Goal: Information Seeking & Learning: Learn about a topic

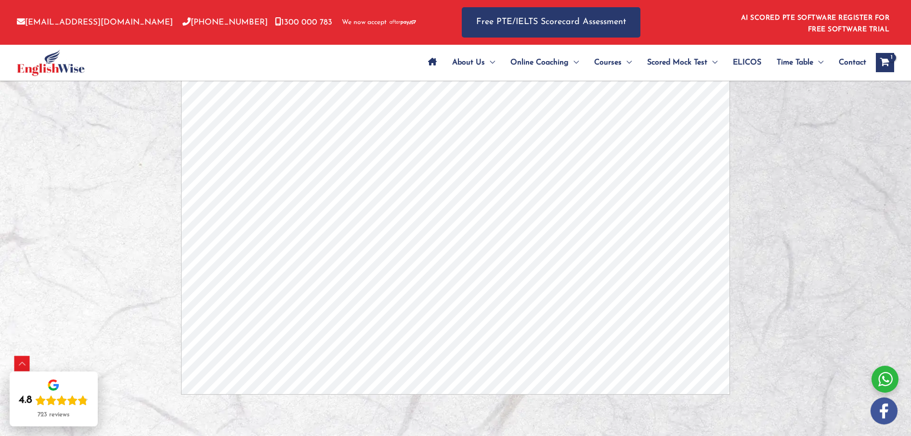
scroll to position [2550, 0]
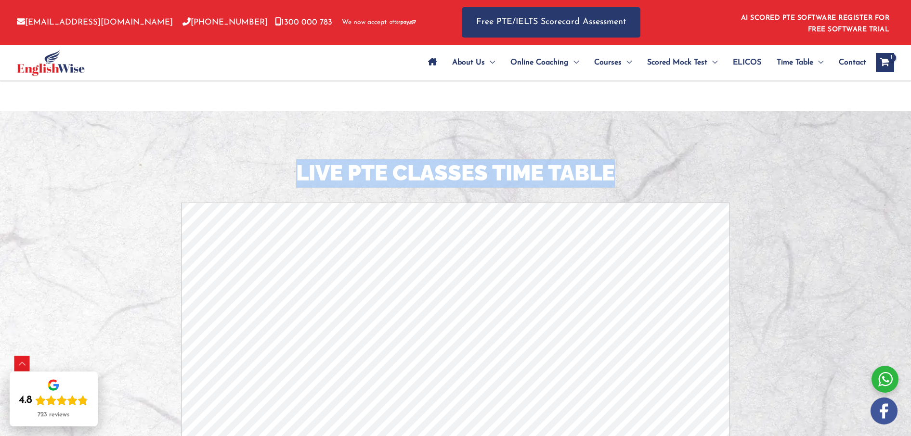
drag, startPoint x: 295, startPoint y: 173, endPoint x: 656, endPoint y: 188, distance: 361.0
click at [656, 188] on h2 "LIVE PTE CLASSES TIME TABLE" at bounding box center [455, 173] width 563 height 28
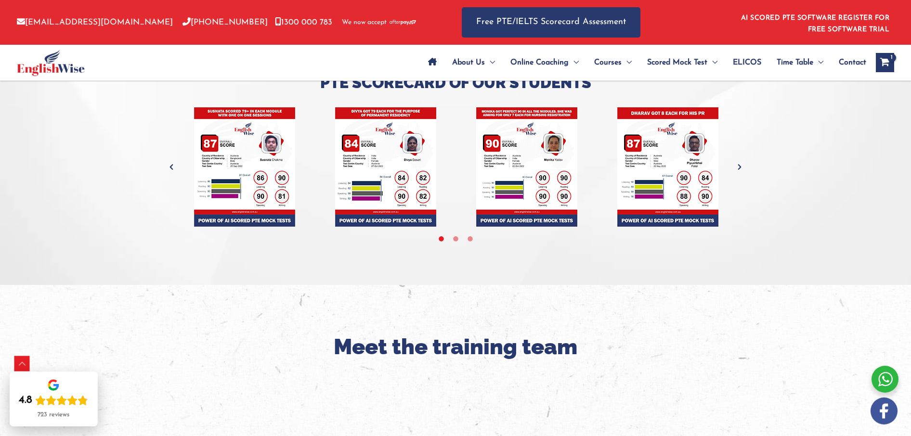
scroll to position [3091, 0]
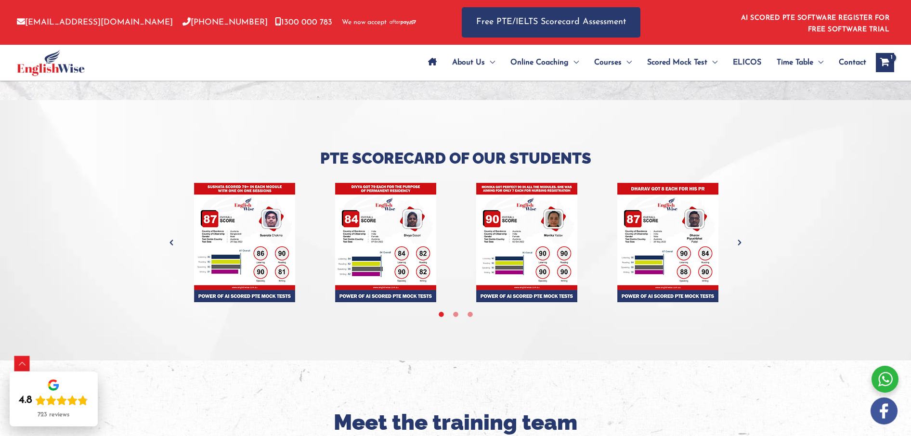
click at [739, 242] on icon "Next" at bounding box center [740, 243] width 10 height 10
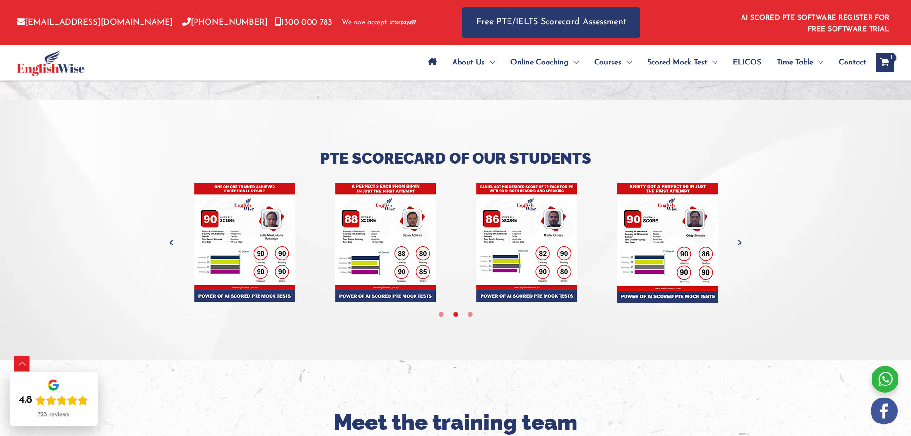
click at [741, 243] on icon "Next" at bounding box center [740, 243] width 10 height 10
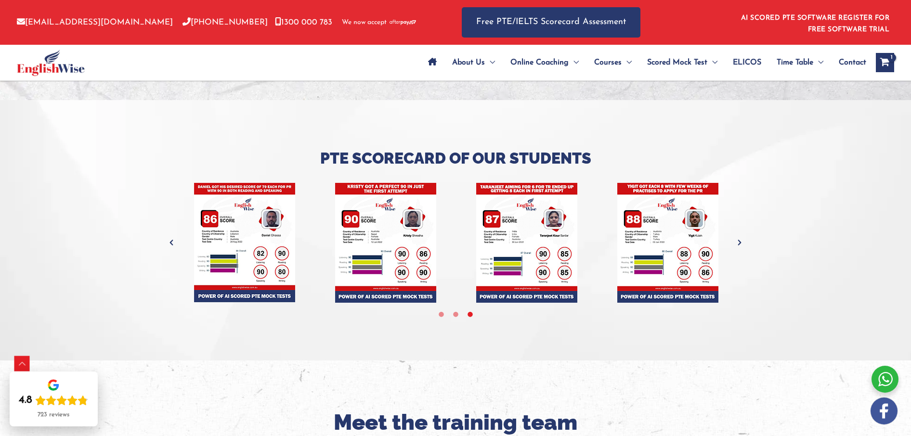
click at [741, 243] on icon "Next" at bounding box center [740, 243] width 10 height 10
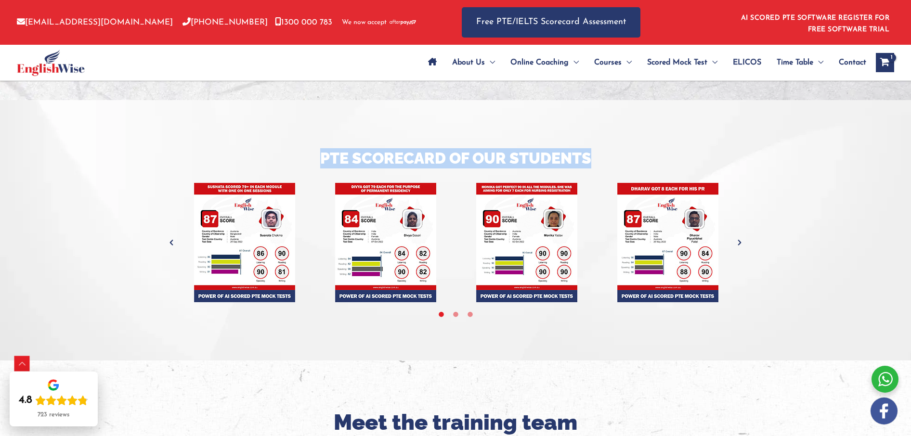
drag, startPoint x: 321, startPoint y: 161, endPoint x: 593, endPoint y: 155, distance: 271.7
click at [606, 167] on h3 "Pte Scorecard of Our Students" at bounding box center [455, 158] width 563 height 20
copy h3 "Pte Scorecard of Our Students"
click at [739, 247] on icon "Next" at bounding box center [740, 243] width 10 height 10
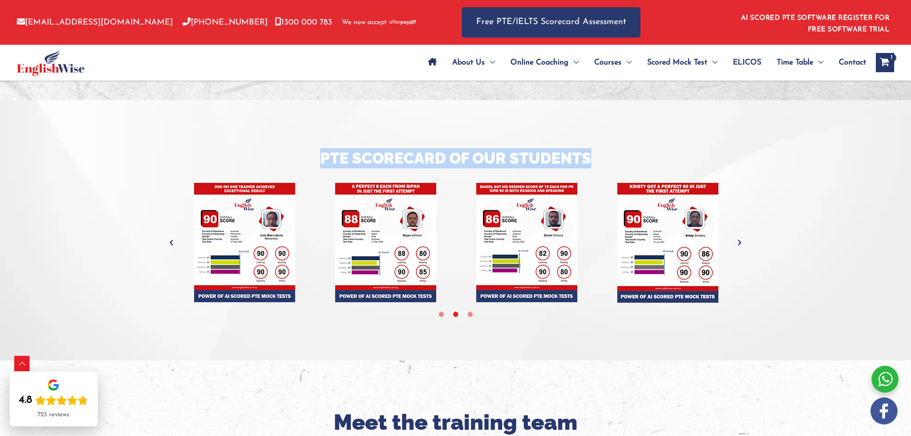
click at [740, 245] on icon "Next" at bounding box center [740, 243] width 10 height 10
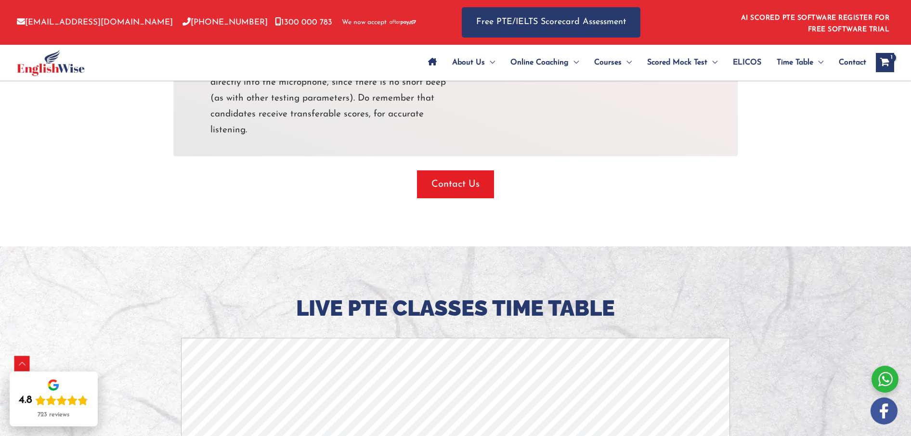
scroll to position [2422, 0]
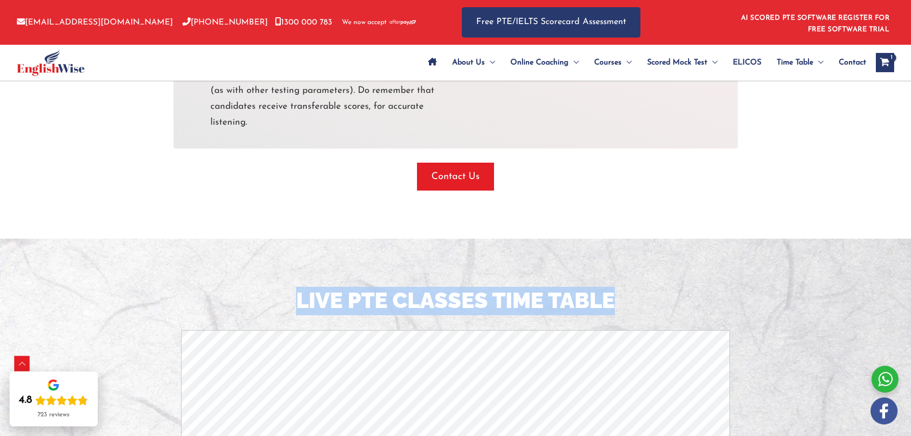
drag, startPoint x: 294, startPoint y: 304, endPoint x: 611, endPoint y: 309, distance: 316.9
click at [611, 309] on h2 "LIVE PTE CLASSES TIME TABLE" at bounding box center [455, 301] width 563 height 28
copy h2 "LIVE PTE CLASSES TIME TABLE"
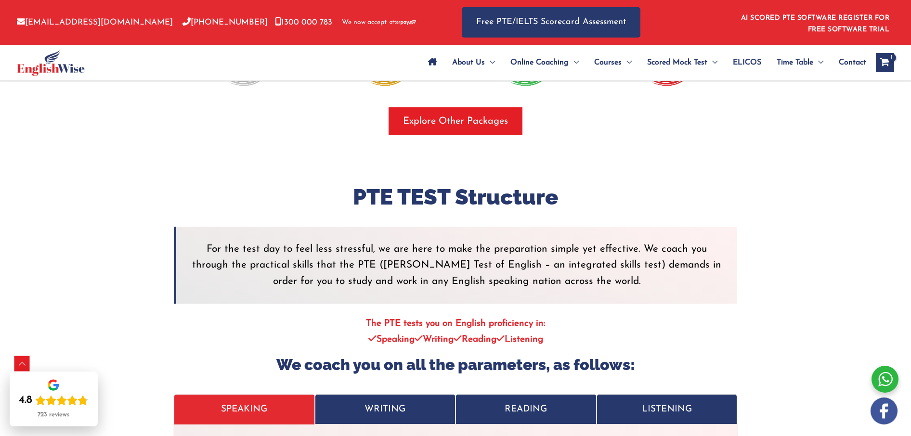
scroll to position [1828, 0]
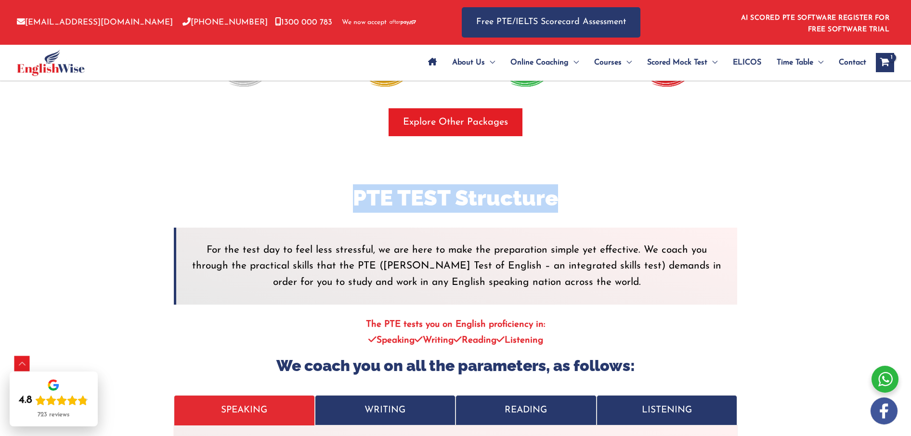
drag, startPoint x: 420, startPoint y: 207, endPoint x: 587, endPoint y: 205, distance: 166.6
click at [587, 205] on h2 "PTE TEST Structure" at bounding box center [455, 198] width 563 height 28
copy h2 "PTE TEST Structure"
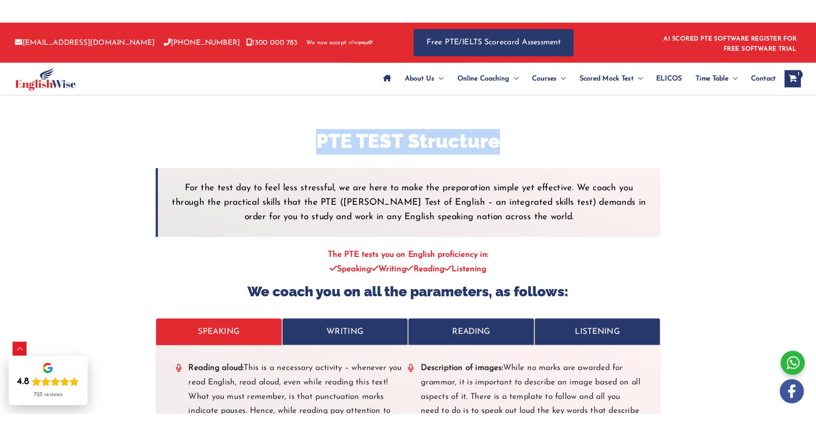
scroll to position [1896, 0]
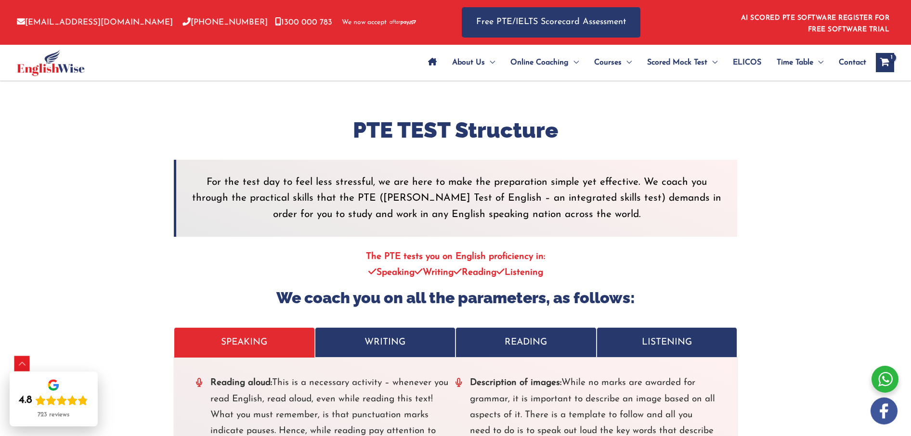
click at [191, 185] on p "For the test day to feel less stressful, we are here to make the preparation si…" at bounding box center [457, 198] width 532 height 48
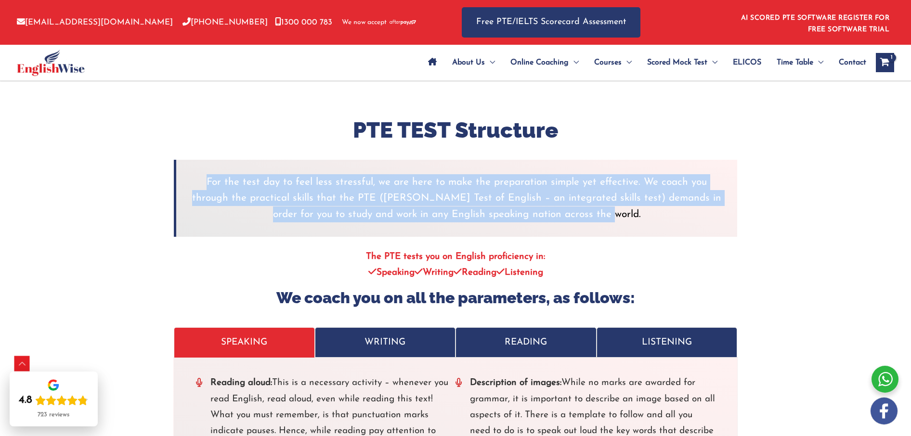
drag, startPoint x: 192, startPoint y: 184, endPoint x: 628, endPoint y: 214, distance: 437.3
click at [628, 214] on p "For the test day to feel less stressful, we are here to make the preparation si…" at bounding box center [457, 198] width 532 height 48
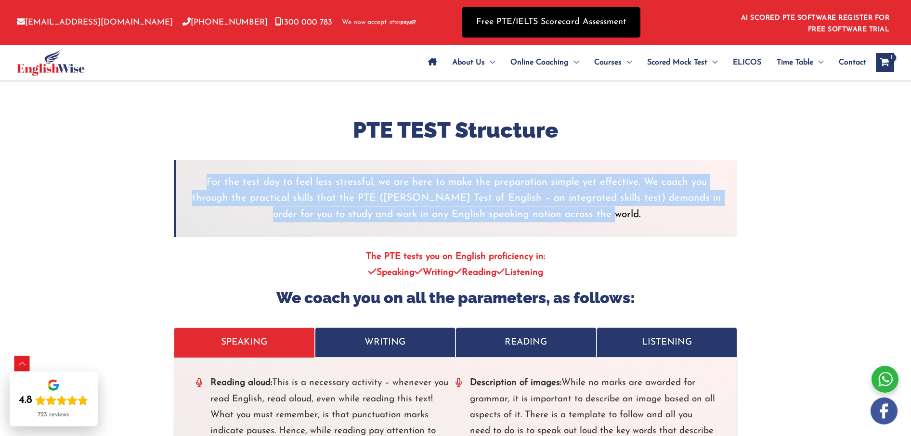
copy p "For the test day to feel less stressful, we are here to make the preparation si…"
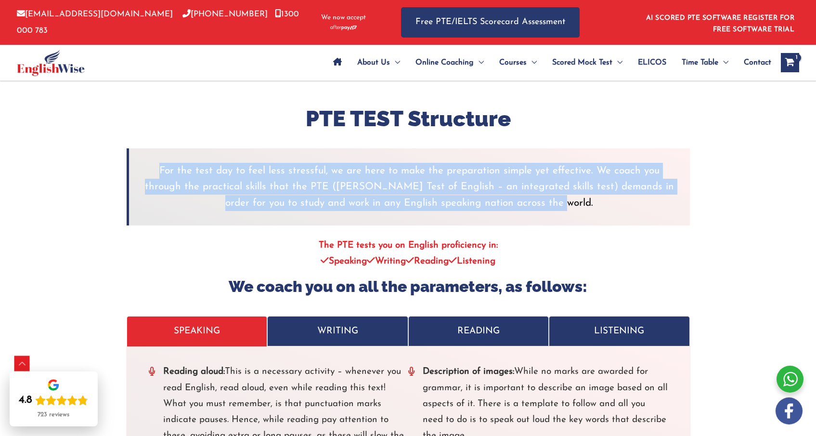
scroll to position [1884, 0]
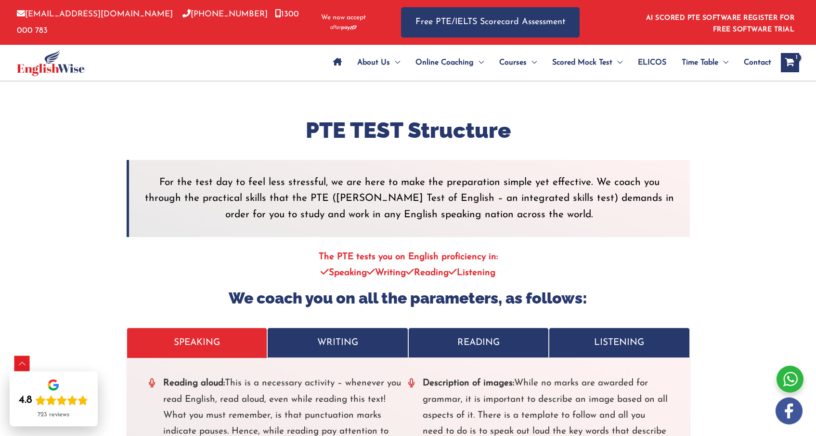
click at [356, 277] on strong "Speaking Writing Reading Listening" at bounding box center [408, 272] width 175 height 9
drag, startPoint x: 319, startPoint y: 258, endPoint x: 510, endPoint y: 280, distance: 192.0
click at [510, 280] on p "The PTE tests you on English proficiency in: Speaking Writing Reading Listening" at bounding box center [408, 265] width 563 height 32
copy p "The PTE tests you on English proficiency in: Speaking Writing Reading Listening"
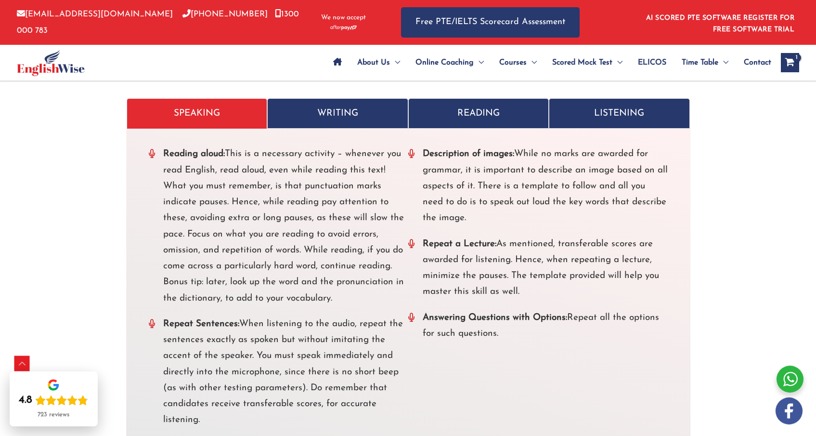
scroll to position [2073, 0]
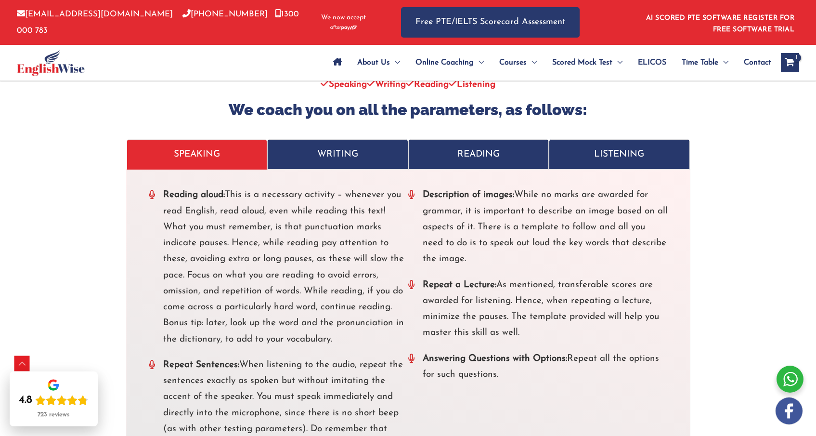
click at [198, 157] on p "SPEAKING" at bounding box center [197, 154] width 121 height 16
copy p "The PTE tests you on English proficiency in: Speaking Writing Reading Listening"
copy p "SPEAKING"
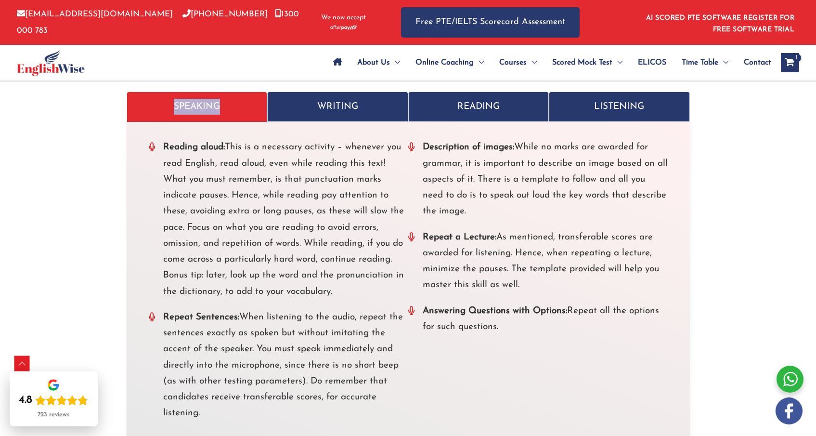
scroll to position [2152, 0]
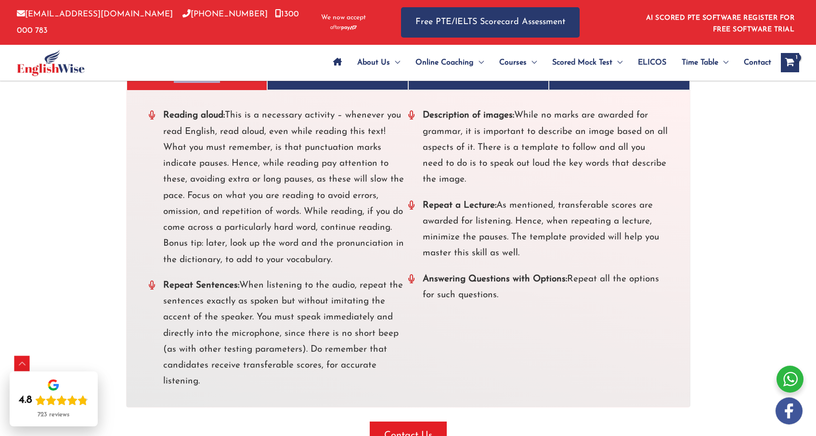
drag, startPoint x: 163, startPoint y: 117, endPoint x: 511, endPoint y: 299, distance: 392.9
click at [513, 299] on div "Reading aloud: This is a necessary activity – whenever you read English, read a…" at bounding box center [408, 248] width 519 height 282
copy div "Reading aloud: This is a necessary activity – whenever you read English, read a…"
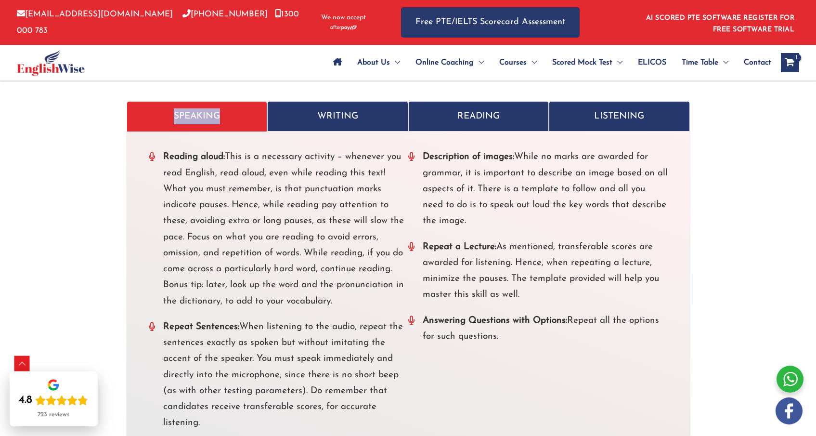
scroll to position [2069, 0]
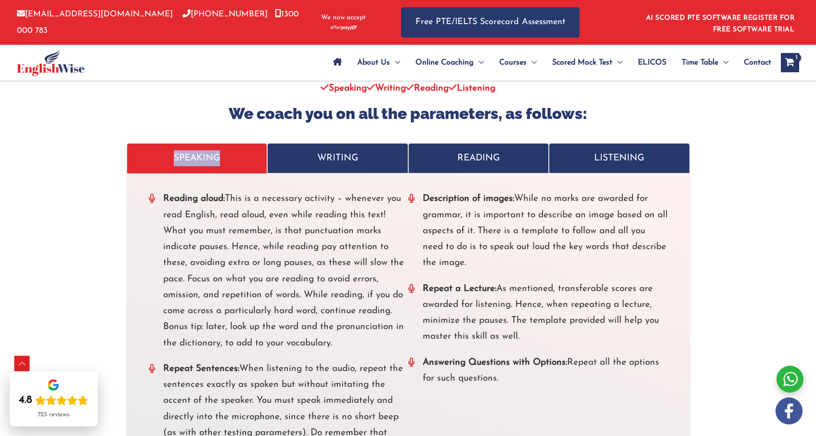
click at [326, 166] on p "WRITING" at bounding box center [337, 158] width 121 height 16
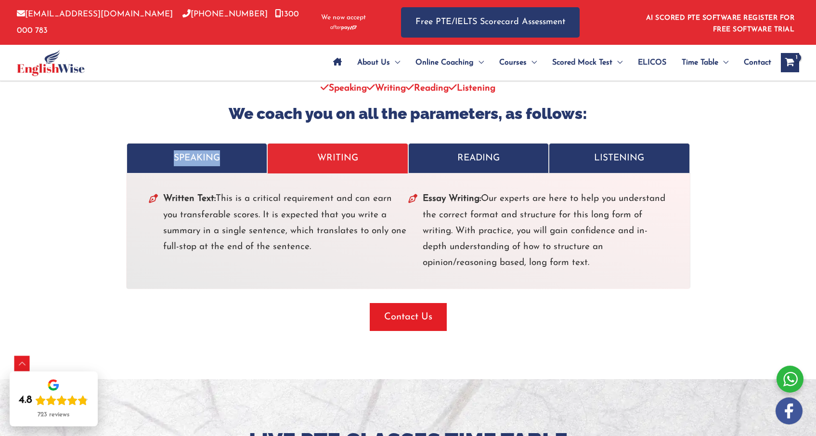
drag, startPoint x: 164, startPoint y: 202, endPoint x: 607, endPoint y: 264, distance: 446.9
click at [614, 267] on div "Written Text: This is a critical requirement and can earn you transferable scor…" at bounding box center [408, 231] width 519 height 80
click at [481, 166] on p "READING" at bounding box center [478, 158] width 121 height 16
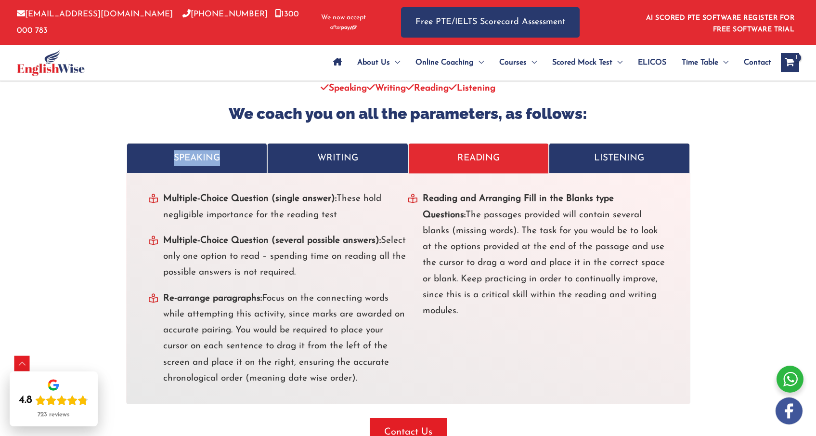
drag, startPoint x: 176, startPoint y: 216, endPoint x: 670, endPoint y: 298, distance: 501.2
click at [670, 298] on div "Multiple-Choice Question (single answer): These hold negligible importance for …" at bounding box center [408, 288] width 564 height 231
click at [612, 166] on p "LISTENING" at bounding box center [619, 158] width 121 height 16
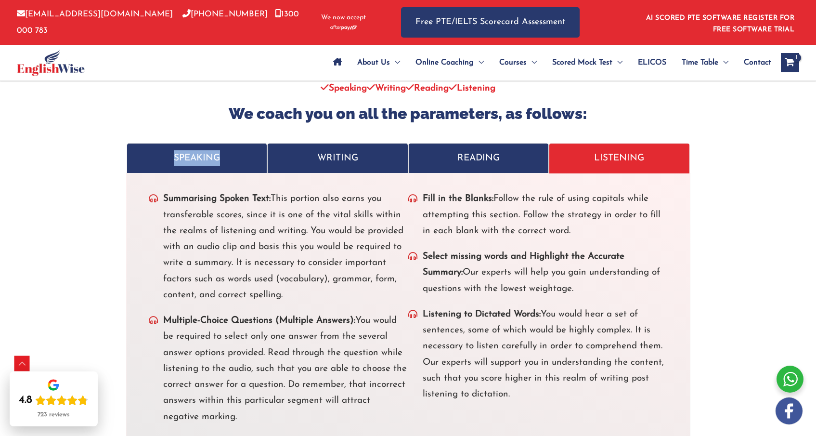
drag, startPoint x: 163, startPoint y: 199, endPoint x: 535, endPoint y: 392, distance: 418.3
click at [535, 392] on div "Summarising Spoken Text: This portion also earns you transferable scores, since…" at bounding box center [408, 336] width 519 height 291
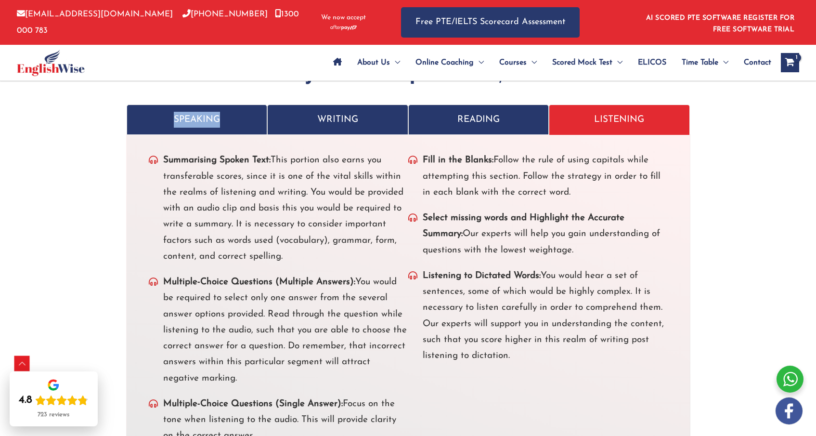
scroll to position [2156, 0]
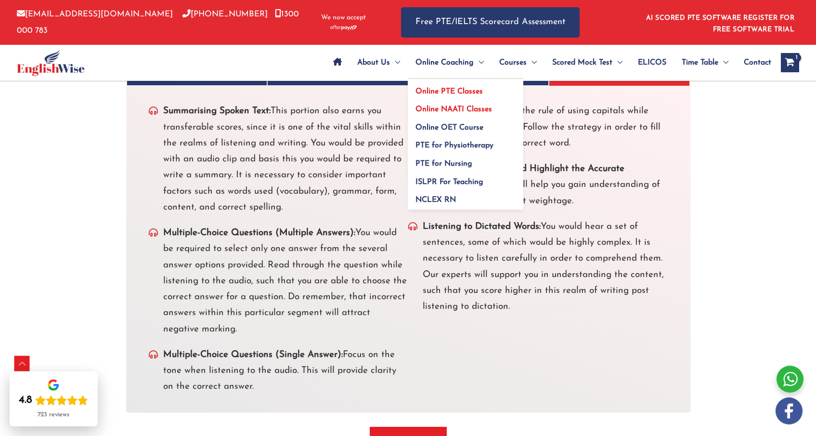
click at [447, 111] on span "Online NAATI Classes" at bounding box center [454, 109] width 77 height 8
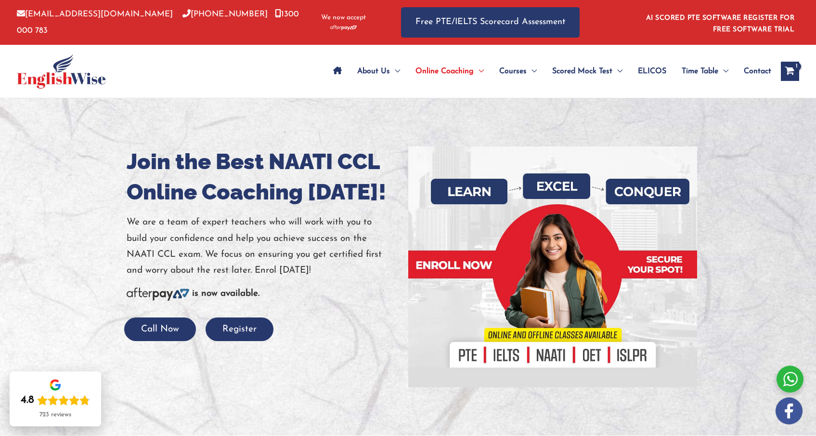
click at [144, 160] on h1 "Join the Best NAATI CCL Online Coaching Today!" at bounding box center [264, 176] width 274 height 61
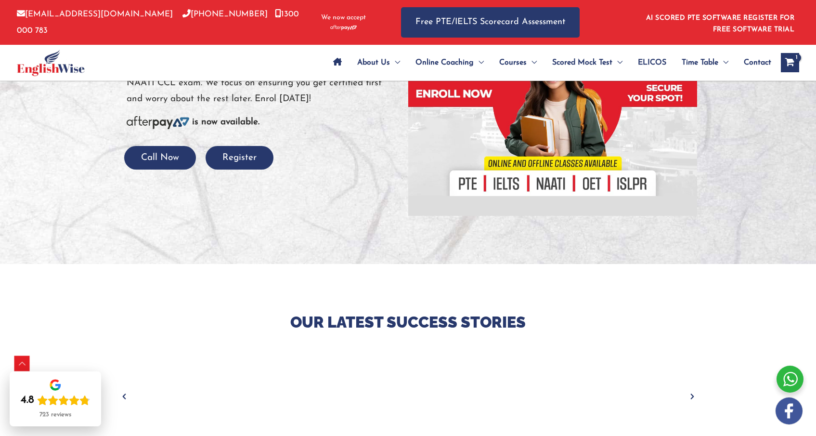
scroll to position [299, 0]
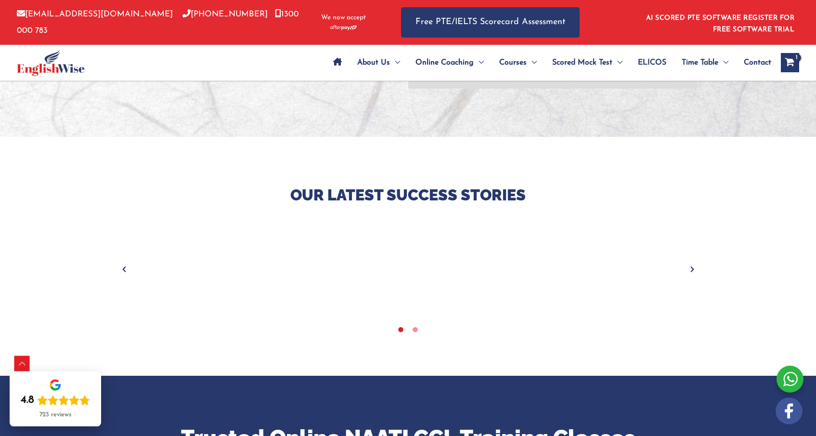
click at [411, 194] on p "Our Latest Success Stories" at bounding box center [408, 195] width 563 height 20
click at [694, 267] on icon "Next" at bounding box center [693, 269] width 10 height 10
click at [124, 269] on icon "Previous" at bounding box center [124, 269] width 10 height 10
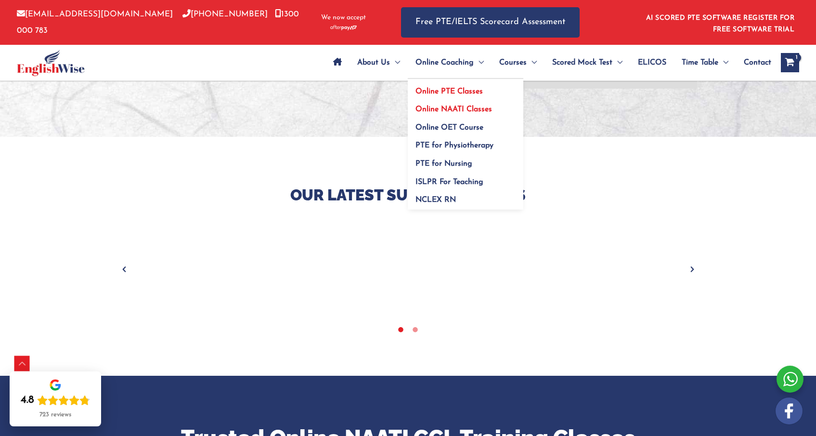
click at [457, 90] on span "Online PTE Classes" at bounding box center [449, 92] width 67 height 8
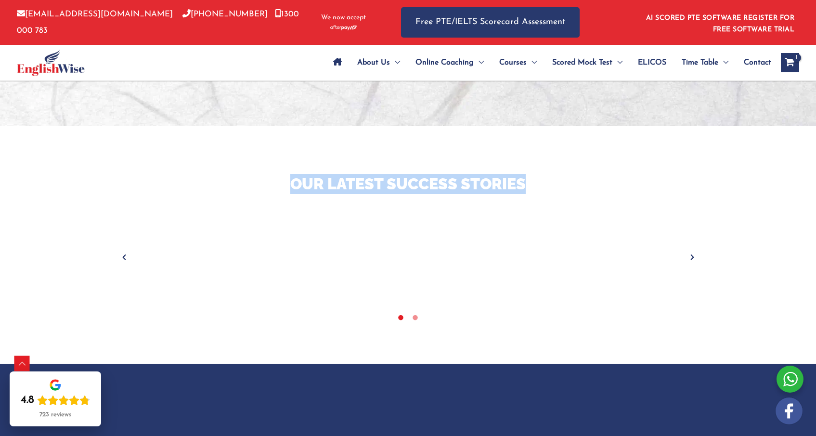
click at [692, 257] on icon "Next" at bounding box center [693, 257] width 10 height 10
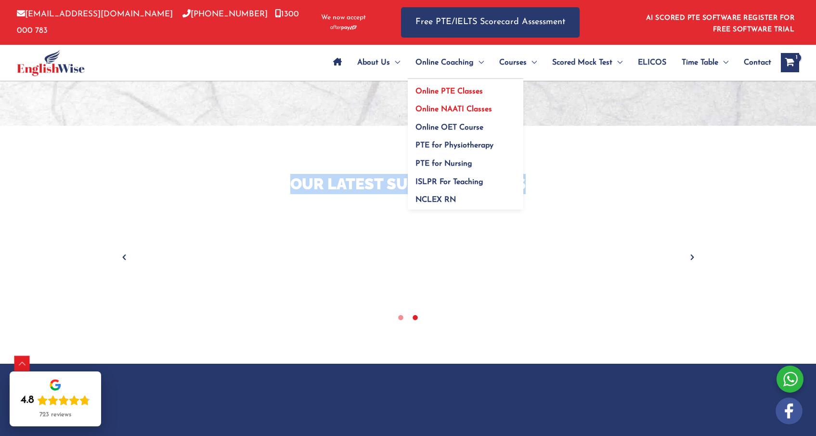
drag, startPoint x: 430, startPoint y: 106, endPoint x: 427, endPoint y: 111, distance: 6.0
click at [430, 106] on span "Online NAATI Classes" at bounding box center [454, 109] width 77 height 8
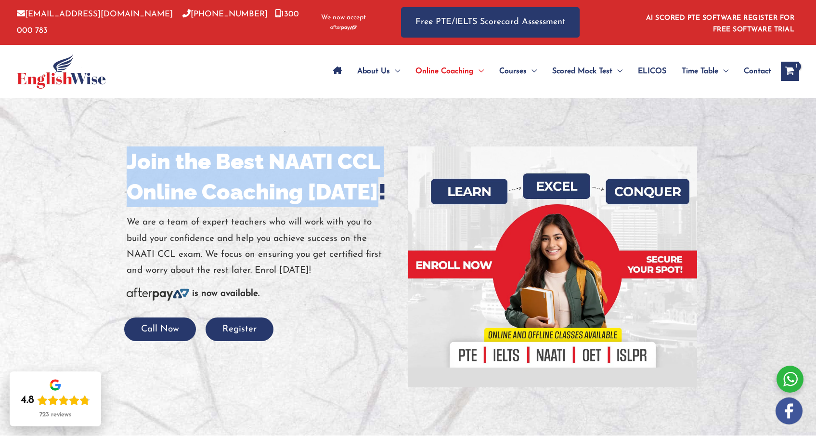
drag, startPoint x: 135, startPoint y: 170, endPoint x: 375, endPoint y: 196, distance: 240.6
click at [375, 196] on h1 "Join the Best NAATI CCL Online Coaching Today!" at bounding box center [264, 176] width 274 height 61
copy h1 "Join the Best NAATI CCL Online Coaching Today!"
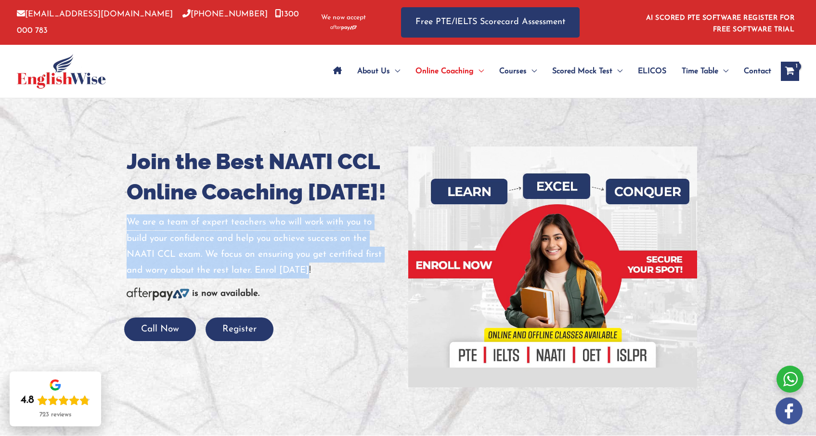
drag, startPoint x: 129, startPoint y: 220, endPoint x: 315, endPoint y: 272, distance: 194.1
click at [315, 273] on p "We are a team of expert teachers who will work with you to build your confidenc…" at bounding box center [264, 246] width 274 height 64
copy p "We are a team of expert teachers who will work with you to build your confidenc…"
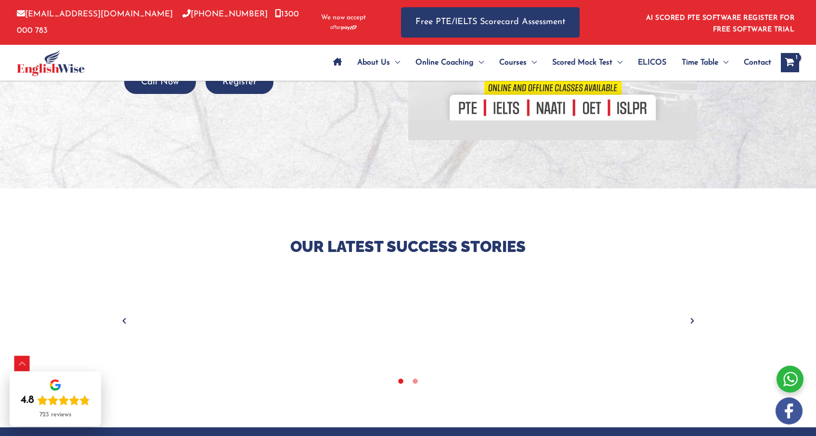
scroll to position [298, 0]
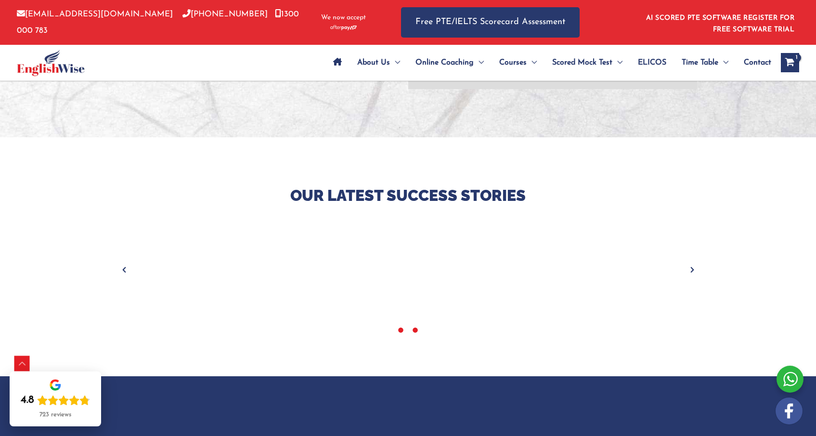
click at [415, 330] on icon at bounding box center [415, 329] width 7 height 7
click at [690, 271] on icon "Next" at bounding box center [693, 270] width 10 height 10
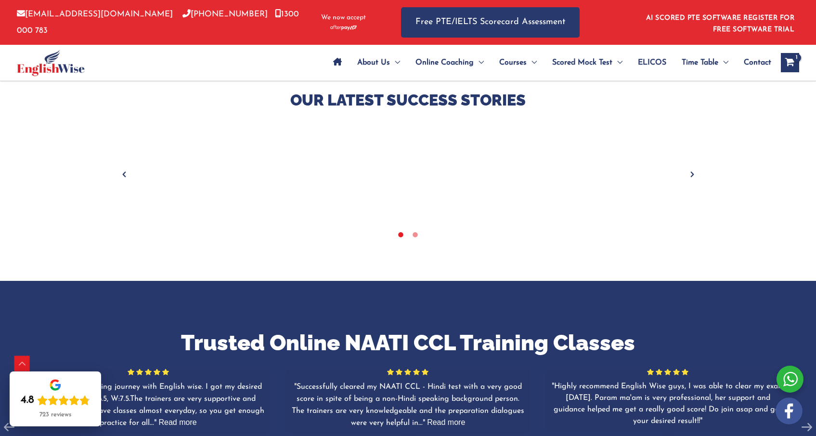
scroll to position [586, 0]
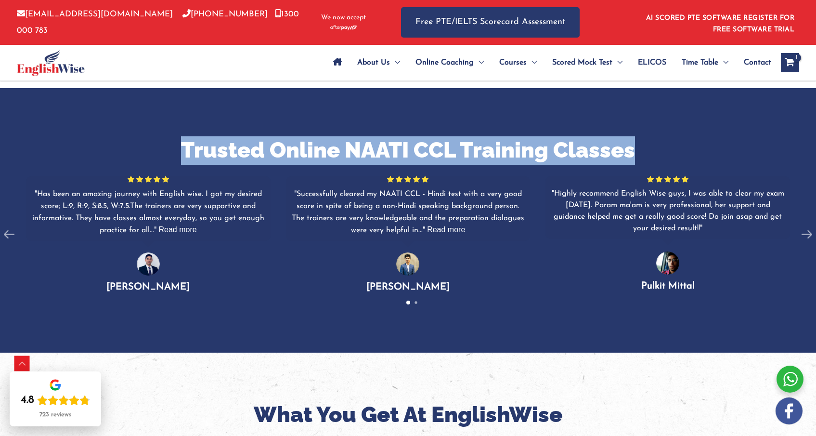
drag, startPoint x: 183, startPoint y: 149, endPoint x: 632, endPoint y: 155, distance: 449.8
click at [632, 155] on h2 "Trusted Online NAATI CCL Training Classes" at bounding box center [408, 150] width 816 height 28
click at [638, 151] on h2 "Trusted Online NAATI CCL Training Classes" at bounding box center [408, 150] width 816 height 28
drag, startPoint x: 185, startPoint y: 147, endPoint x: 636, endPoint y: 151, distance: 451.2
click at [636, 151] on h2 "Trusted Online NAATI CCL Training Classes" at bounding box center [408, 150] width 816 height 28
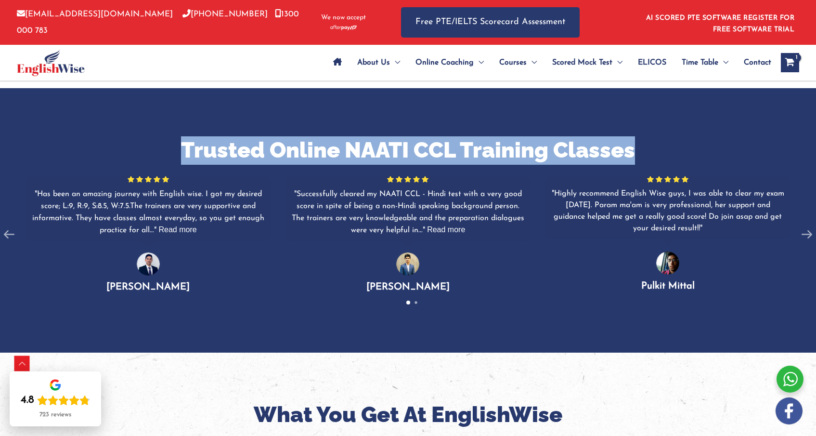
copy h2 "Trusted Online NAATI CCL Training Classes"
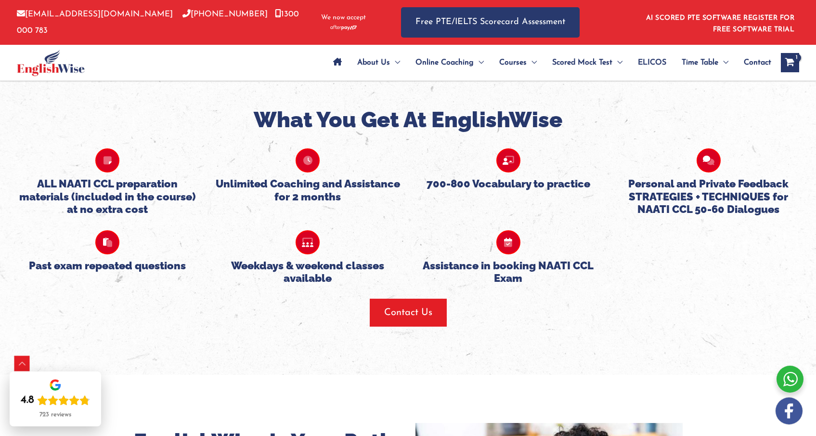
scroll to position [881, 0]
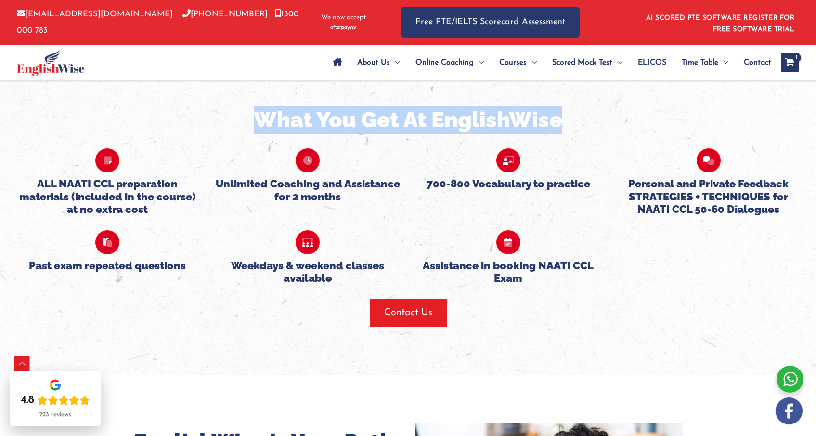
drag, startPoint x: 259, startPoint y: 118, endPoint x: 564, endPoint y: 121, distance: 305.8
click at [564, 121] on h2 "What You Get At EnglishWise" at bounding box center [408, 120] width 802 height 28
copy h2 "What You Get At EnglishWise"
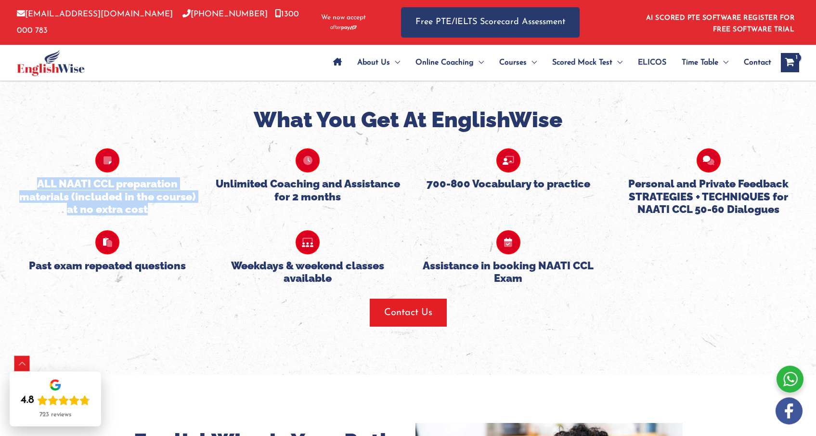
drag, startPoint x: 38, startPoint y: 184, endPoint x: 155, endPoint y: 210, distance: 119.4
click at [155, 210] on h5 "ALL NAATI CCL preparation materials (included in the course) at no extra cost" at bounding box center [107, 196] width 186 height 38
copy h5 "ALL NAATI CCL preparation materials (included in the course) at no extra cost"
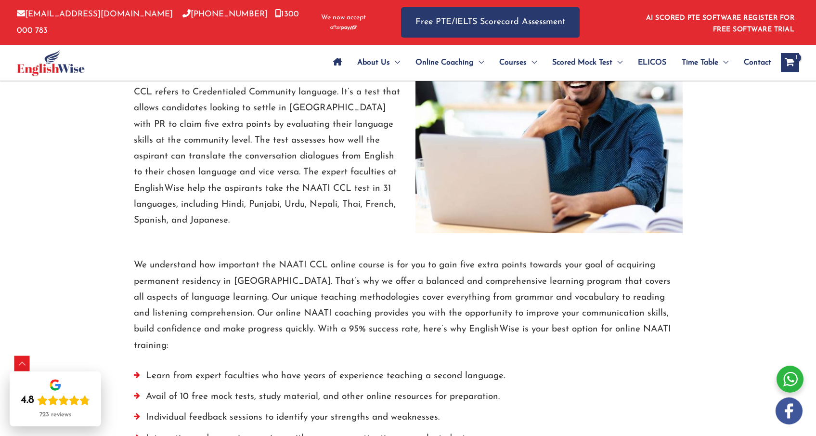
scroll to position [1106, 0]
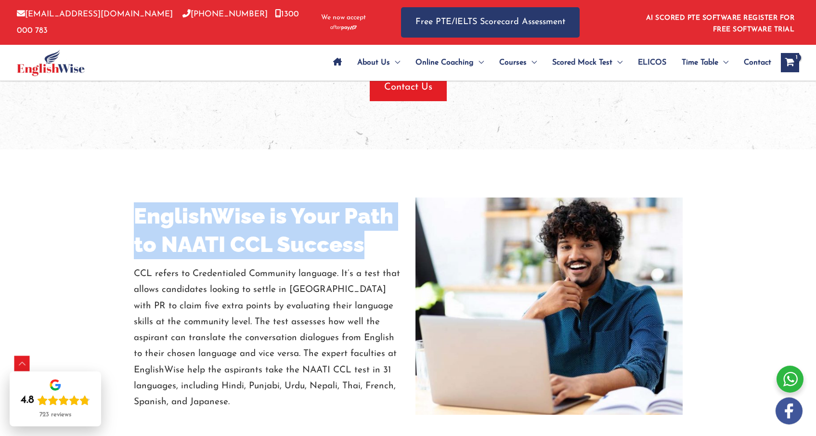
drag, startPoint x: 131, startPoint y: 217, endPoint x: 360, endPoint y: 231, distance: 229.2
click at [363, 241] on div "EnglishWise is Your Path to NAATI CCL Success CCL refers to Credentialed Commun…" at bounding box center [268, 306] width 282 height 208
copy h2 "EnglishWise is Your Path to NAATI CCL Success"
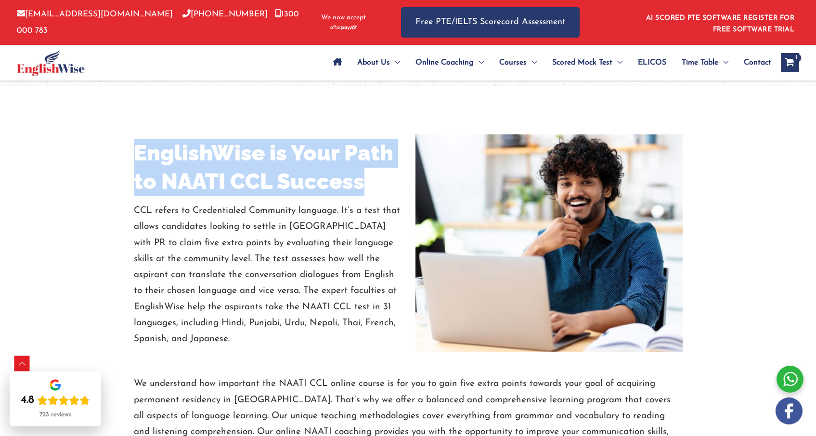
scroll to position [1193, 0]
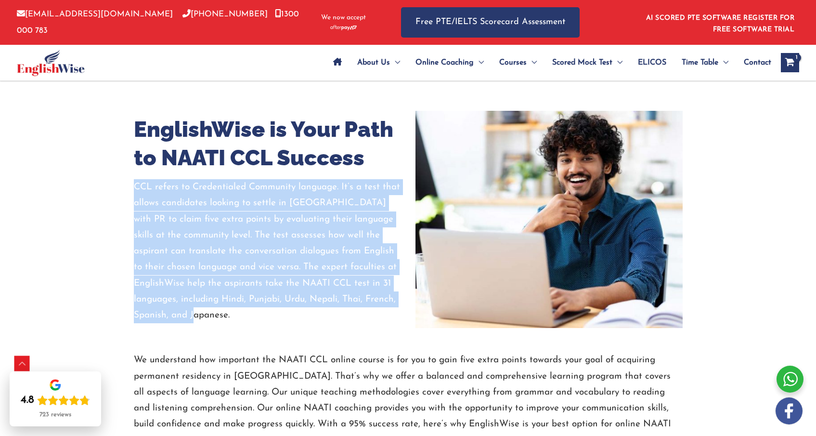
drag, startPoint x: 134, startPoint y: 189, endPoint x: 236, endPoint y: 315, distance: 162.7
click at [236, 315] on p "CCL refers to Credentialed Community language. It’s a test that allows candidat…" at bounding box center [267, 251] width 267 height 144
copy p "CCL refers to Credentialed Community language. It’s a test that allows candidat…"
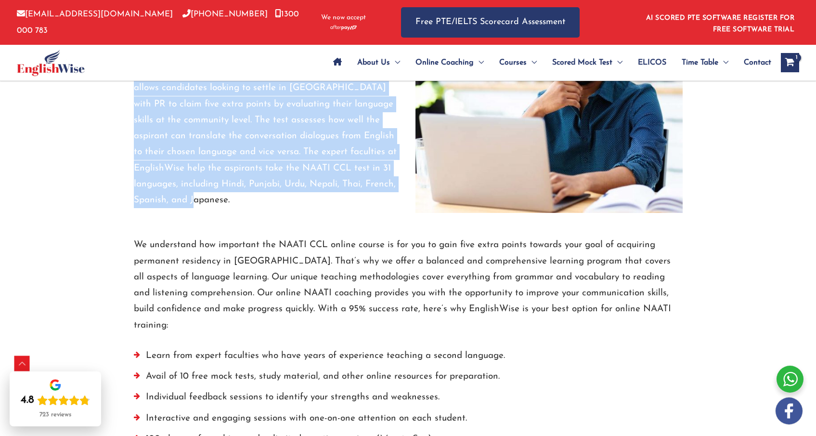
scroll to position [1377, 0]
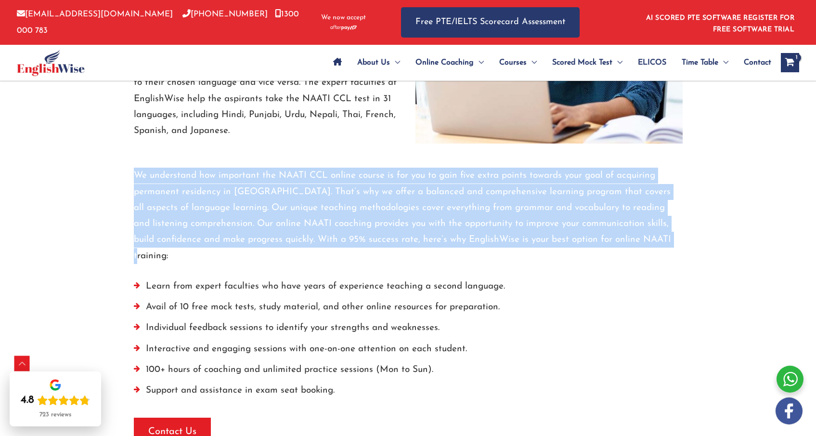
drag, startPoint x: 137, startPoint y: 176, endPoint x: 643, endPoint y: 240, distance: 510.1
click at [644, 240] on p "We understand how important the NAATI CCL online course is for you to gain five…" at bounding box center [408, 216] width 549 height 96
copy p "We understand how important the NAATI CCL online course is for you to gain five…"
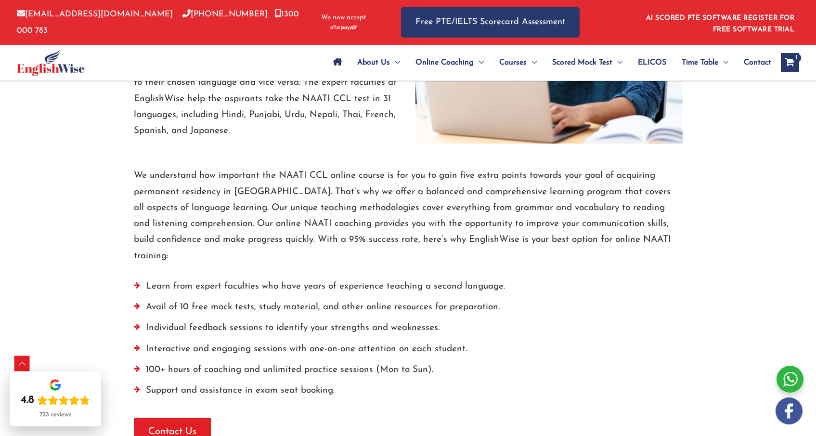
click at [358, 224] on p "We understand how important the NAATI CCL online course is for you to gain five…" at bounding box center [408, 216] width 549 height 96
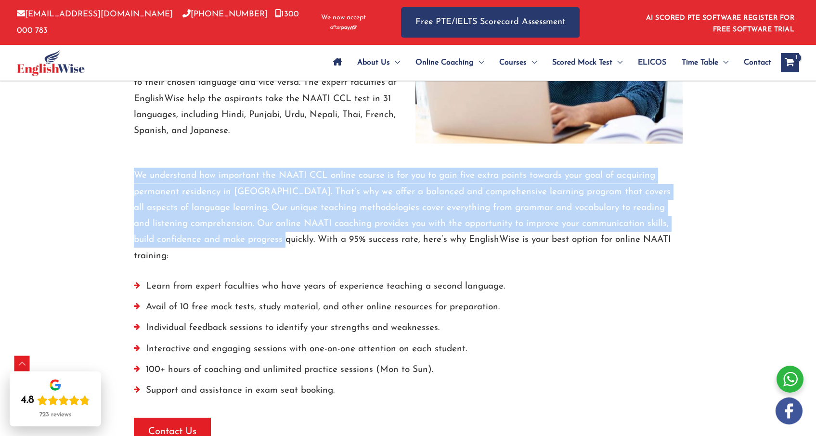
drag, startPoint x: 245, startPoint y: 241, endPoint x: 132, endPoint y: 175, distance: 130.2
click at [132, 175] on div "We understand how important the NAATI CCL online course is for you to gain five…" at bounding box center [408, 294] width 563 height 302
copy p "We understand how important the NAATI CCL online course is for you to gain five…"
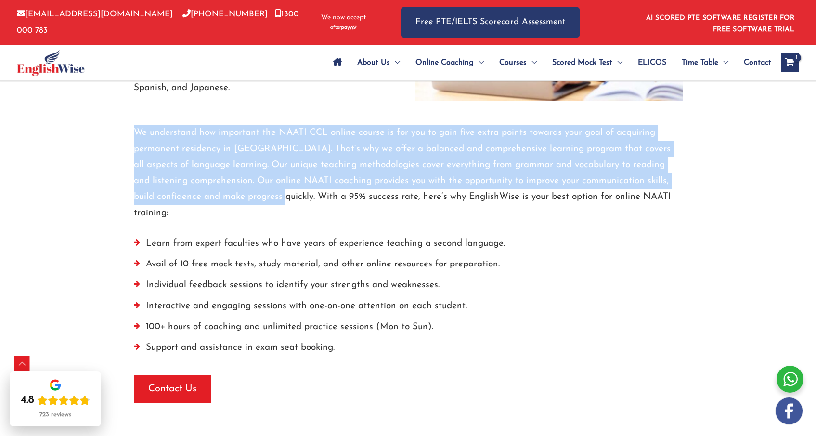
scroll to position [1504, 0]
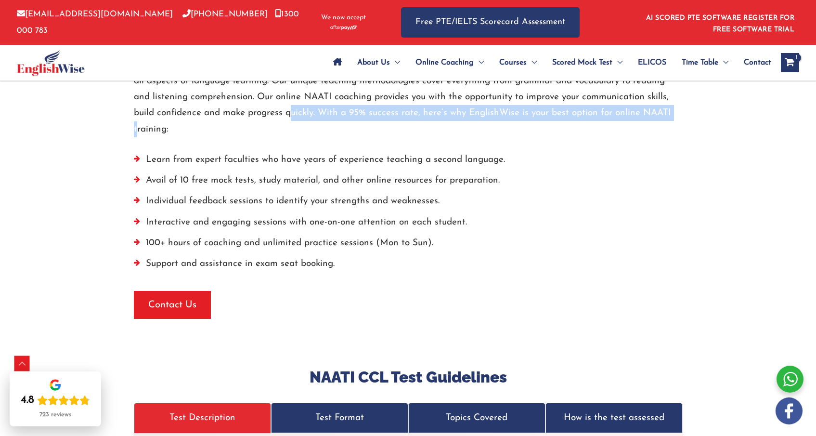
drag, startPoint x: 248, startPoint y: 114, endPoint x: 656, endPoint y: 124, distance: 408.5
click at [653, 119] on p "We understand how important the NAATI CCL online course is for you to gain five…" at bounding box center [408, 89] width 549 height 96
copy p "With a 95% success rate, here’s why EnglishWise is your best option for online …"
click at [339, 256] on li "Support and assistance in exam seat booking." at bounding box center [408, 266] width 549 height 21
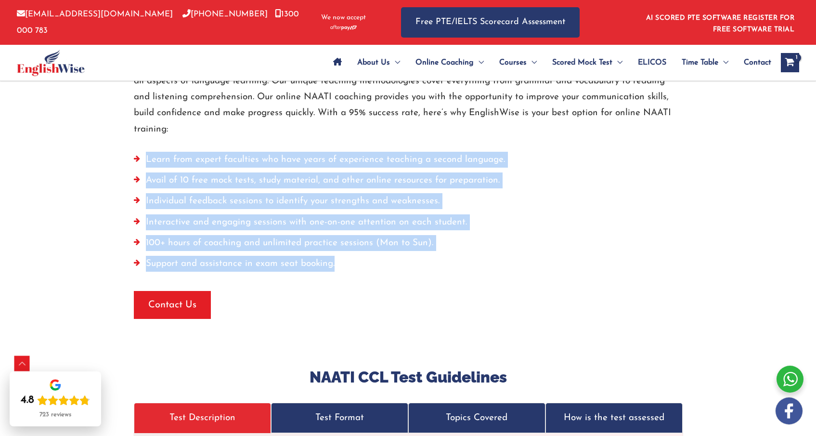
drag, startPoint x: 352, startPoint y: 251, endPoint x: 137, endPoint y: 146, distance: 239.5
click at [137, 152] on ul "Learn from expert faculties who have years of experience teaching a second lang…" at bounding box center [408, 214] width 549 height 125
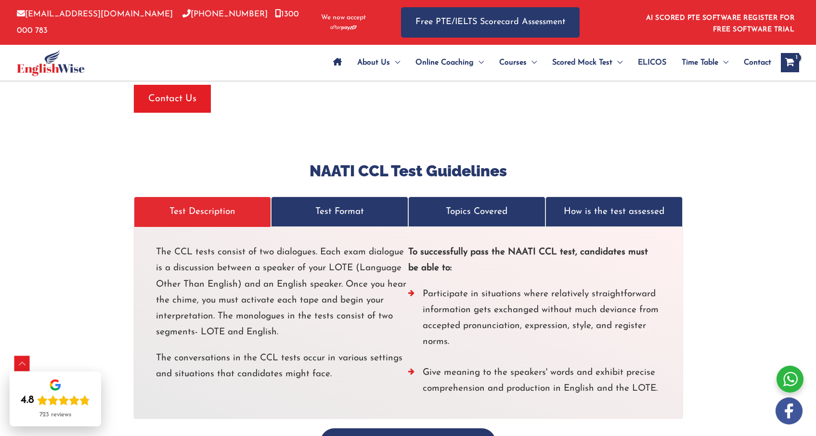
scroll to position [1720, 0]
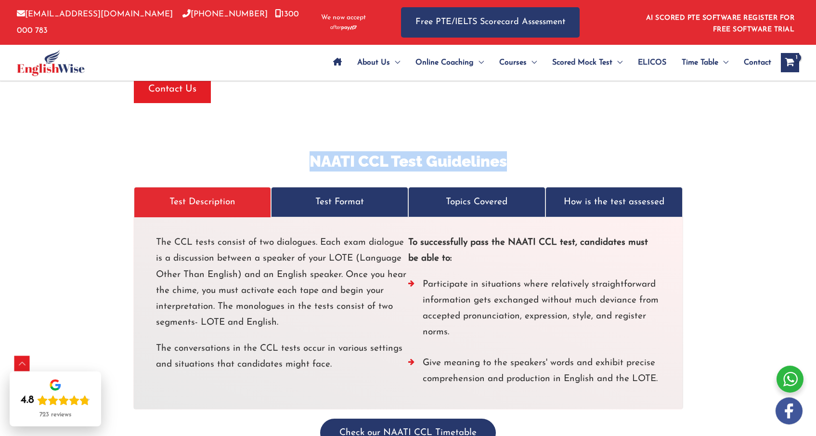
drag, startPoint x: 312, startPoint y: 145, endPoint x: 511, endPoint y: 152, distance: 199.9
click at [511, 152] on h3 "NAATI CCL Test Guidelines" at bounding box center [408, 161] width 549 height 20
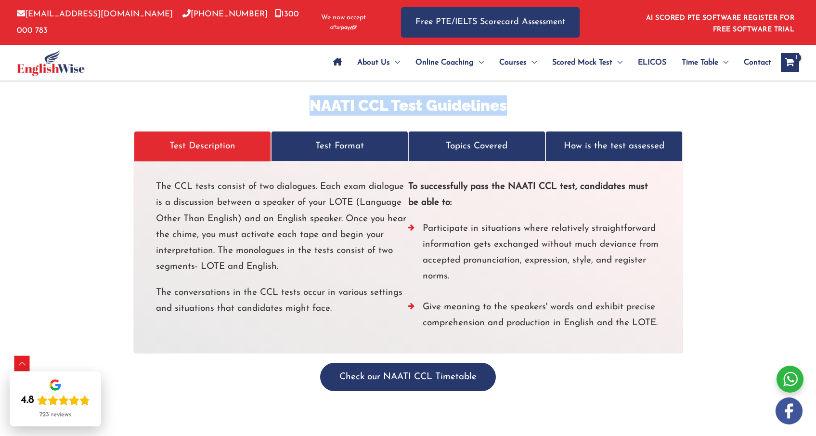
scroll to position [1726, 0]
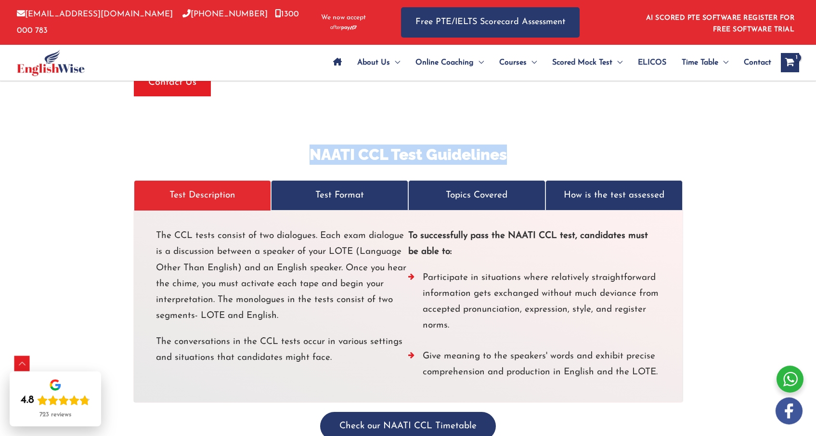
click at [202, 187] on p "Test Description" at bounding box center [202, 195] width 117 height 16
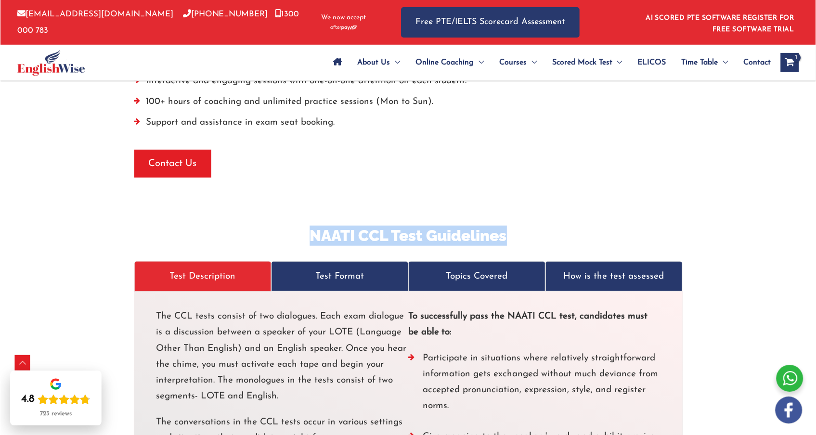
scroll to position [1761, 0]
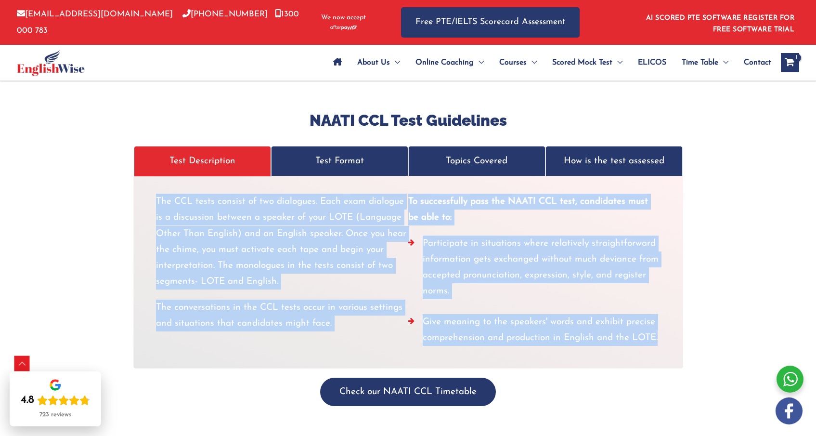
drag, startPoint x: 157, startPoint y: 186, endPoint x: 671, endPoint y: 323, distance: 532.2
click at [671, 323] on div "The CCL tests consist of two dialogues. Each exam dialogue is a discussion betw…" at bounding box center [408, 272] width 550 height 193
click at [352, 153] on p "Test Format" at bounding box center [339, 161] width 117 height 16
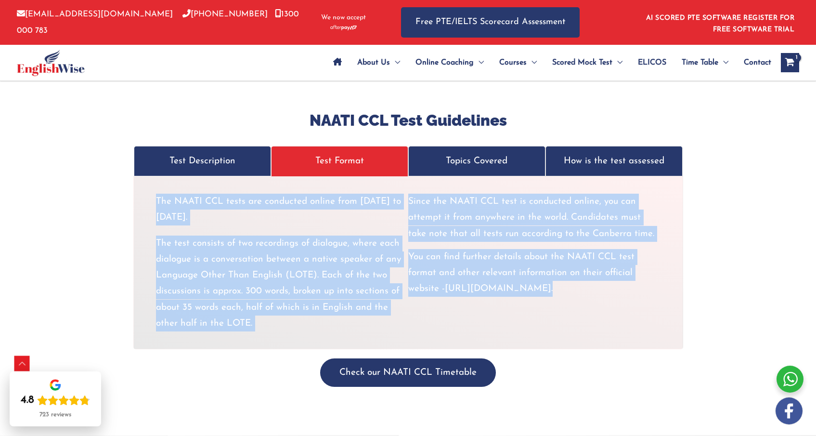
drag, startPoint x: 157, startPoint y: 186, endPoint x: 622, endPoint y: 305, distance: 480.3
click at [622, 306] on div "The NAATI CCL tests are conducted online from Monday to Friday. The test consis…" at bounding box center [408, 263] width 505 height 138
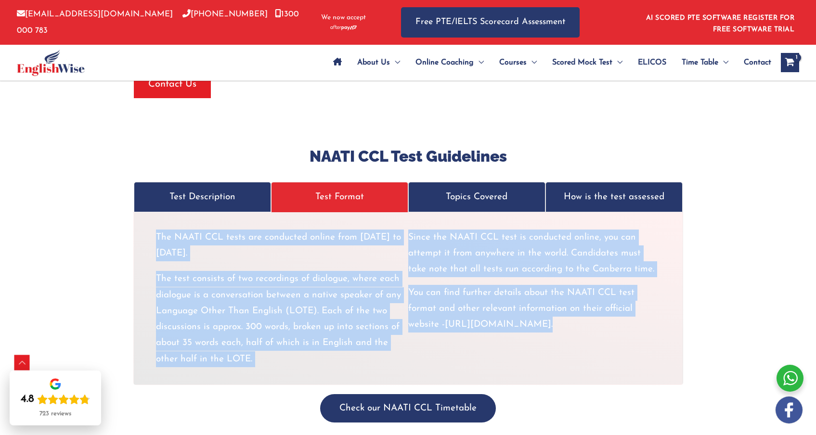
scroll to position [1798, 0]
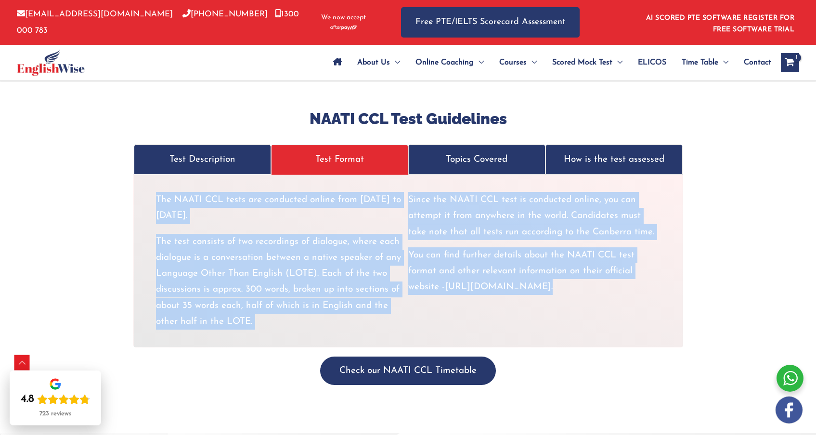
click at [478, 144] on link "Topics Covered" at bounding box center [476, 159] width 137 height 30
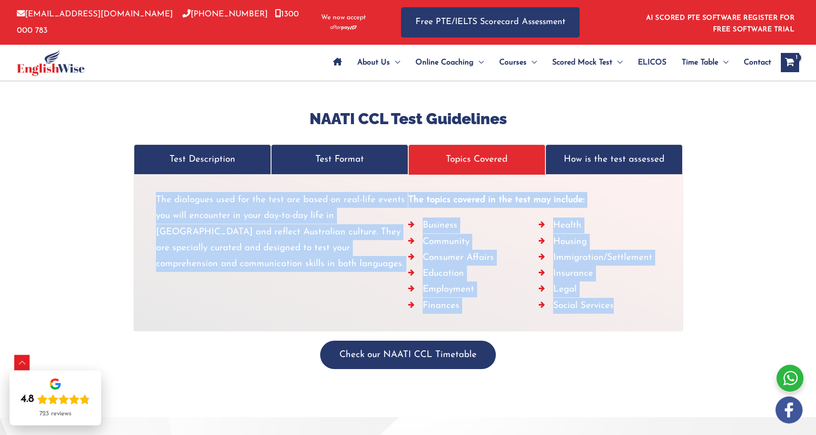
drag, startPoint x: 157, startPoint y: 185, endPoint x: 632, endPoint y: 306, distance: 490.4
click at [642, 297] on div "The dialogues used for the test are based on real-life events you will encounte…" at bounding box center [408, 253] width 505 height 122
click at [607, 152] on p "How is the test assessed" at bounding box center [614, 160] width 117 height 16
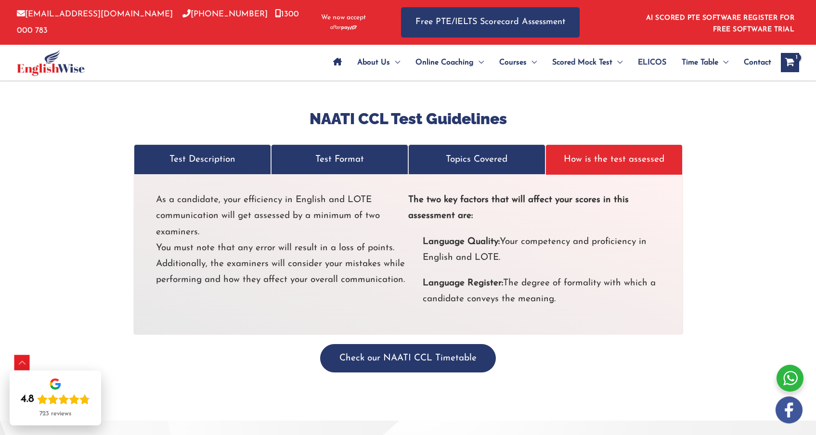
drag, startPoint x: 183, startPoint y: 203, endPoint x: 585, endPoint y: 283, distance: 409.4
click at [588, 288] on div "As a candidate, your efficiency in English and LOTE communication will get asse…" at bounding box center [408, 254] width 505 height 125
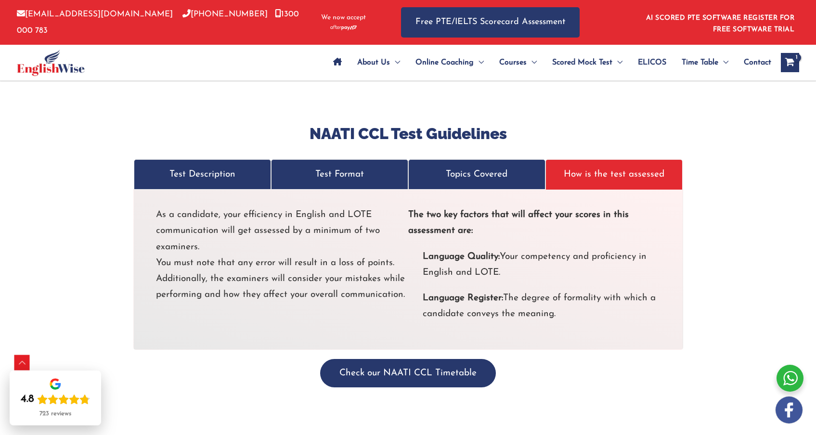
scroll to position [1732, 0]
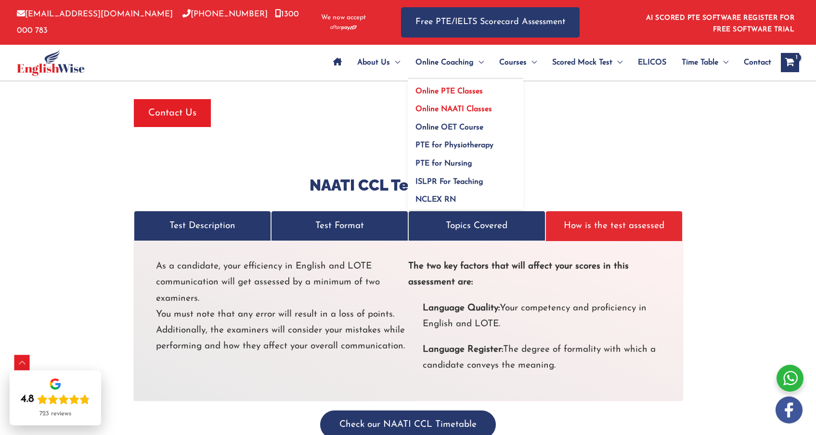
click at [446, 92] on span "Online PTE Classes" at bounding box center [449, 92] width 67 height 8
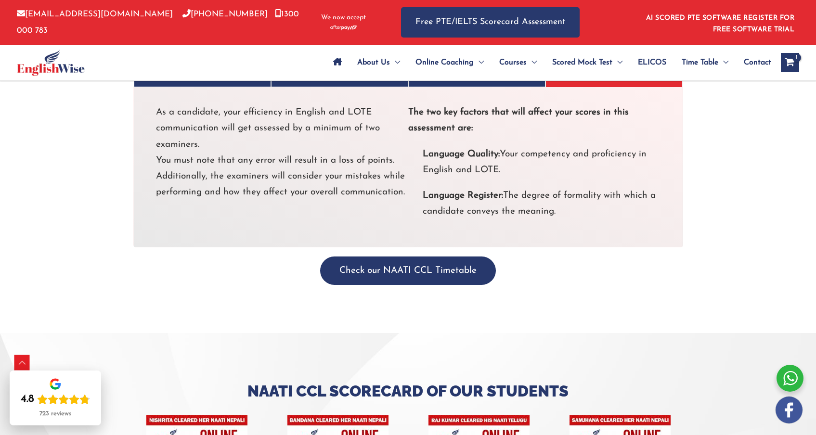
scroll to position [1896, 0]
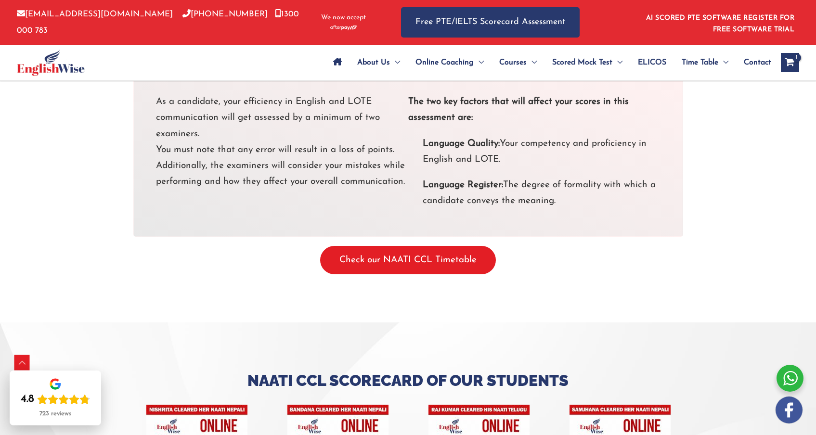
click at [411, 253] on button "Check our NAATI CCL Timetable" at bounding box center [408, 260] width 176 height 28
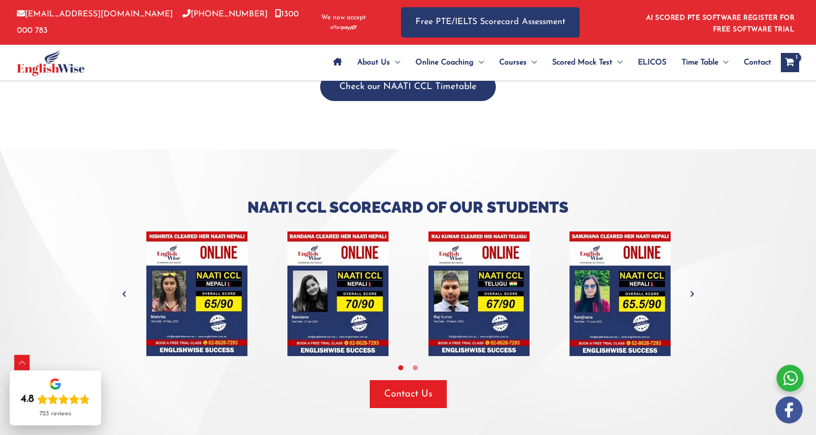
scroll to position [2004, 0]
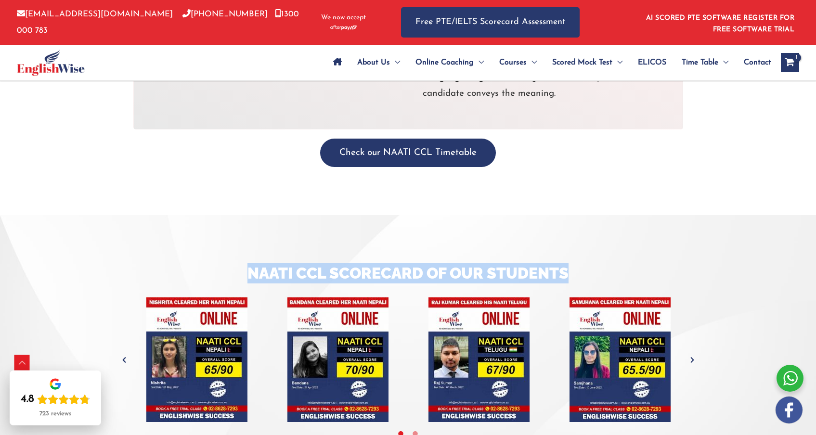
drag, startPoint x: 250, startPoint y: 258, endPoint x: 578, endPoint y: 261, distance: 328.4
click at [590, 263] on h3 "Naati CCL Scorecard of Our Students" at bounding box center [408, 273] width 563 height 20
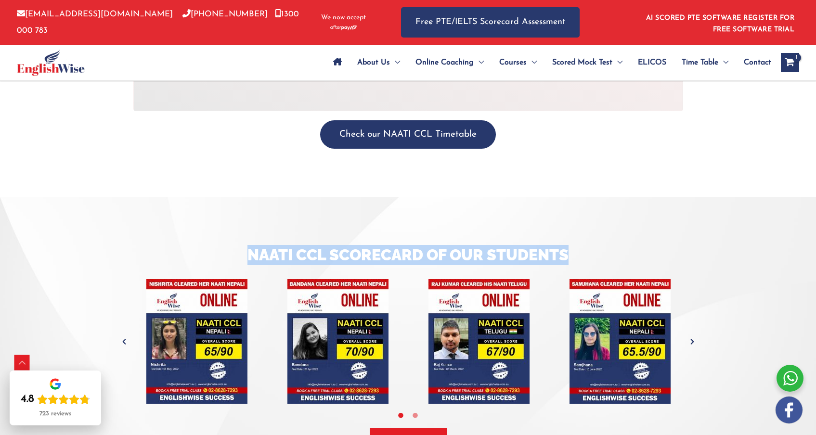
scroll to position [2068, 0]
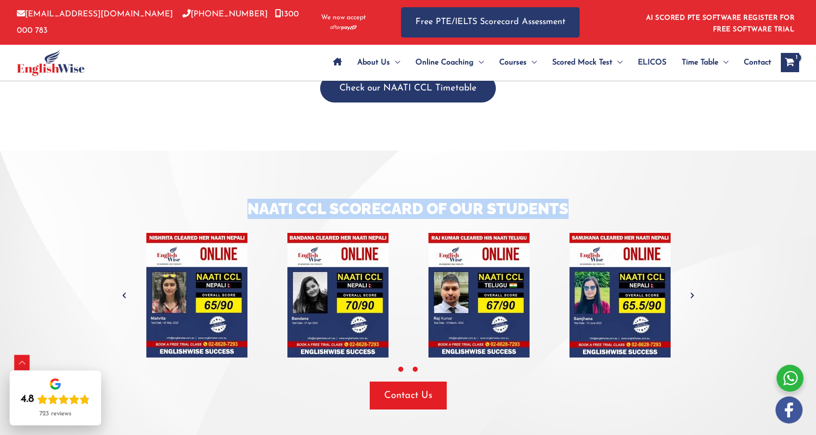
click at [415, 366] on icon at bounding box center [415, 369] width 7 height 7
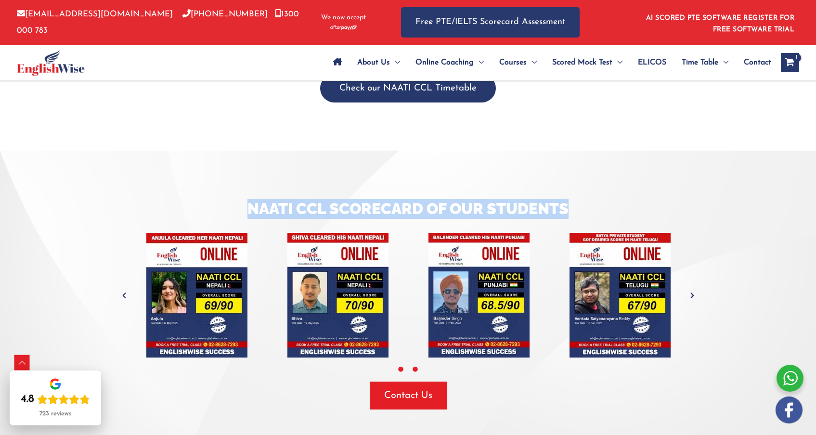
click at [400, 366] on icon at bounding box center [400, 369] width 7 height 7
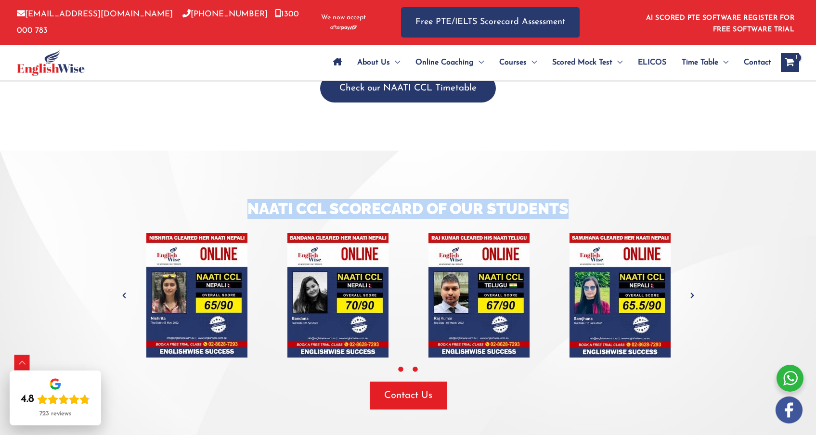
click at [417, 366] on icon at bounding box center [415, 369] width 7 height 7
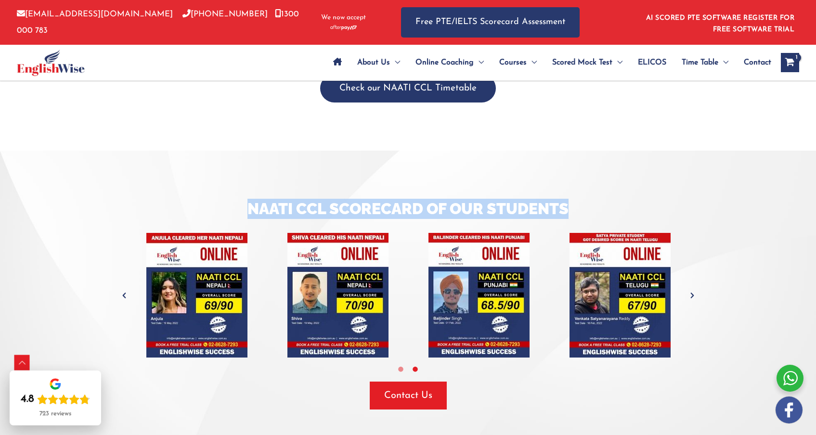
click at [691, 291] on icon "Next" at bounding box center [693, 296] width 10 height 10
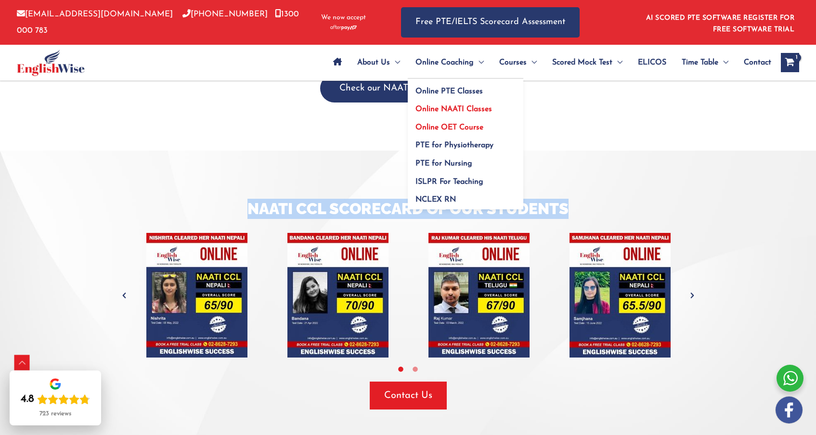
click at [443, 130] on span "Online OET Course" at bounding box center [450, 128] width 68 height 8
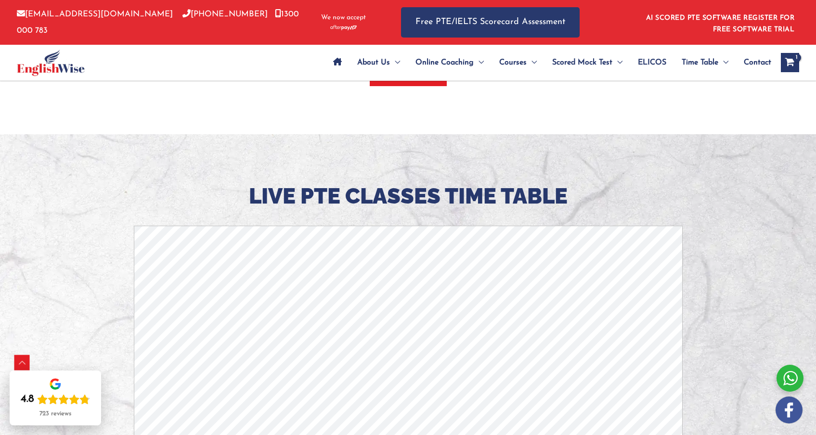
scroll to position [2706, 0]
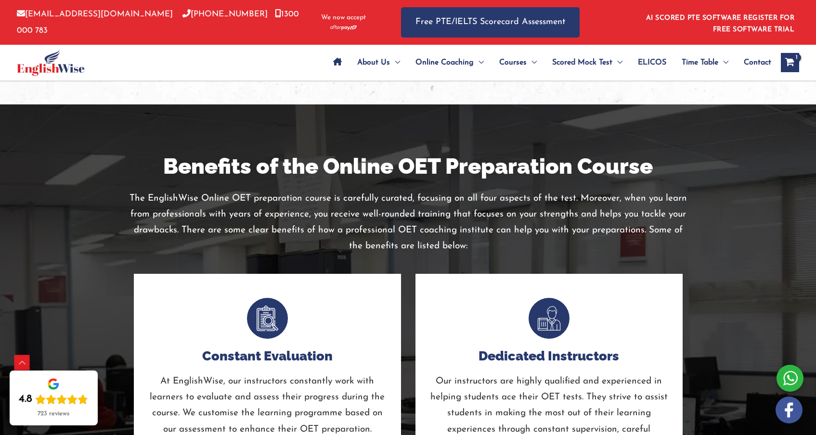
scroll to position [2356, 0]
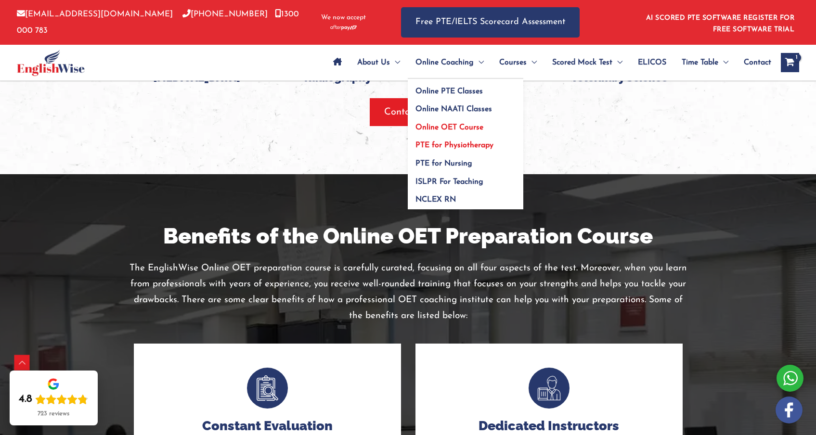
click at [456, 144] on span "PTE for Physiotherapy" at bounding box center [455, 146] width 78 height 8
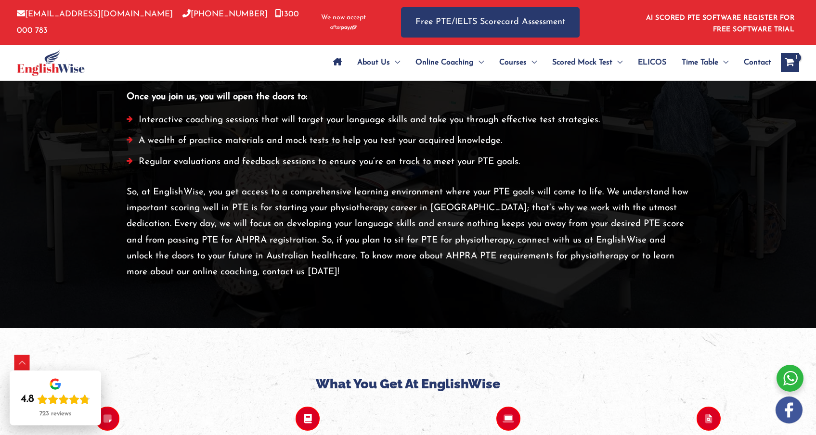
scroll to position [1739, 0]
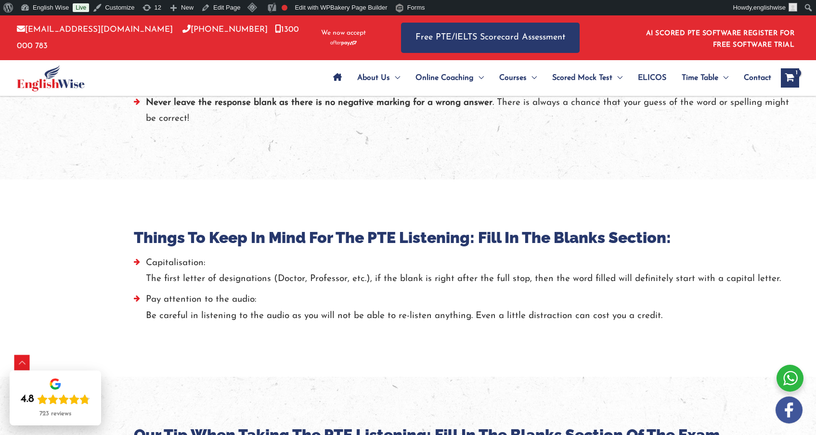
scroll to position [1238, 0]
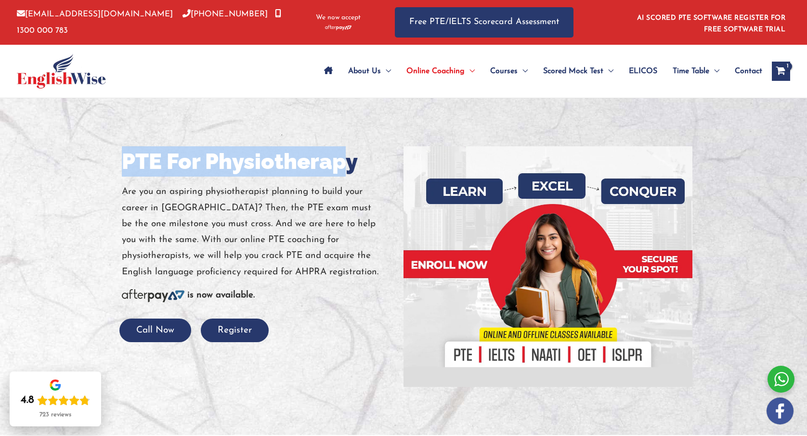
drag, startPoint x: 116, startPoint y: 160, endPoint x: 347, endPoint y: 161, distance: 231.1
click at [347, 161] on div "PTE For Physiotherapy Are you an aspiring physiotherapist planning to build you…" at bounding box center [259, 244] width 289 height 196
drag, startPoint x: 355, startPoint y: 161, endPoint x: 142, endPoint y: 150, distance: 213.1
click at [115, 161] on div "PTE For Physiotherapy Are you an aspiring physiotherapist planning to build you…" at bounding box center [404, 266] width 578 height 337
copy div "PTE For Physiotherapy"
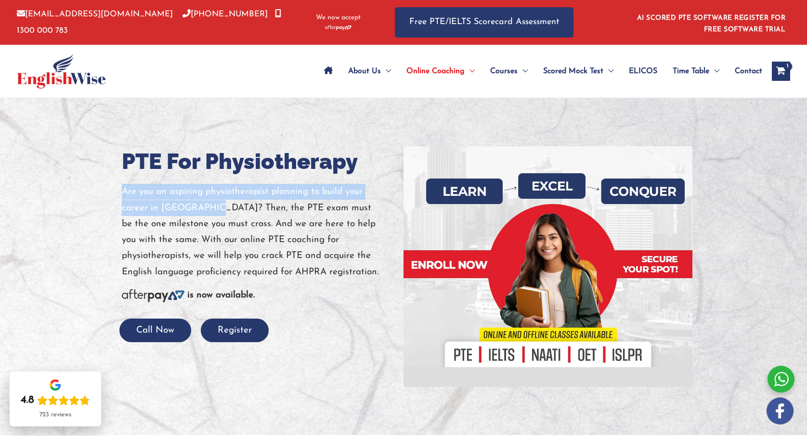
drag, startPoint x: 123, startPoint y: 191, endPoint x: 204, endPoint y: 207, distance: 82.4
click at [204, 207] on p "Are you an aspiring physiotherapist planning to build your career in Australia?…" at bounding box center [259, 232] width 274 height 96
copy p "Are you an aspiring physiotherapist planning to build your career in Australia?"
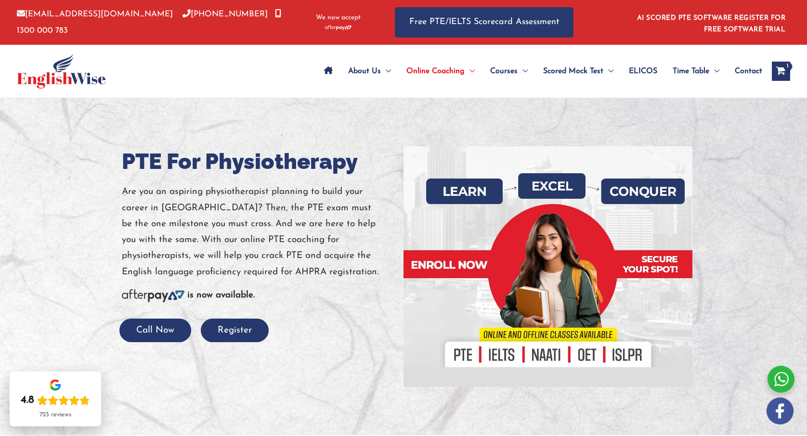
drag, startPoint x: 222, startPoint y: 232, endPoint x: 209, endPoint y: 212, distance: 24.3
click at [222, 232] on p "Are you an aspiring physiotherapist planning to build your career in Australia?…" at bounding box center [259, 232] width 274 height 96
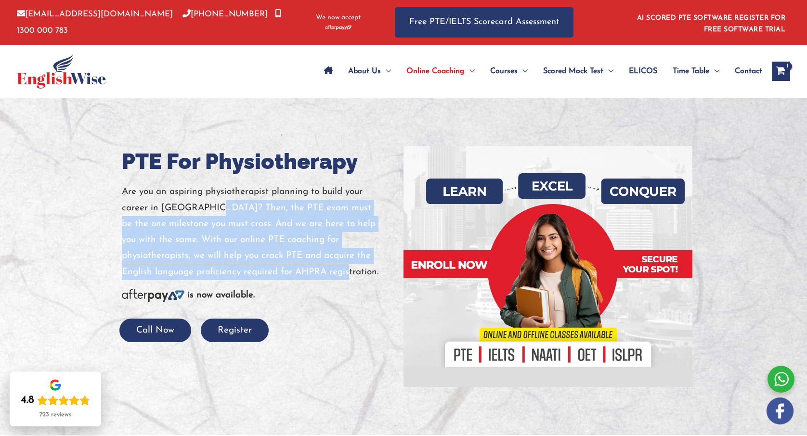
drag, startPoint x: 206, startPoint y: 209, endPoint x: 315, endPoint y: 272, distance: 126.0
click at [315, 272] on p "Are you an aspiring physiotherapist planning to build your career in Australia?…" at bounding box center [259, 232] width 274 height 96
copy p "Then, the PTE exam must be the one milestone you must cross. And we are here to…"
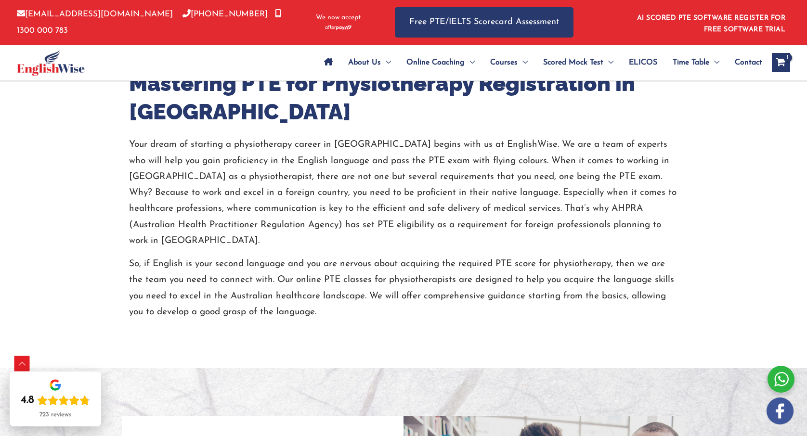
scroll to position [403, 0]
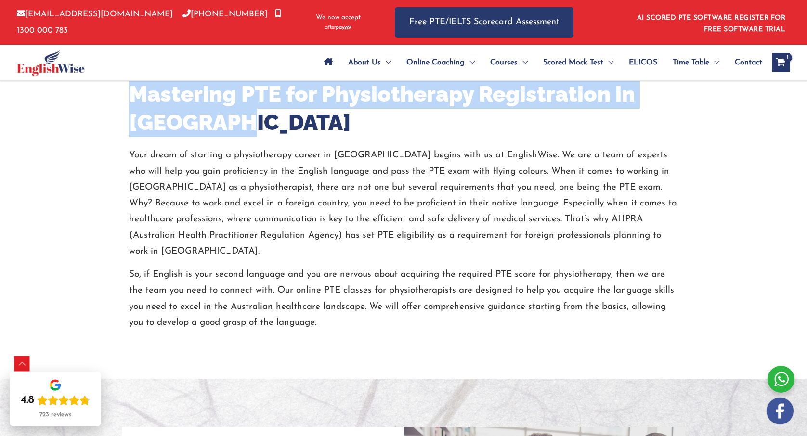
drag, startPoint x: 137, startPoint y: 92, endPoint x: 233, endPoint y: 134, distance: 105.0
click at [233, 134] on h2 "Mastering PTE for Physiotherapy Registration in Australia" at bounding box center [403, 108] width 549 height 56
copy h2 "Mastering PTE for Physiotherapy Registration in Australia"
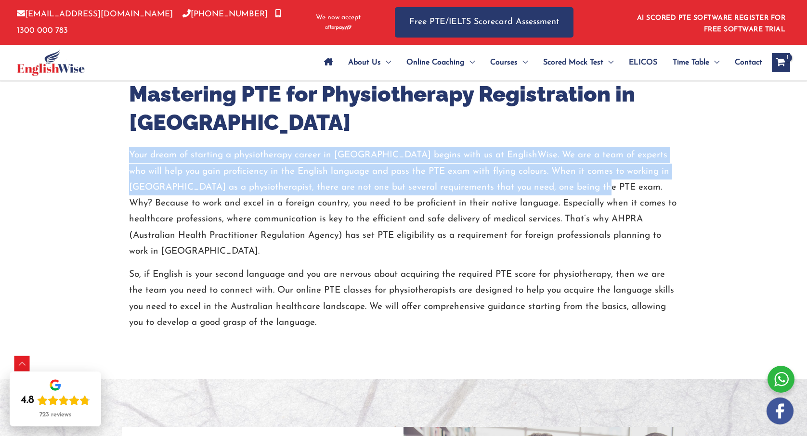
drag, startPoint x: 130, startPoint y: 153, endPoint x: 565, endPoint y: 186, distance: 436.1
click at [565, 186] on p "Your dream of starting a physiotherapy career in Australia begins with us at En…" at bounding box center [403, 203] width 549 height 112
copy p "Your dream of starting a physiotherapy career in Australia begins with us at En…"
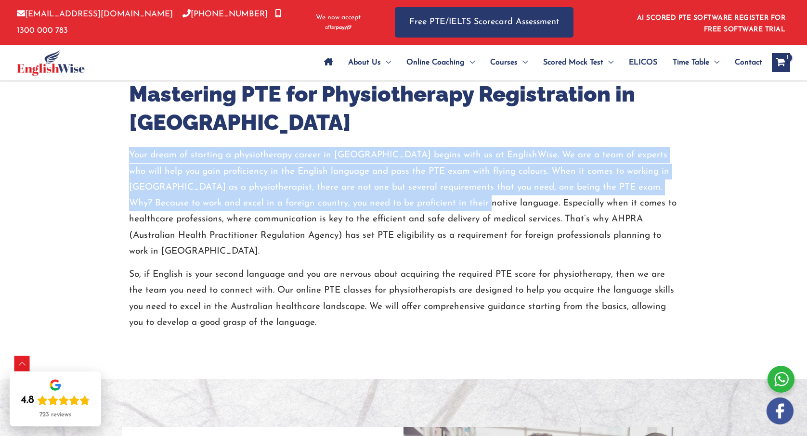
drag, startPoint x: 421, startPoint y: 207, endPoint x: 130, endPoint y: 154, distance: 296.5
click at [128, 155] on div "Mastering PTE for Physiotherapy Registration in Australia Your dream of startin…" at bounding box center [403, 205] width 563 height 250
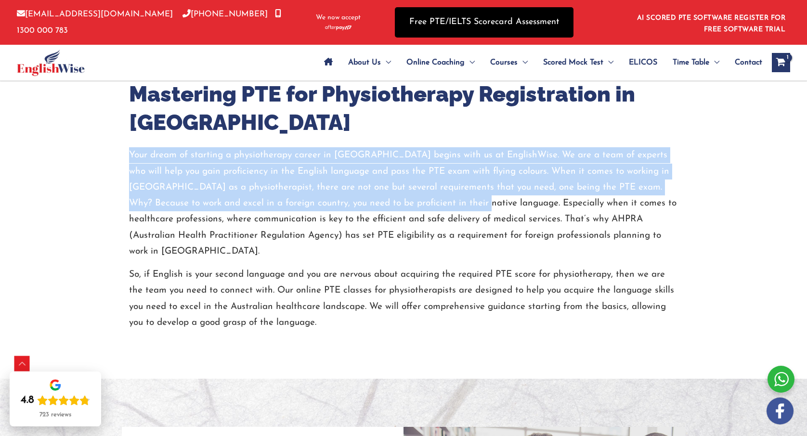
copy p "Your dream of starting a physiotherapy career in Australia begins with us at En…"
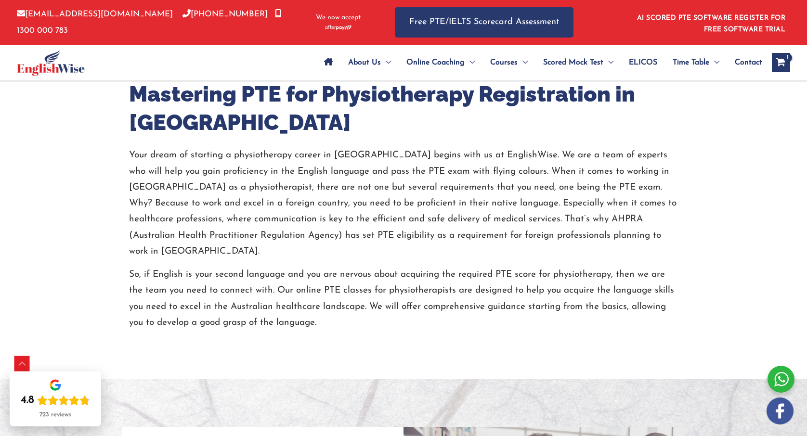
click at [473, 219] on p "Your dream of starting a physiotherapy career in Australia begins with us at En…" at bounding box center [403, 203] width 549 height 112
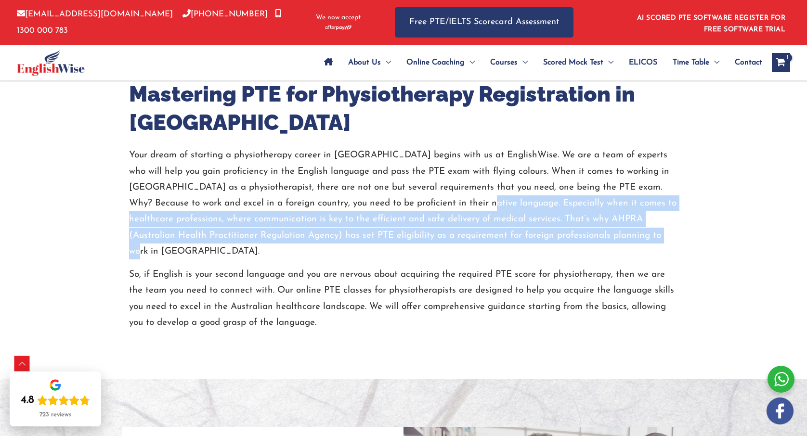
drag, startPoint x: 425, startPoint y: 204, endPoint x: 600, endPoint y: 222, distance: 176.7
click at [612, 232] on p "Your dream of starting a physiotherapy career in Australia begins with us at En…" at bounding box center [403, 203] width 549 height 112
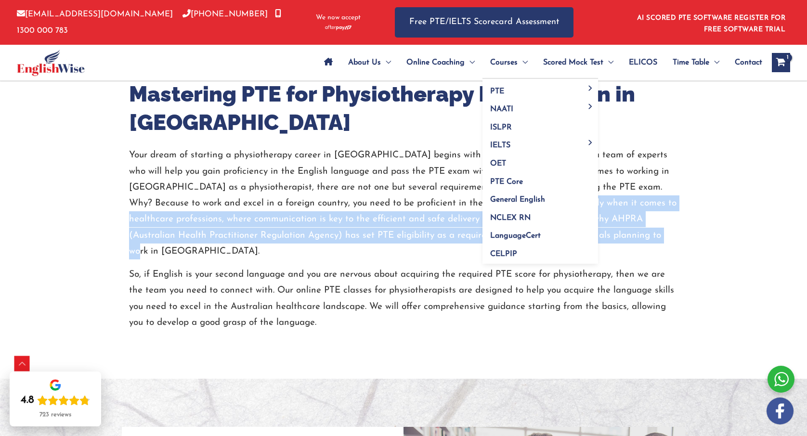
copy p "Especially when it comes to healthcare professions, where communication is key …"
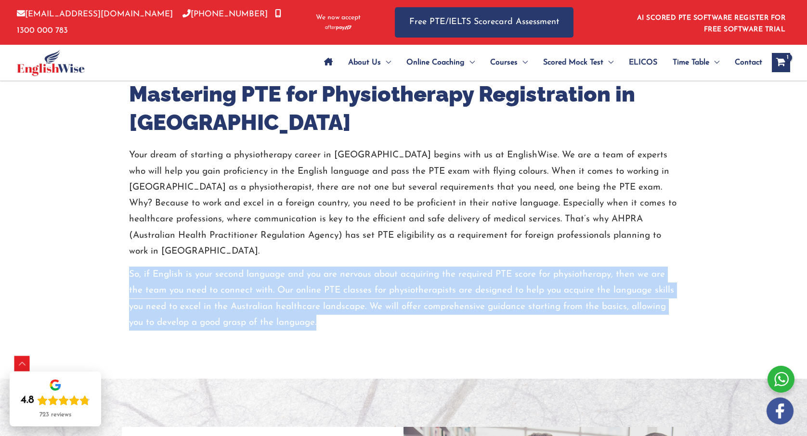
drag, startPoint x: 130, startPoint y: 255, endPoint x: 325, endPoint y: 305, distance: 200.4
click at [325, 305] on p "So, if English is your second language and you are nervous about acquiring the …" at bounding box center [403, 299] width 549 height 64
copy p "So, if English is your second language and you are nervous about acquiring the …"
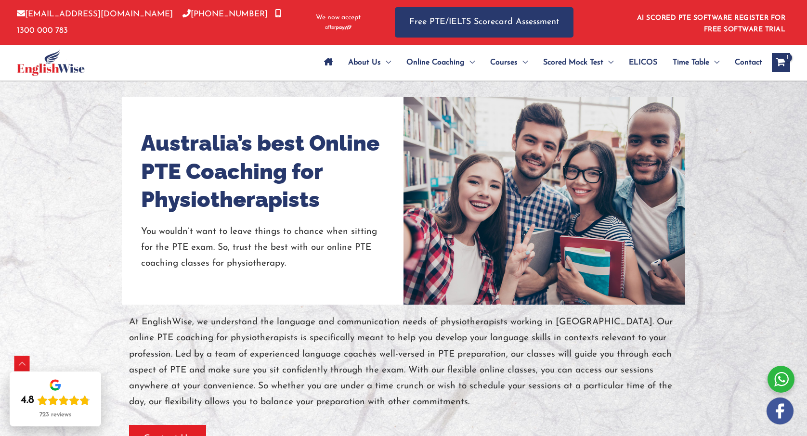
scroll to position [710, 0]
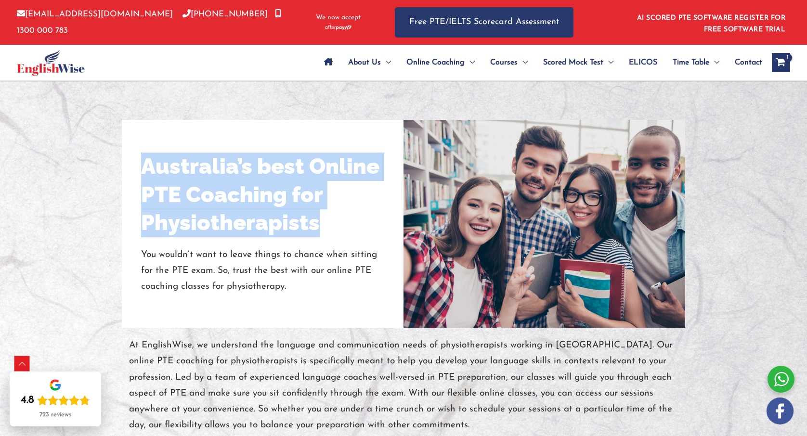
drag, startPoint x: 142, startPoint y: 149, endPoint x: 347, endPoint y: 201, distance: 211.7
click at [352, 207] on h2 "Australia’s best Online PTE Coaching for Physiotherapists" at bounding box center [262, 195] width 243 height 85
copy h2 "Australia’s best Online PTE Coaching for Physiotherapists"
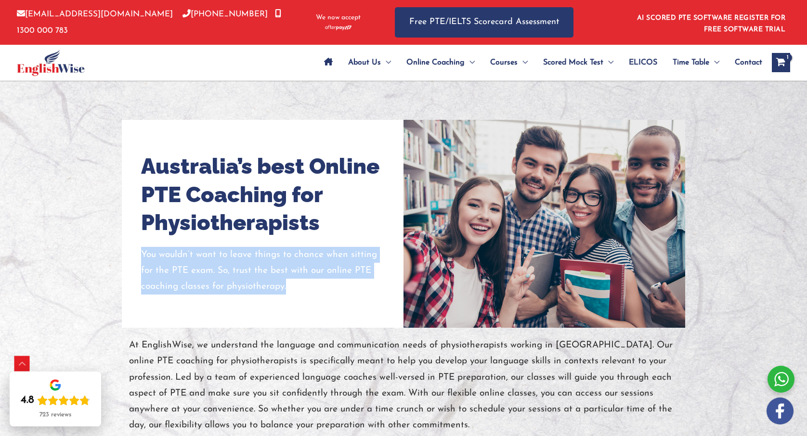
drag, startPoint x: 178, startPoint y: 258, endPoint x: 298, endPoint y: 271, distance: 120.6
click at [298, 271] on p "You wouldn’t want to leave things to chance when sitting for the PTE exam. So, …" at bounding box center [262, 271] width 243 height 48
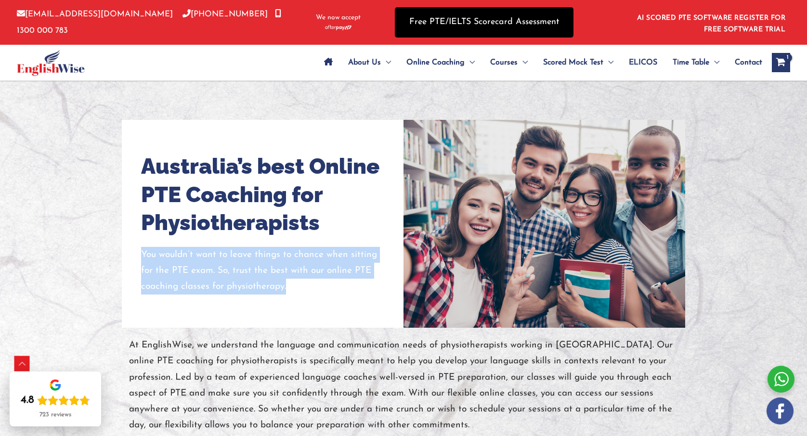
copy p "You wouldn’t want to leave things to chance when sitting for the PTE exam. So, …"
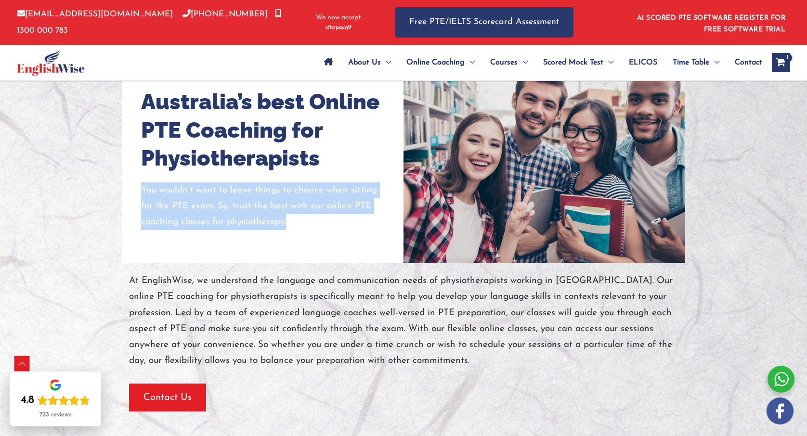
scroll to position [796, 0]
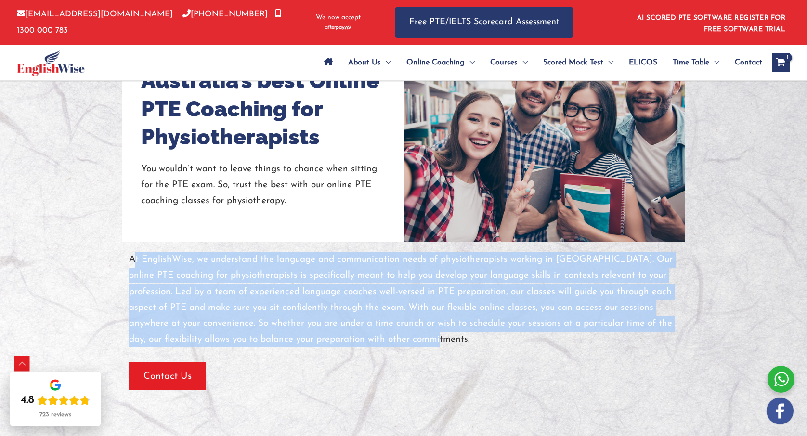
drag, startPoint x: 131, startPoint y: 244, endPoint x: 445, endPoint y: 324, distance: 324.4
click at [445, 324] on p "At EnglishWise, we understand the language and communication needs of physiothe…" at bounding box center [403, 300] width 549 height 96
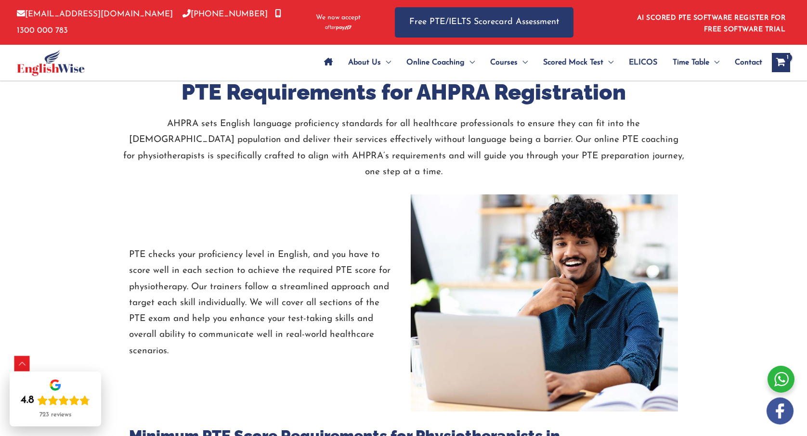
scroll to position [1117, 0]
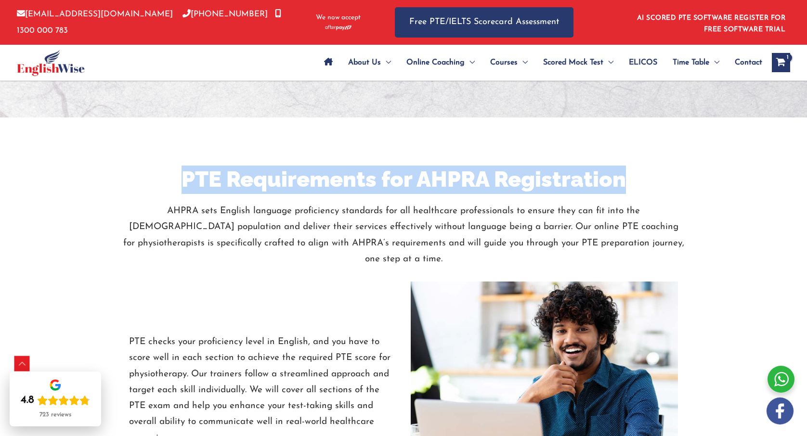
drag, startPoint x: 260, startPoint y: 165, endPoint x: 514, endPoint y: 87, distance: 265.5
click at [634, 166] on h2 "PTE Requirements for AHPRA Registration" at bounding box center [403, 180] width 563 height 28
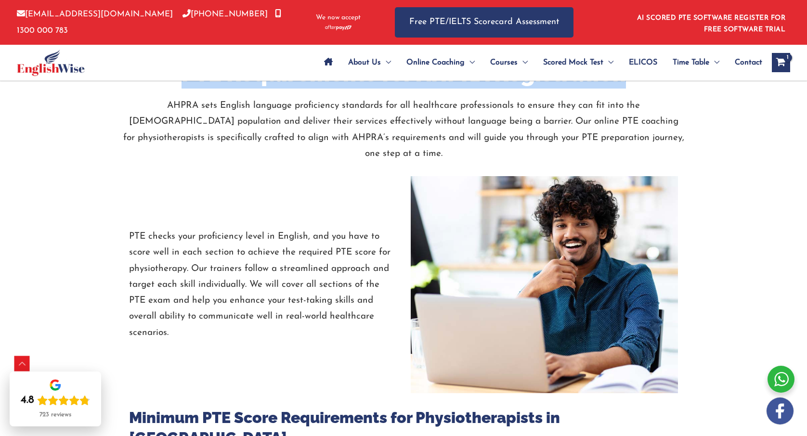
scroll to position [1076, 0]
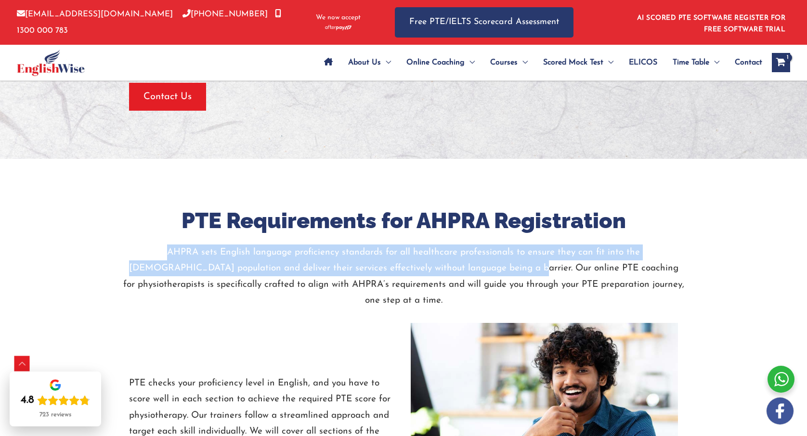
drag, startPoint x: 124, startPoint y: 235, endPoint x: 421, endPoint y: 261, distance: 298.2
click at [427, 255] on p "AHPRA sets English language proficiency standards for all healthcare profession…" at bounding box center [403, 277] width 563 height 64
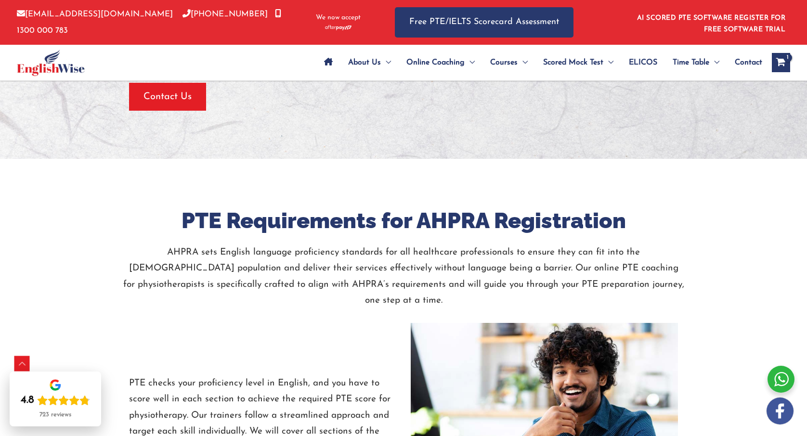
click at [431, 251] on p "AHPRA sets English language proficiency standards for all healthcare profession…" at bounding box center [403, 277] width 563 height 64
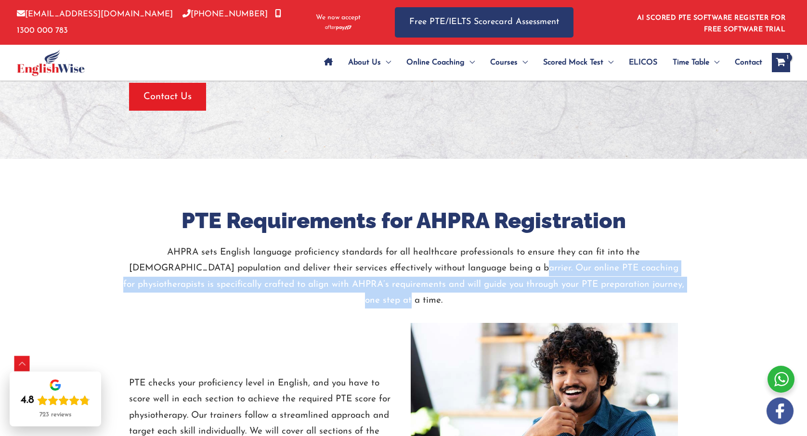
drag, startPoint x: 430, startPoint y: 250, endPoint x: 647, endPoint y: 249, distance: 217.7
click at [670, 270] on p "AHPRA sets English language proficiency standards for all healthcare profession…" at bounding box center [403, 277] width 563 height 64
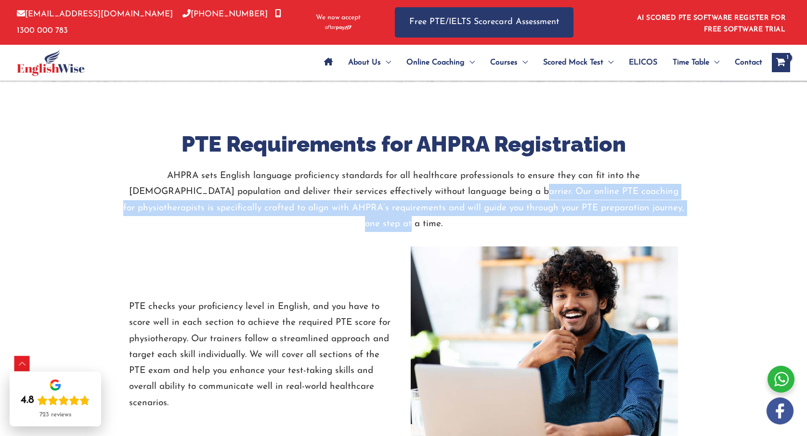
scroll to position [1272, 0]
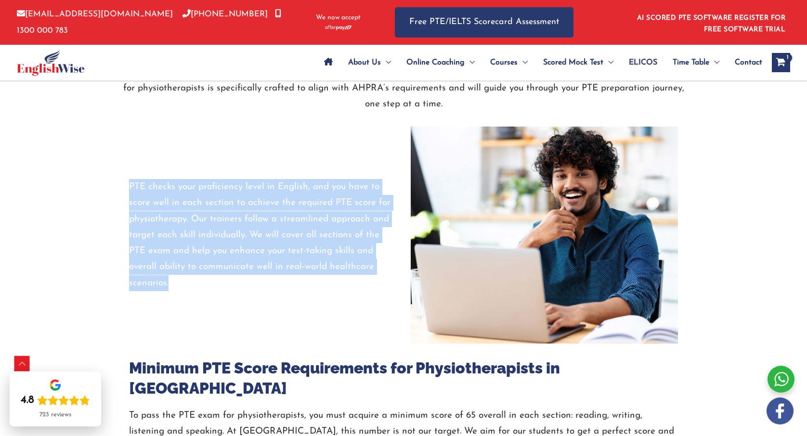
drag, startPoint x: 130, startPoint y: 153, endPoint x: 186, endPoint y: 249, distance: 111.2
click at [185, 251] on p "PTE checks your proficiency level in English, and you have to score well in eac…" at bounding box center [262, 235] width 267 height 112
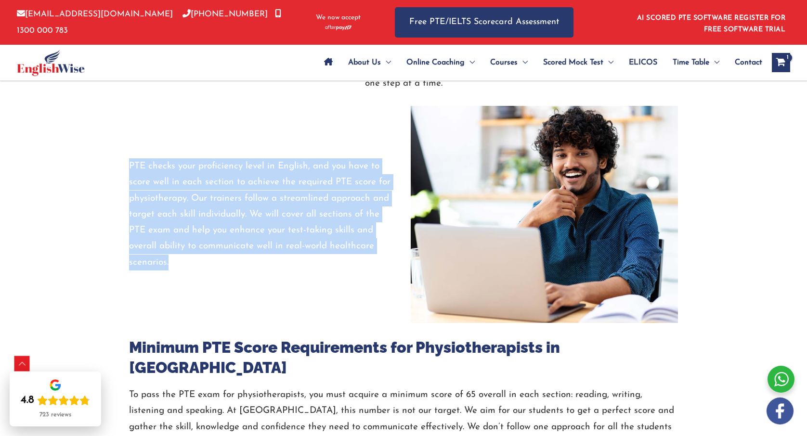
scroll to position [1342, 0]
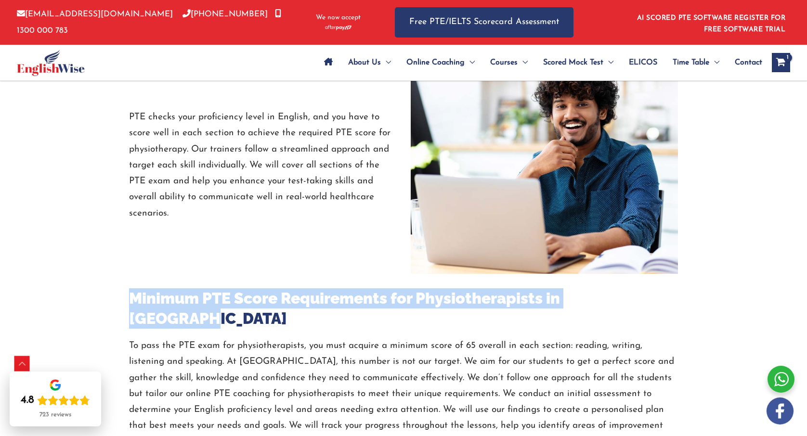
drag, startPoint x: 133, startPoint y: 265, endPoint x: 569, endPoint y: 194, distance: 442.1
click at [644, 288] on h3 "Minimum PTE Score Requirements for Physiotherapists in Australia" at bounding box center [403, 308] width 549 height 40
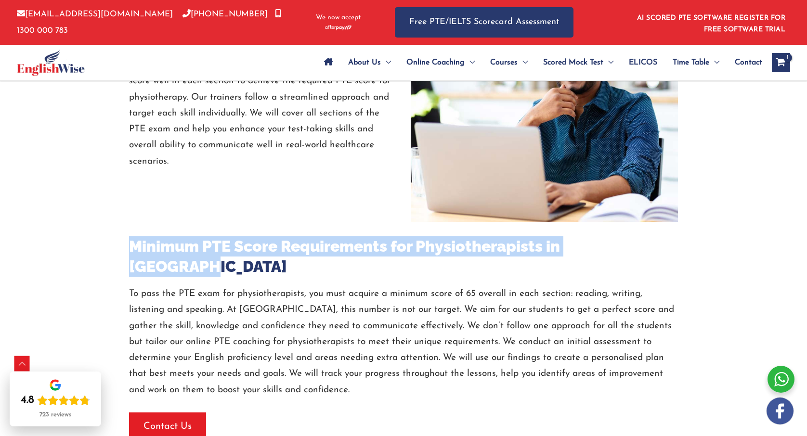
scroll to position [1408, 0]
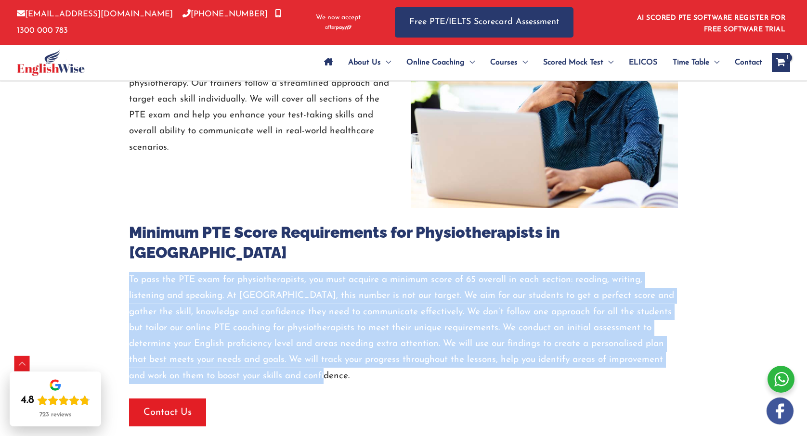
drag, startPoint x: 128, startPoint y: 228, endPoint x: 307, endPoint y: 159, distance: 191.9
click at [289, 319] on div "Minimum PTE Score Requirements for Physiotherapists in Australia To pass the PT…" at bounding box center [403, 317] width 563 height 219
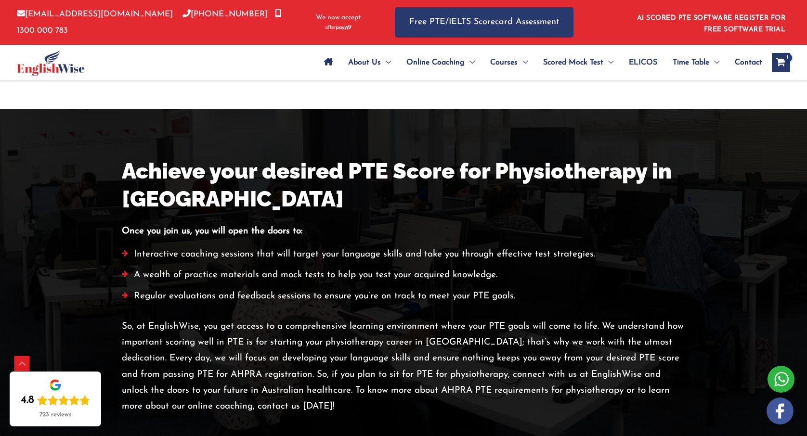
scroll to position [1764, 0]
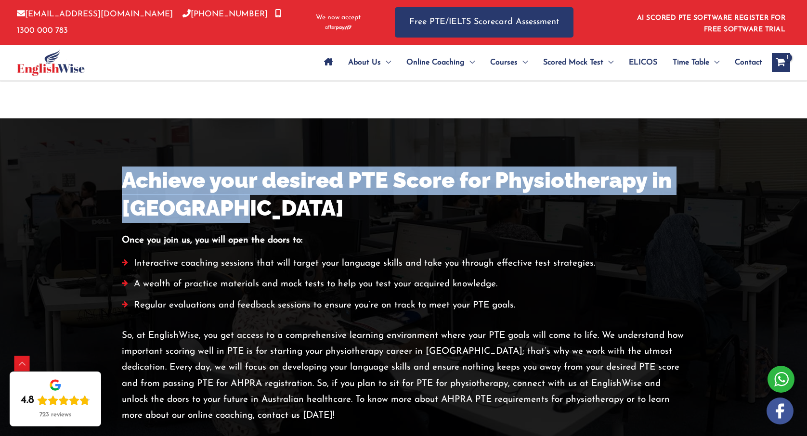
drag, startPoint x: 124, startPoint y: 128, endPoint x: 250, endPoint y: 159, distance: 130.0
click at [250, 167] on h2 "Achieve your desired PTE Score for Physiotherapy in Australia" at bounding box center [403, 195] width 563 height 56
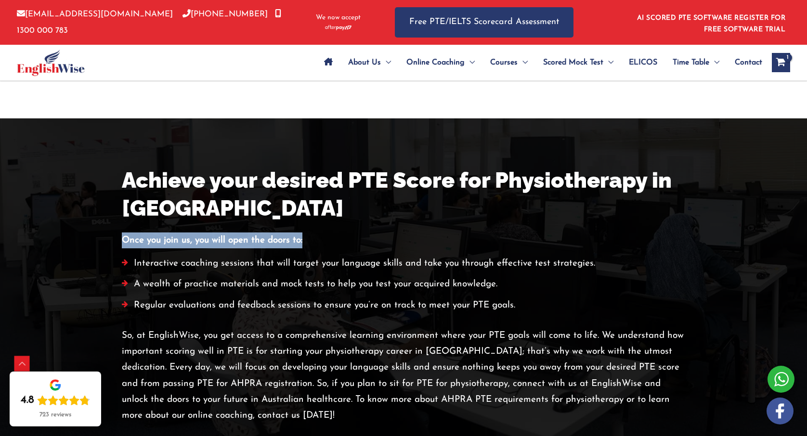
drag, startPoint x: 122, startPoint y: 188, endPoint x: 308, endPoint y: 188, distance: 186.4
click at [308, 233] on p "Once you join us, you will open the doors to:" at bounding box center [403, 241] width 563 height 16
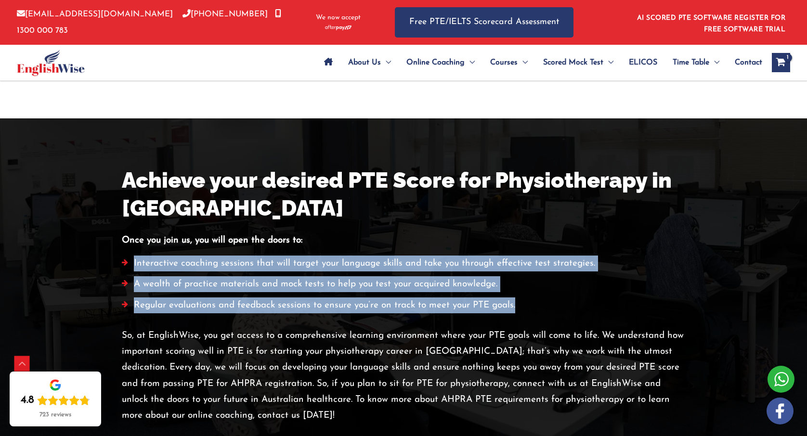
drag, startPoint x: 132, startPoint y: 209, endPoint x: 527, endPoint y: 258, distance: 398.3
click at [527, 260] on ul "Interactive coaching sessions that will target your language skills and take yo…" at bounding box center [403, 287] width 563 height 63
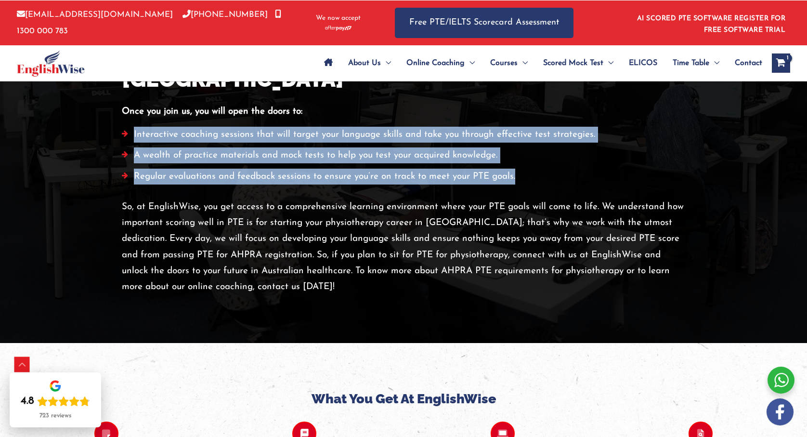
scroll to position [1949, 0]
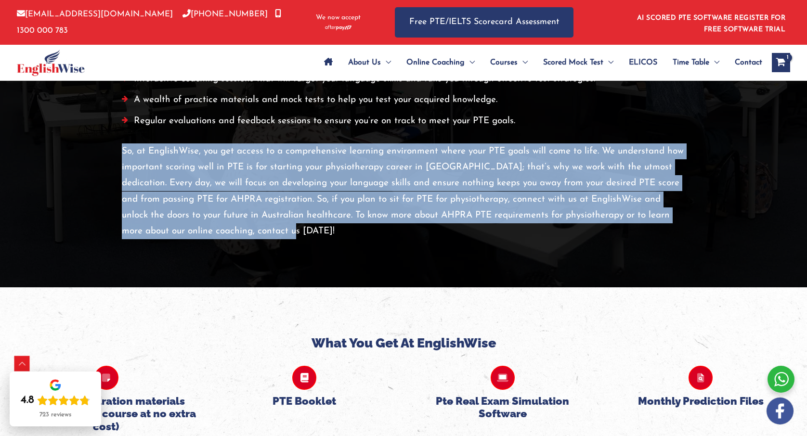
drag, startPoint x: 124, startPoint y: 96, endPoint x: 255, endPoint y: 185, distance: 158.5
click at [255, 186] on p "So, at EnglishWise, you get access to a comprehensive learning environment wher…" at bounding box center [403, 191] width 563 height 96
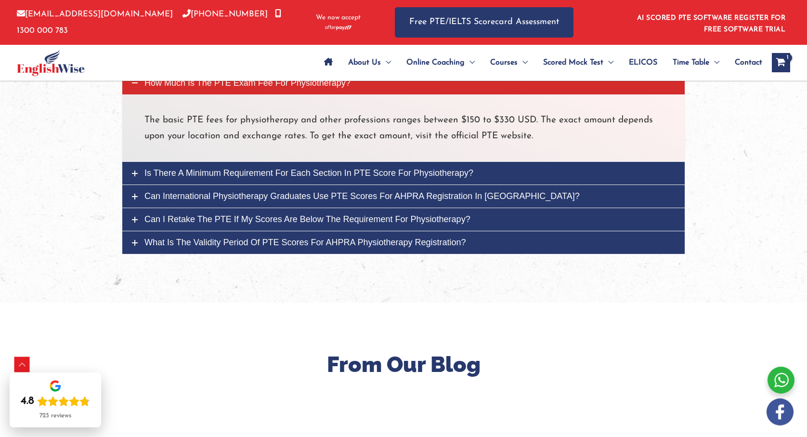
scroll to position [3091, 0]
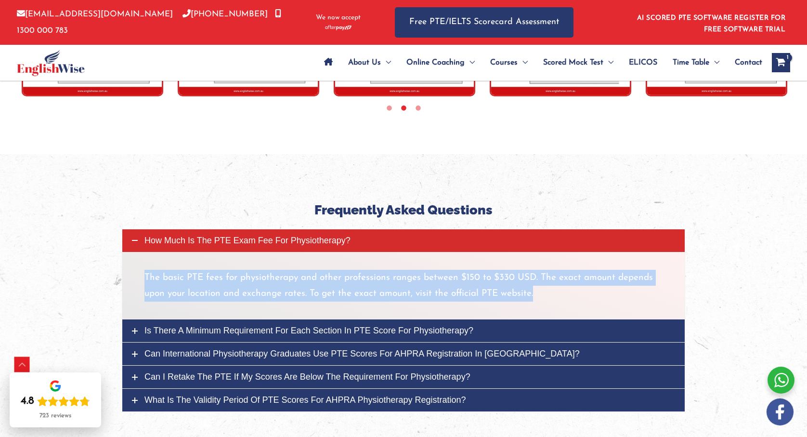
drag, startPoint x: 144, startPoint y: 223, endPoint x: 548, endPoint y: 237, distance: 403.3
click at [547, 270] on p "The basic PTE fees for physiotherapy and other professions ranges between $150 …" at bounding box center [403, 286] width 518 height 32
click at [180, 326] on span "Is there a minimum requirement for each section in PTE score for Physiotherapy?" at bounding box center [308, 331] width 329 height 10
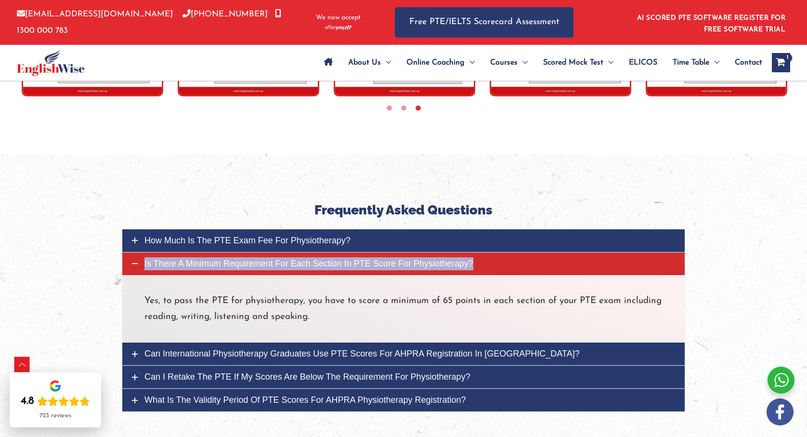
drag, startPoint x: 177, startPoint y: 210, endPoint x: 157, endPoint y: 209, distance: 20.2
click at [157, 259] on span "Is there a minimum requirement for each section in PTE score for Physiotherapy?" at bounding box center [308, 264] width 329 height 10
drag, startPoint x: 145, startPoint y: 245, endPoint x: 317, endPoint y: 266, distance: 173.7
click at [317, 293] on p "Yes, to pass the PTE for physiotherapy, you have to score a minimum of 65 point…" at bounding box center [403, 309] width 518 height 32
click at [185, 349] on span "Can international physiotherapy graduates use PTE scores for AHPRA registration…" at bounding box center [361, 354] width 435 height 10
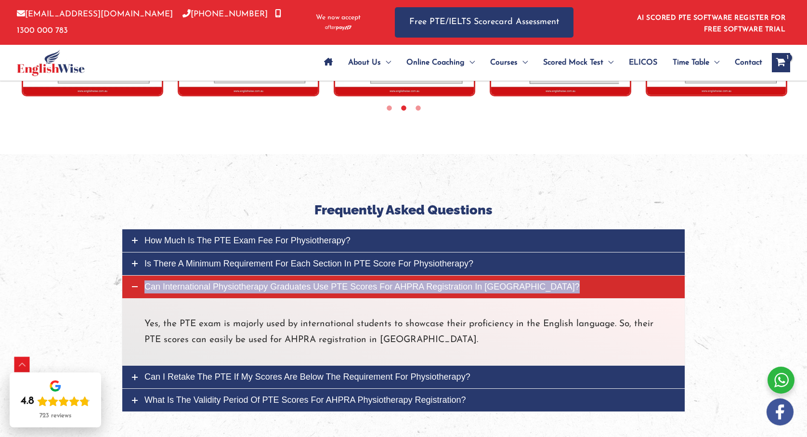
drag, startPoint x: 191, startPoint y: 233, endPoint x: 162, endPoint y: 236, distance: 29.5
click at [162, 282] on span "Can international physiotherapy graduates use PTE scores for AHPRA registration…" at bounding box center [361, 287] width 435 height 10
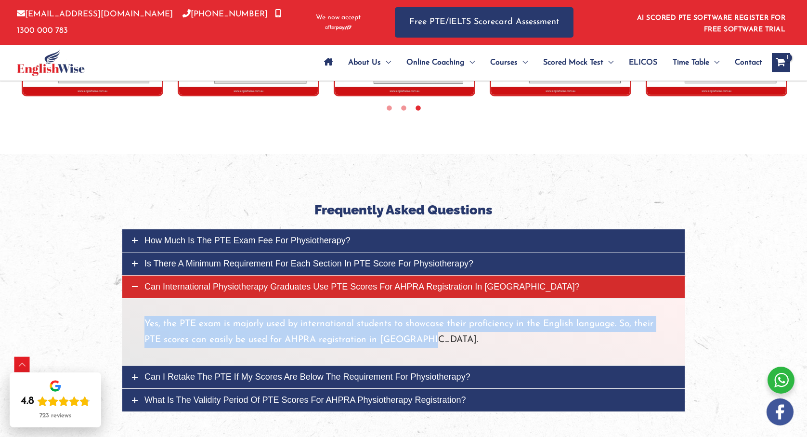
drag, startPoint x: 147, startPoint y: 270, endPoint x: 425, endPoint y: 292, distance: 278.8
click at [425, 316] on p "Yes, the PTE exam is majorly used by international students to showcase their p…" at bounding box center [403, 332] width 518 height 32
click at [201, 372] on span "Can I retake the PTE if my scores are below the requirement for Physiotherapy?" at bounding box center [307, 377] width 326 height 10
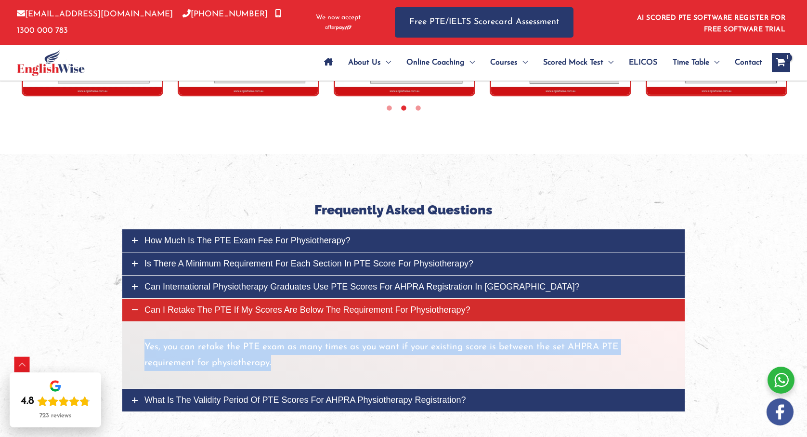
drag, startPoint x: 145, startPoint y: 292, endPoint x: 283, endPoint y: 316, distance: 139.8
click at [283, 339] on p "Yes, you can retake the PTE exam as many times as you want if your existing sco…" at bounding box center [403, 355] width 518 height 32
click at [192, 389] on link "What is the validity period of PTE scores for AHPRA Physiotherapy registration?" at bounding box center [403, 400] width 562 height 23
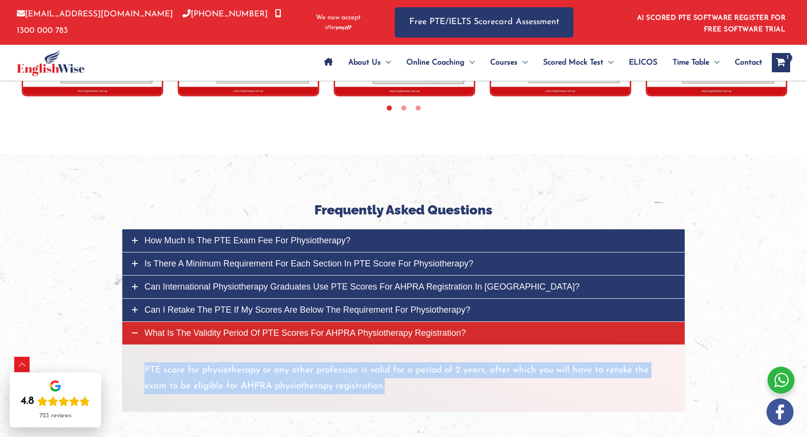
drag, startPoint x: 145, startPoint y: 316, endPoint x: 387, endPoint y: 334, distance: 242.9
click at [387, 362] on p "PTE score for physiotherapy or any other profession is valid for a period of 2 …" at bounding box center [403, 378] width 518 height 32
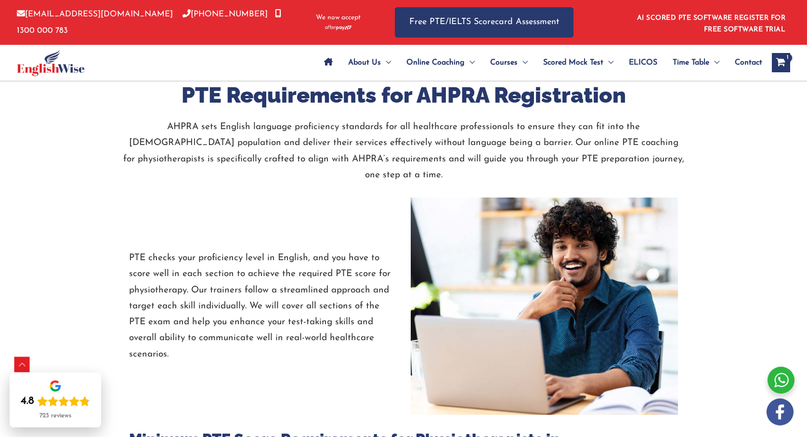
scroll to position [1077, 0]
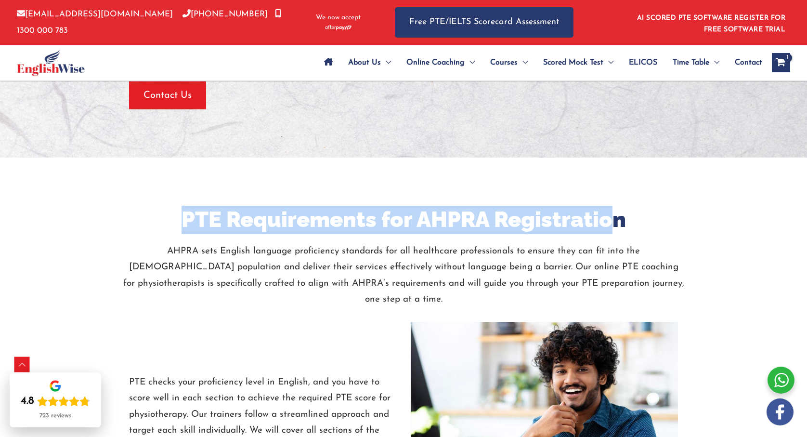
drag, startPoint x: 183, startPoint y: 207, endPoint x: 615, endPoint y: 213, distance: 432.0
click at [617, 212] on h2 "PTE Requirements for AHPRA Registration" at bounding box center [403, 220] width 563 height 28
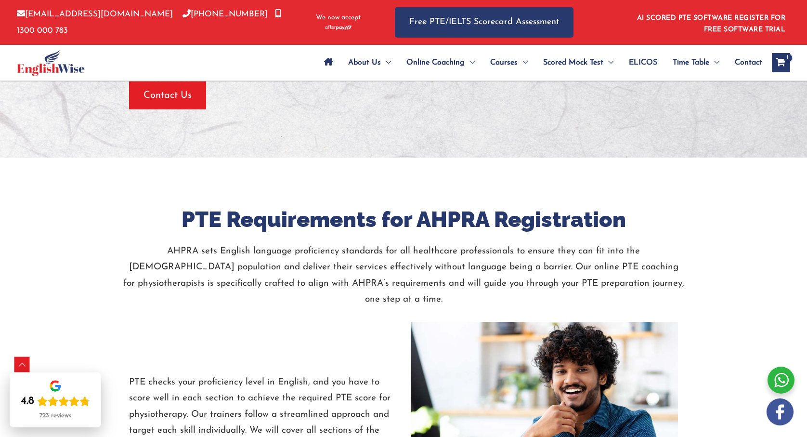
click at [403, 234] on div at bounding box center [403, 239] width 563 height 10
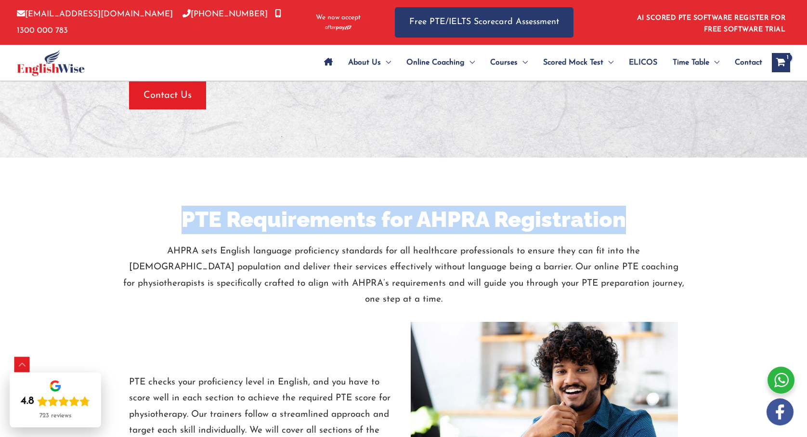
drag, startPoint x: 183, startPoint y: 200, endPoint x: 682, endPoint y: 205, distance: 498.4
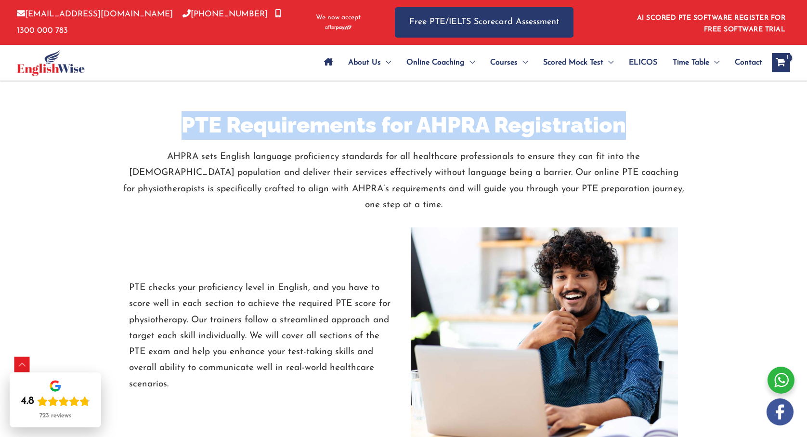
scroll to position [1171, 0]
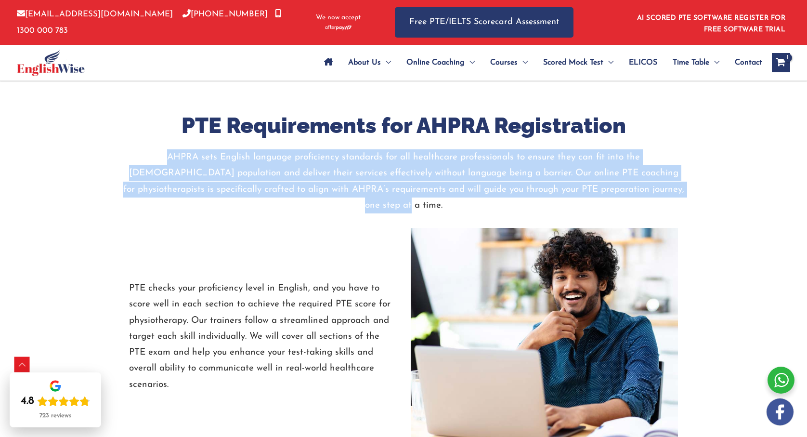
drag, startPoint x: 123, startPoint y: 139, endPoint x: 658, endPoint y: 186, distance: 537.1
click at [665, 178] on p "AHPRA sets English language proficiency standards for all healthcare profession…" at bounding box center [403, 181] width 563 height 64
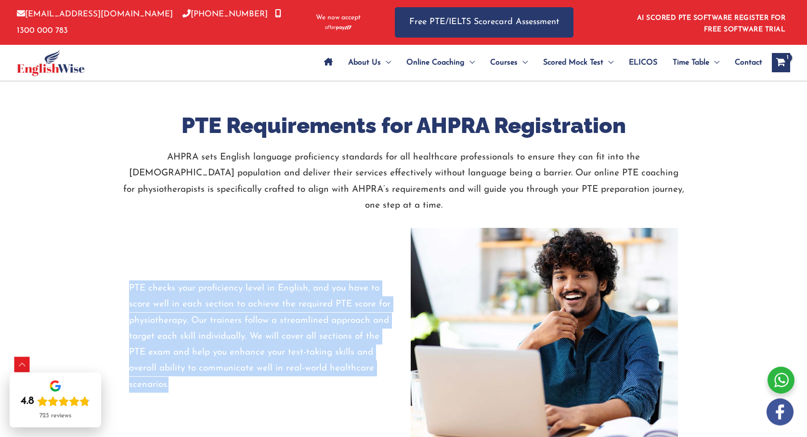
drag, startPoint x: 130, startPoint y: 254, endPoint x: 179, endPoint y: 350, distance: 107.5
click at [179, 350] on p "PTE checks your proficiency level in English, and you have to score well in eac…" at bounding box center [262, 336] width 267 height 112
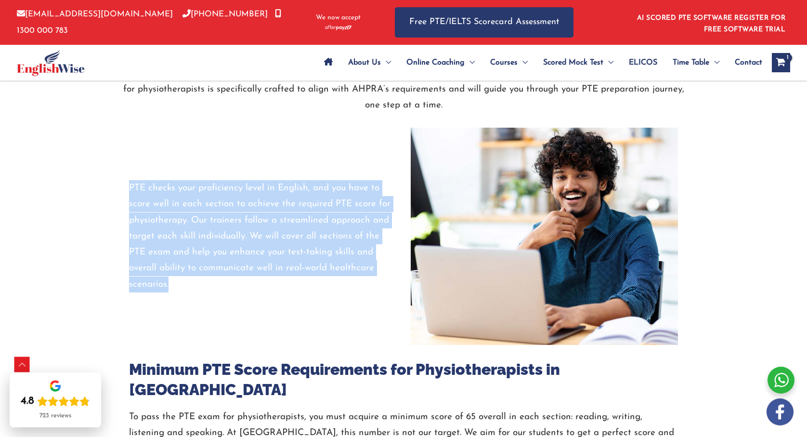
scroll to position [1309, 0]
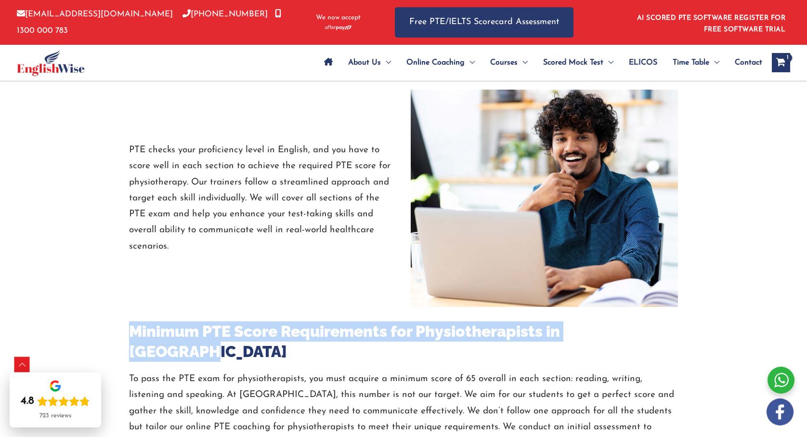
drag, startPoint x: 130, startPoint y: 302, endPoint x: 644, endPoint y: 303, distance: 513.8
click at [648, 321] on h3 "Minimum PTE Score Requirements for Physiotherapists in Australia" at bounding box center [403, 341] width 549 height 40
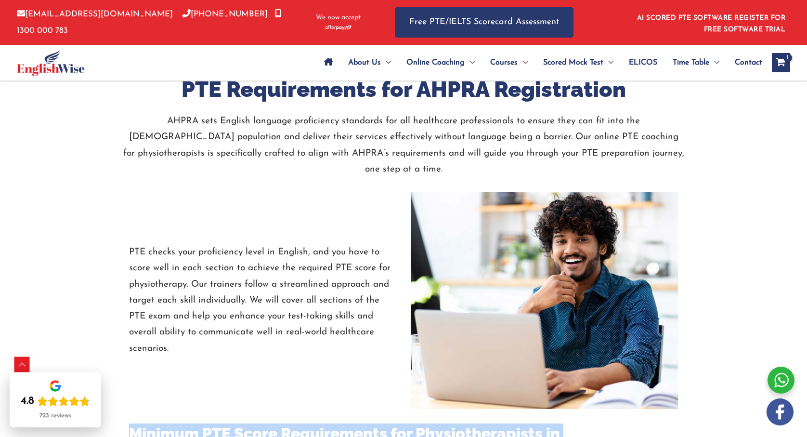
scroll to position [1419, 0]
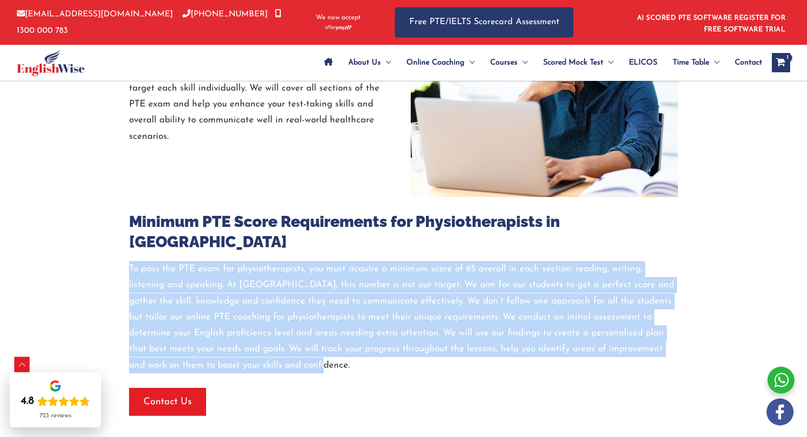
drag, startPoint x: 130, startPoint y: 217, endPoint x: 302, endPoint y: 247, distance: 174.0
click at [286, 312] on div "Minimum PTE Score Requirements for Physiotherapists in Australia To pass the PT…" at bounding box center [403, 306] width 563 height 219
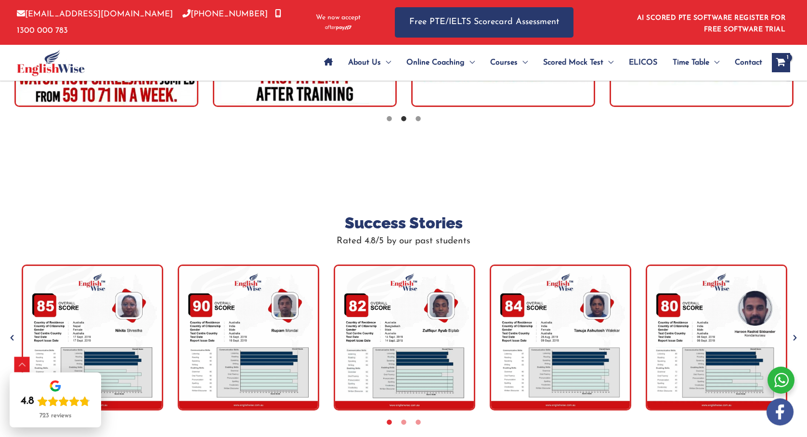
scroll to position [2974, 0]
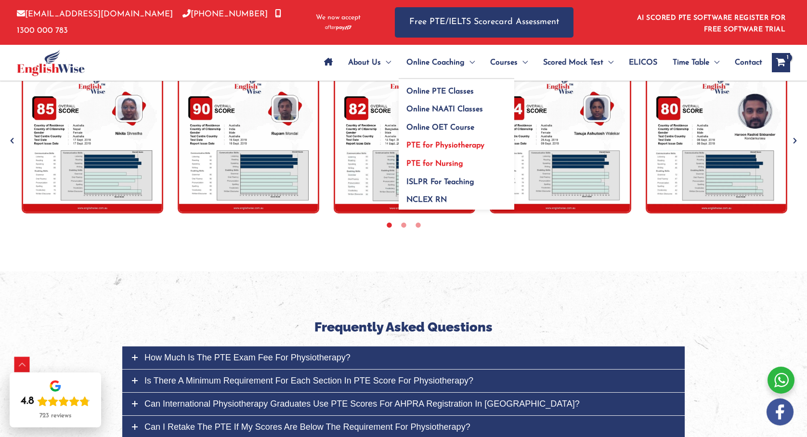
click at [430, 162] on span "PTE for Nursing" at bounding box center [434, 164] width 57 height 8
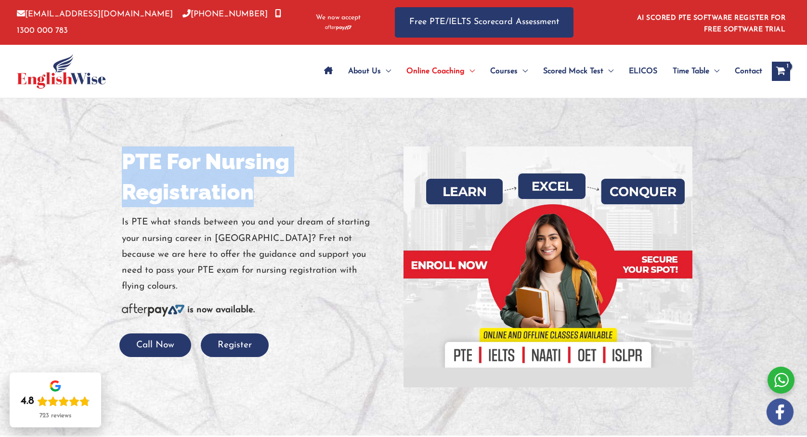
drag, startPoint x: 120, startPoint y: 162, endPoint x: 257, endPoint y: 190, distance: 139.6
click at [257, 190] on div "PTE For Nursing Registration Is PTE what stands between you and your dream of s…" at bounding box center [259, 251] width 289 height 210
copy h1 "PTE For Nursing Registration"
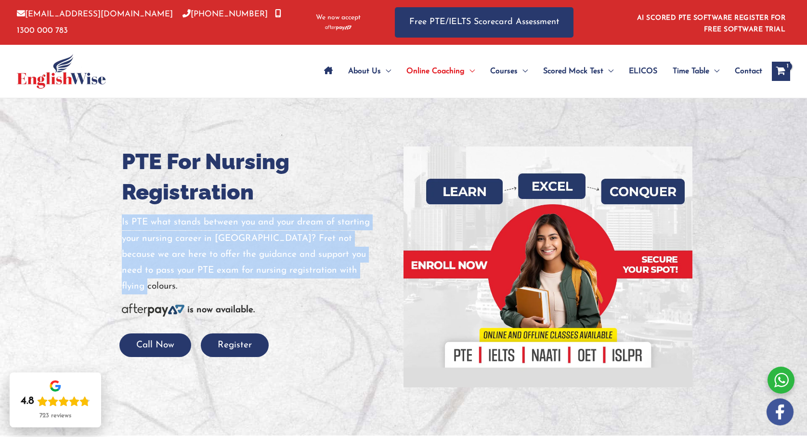
drag, startPoint x: 122, startPoint y: 222, endPoint x: 321, endPoint y: 274, distance: 205.8
click at [325, 268] on p "Is PTE what stands between you and your dream of starting your nursing career i…" at bounding box center [259, 254] width 274 height 80
copy p "Is PTE what stands between you and your dream of starting your nursing career i…"
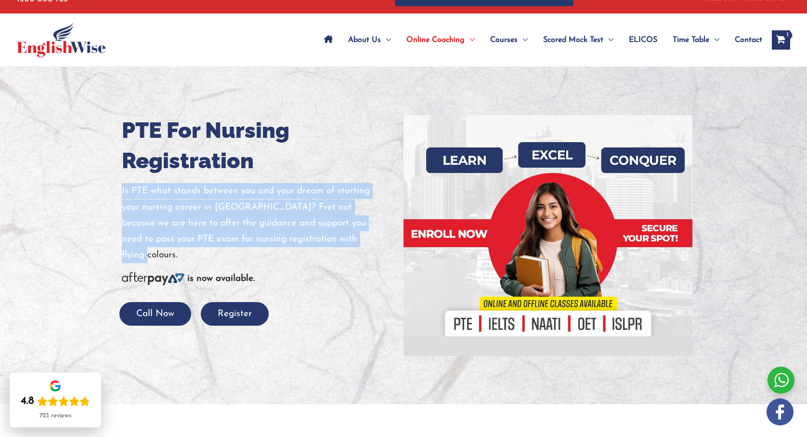
scroll to position [319, 0]
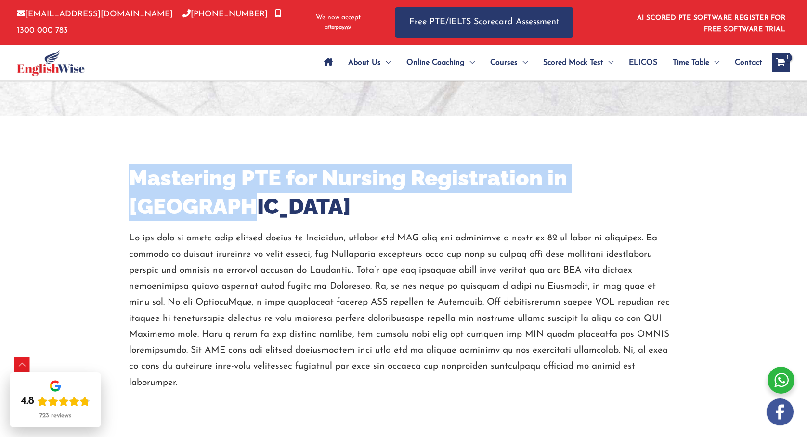
drag, startPoint x: 131, startPoint y: 180, endPoint x: 694, endPoint y: 172, distance: 562.5
copy h2 "Mastering PTE for Nursing Registration in [GEOGRAPHIC_DATA]"
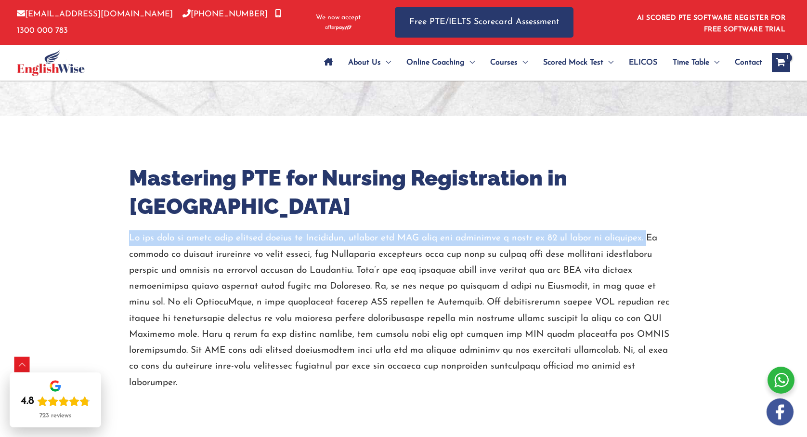
drag, startPoint x: 132, startPoint y: 211, endPoint x: 650, endPoint y: 208, distance: 518.1
click at [652, 208] on div "Mastering PTE for Nursing Registration in [GEOGRAPHIC_DATA]" at bounding box center [403, 277] width 563 height 226
copy p "If you wish to start your nursing career in [GEOGRAPHIC_DATA], passing the PTE …"
click at [653, 230] on p at bounding box center [403, 310] width 549 height 160
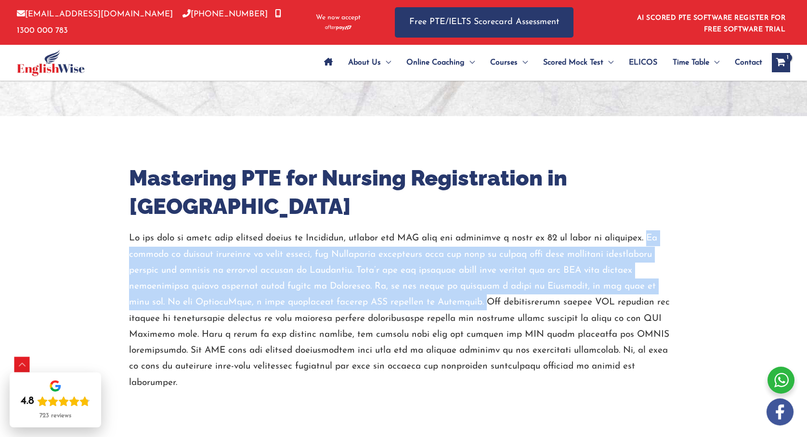
drag, startPoint x: 654, startPoint y: 209, endPoint x: 414, endPoint y: 239, distance: 242.2
click at [410, 277] on p at bounding box center [403, 310] width 549 height 160
copy p "As nursing is closely connected to human health, the Australian government does…"
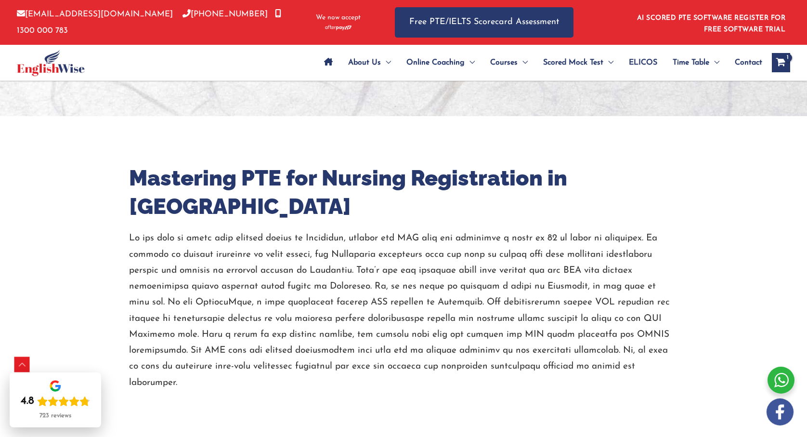
drag, startPoint x: 406, startPoint y: 301, endPoint x: 407, endPoint y: 284, distance: 17.4
click at [406, 301] on p at bounding box center [403, 310] width 549 height 160
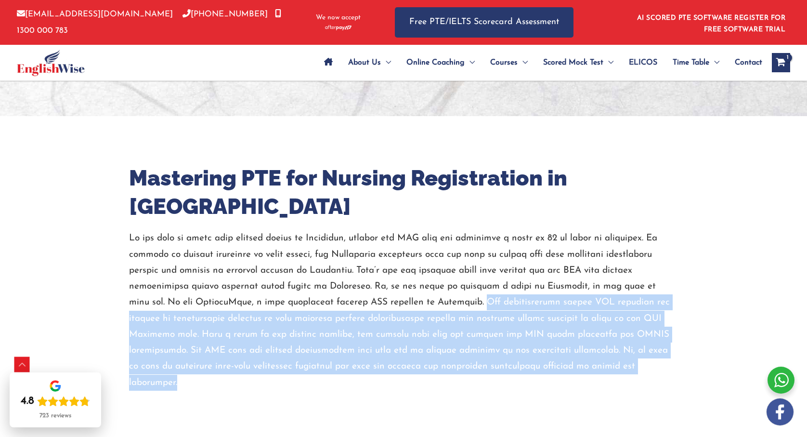
drag, startPoint x: 411, startPoint y: 273, endPoint x: 548, endPoint y: 335, distance: 150.4
click at [548, 335] on p at bounding box center [403, 310] width 549 height 160
copy p "Our comprehensive online PTE coaching for nursing is specifically designed to h…"
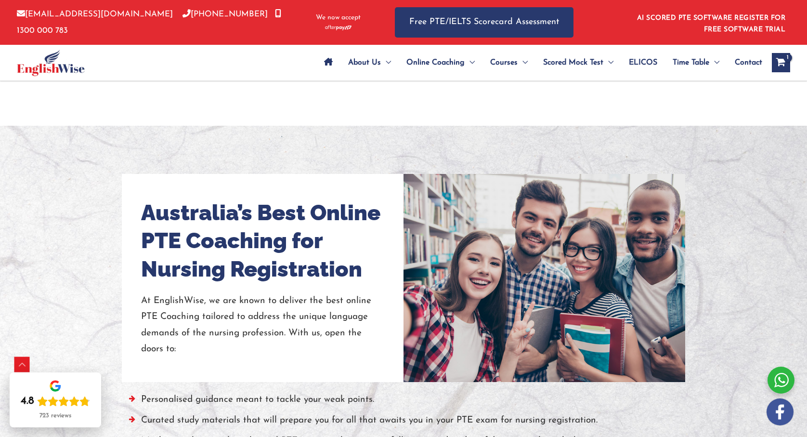
scroll to position [700, 0]
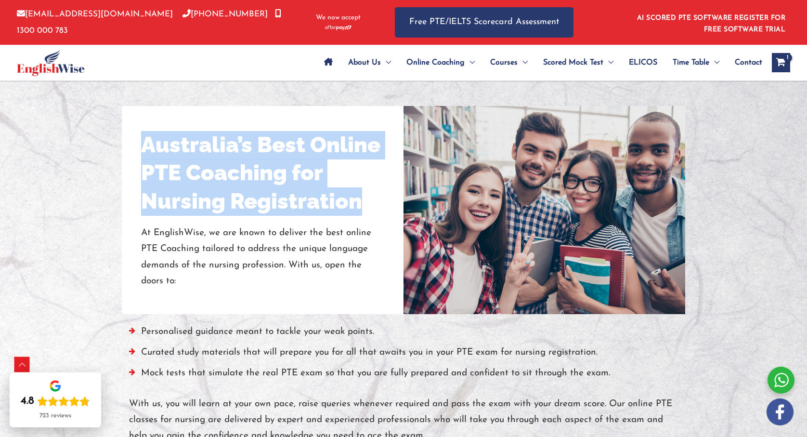
drag, startPoint x: 142, startPoint y: 102, endPoint x: 386, endPoint y: 163, distance: 252.2
click at [386, 164] on div "Australia’s Best Online PTE Coaching for Nursing Registration At EnglishWise, w…" at bounding box center [263, 210] width 282 height 208
copy h2 "Australia’s Best Online PTE Coaching for Nursing Registration"
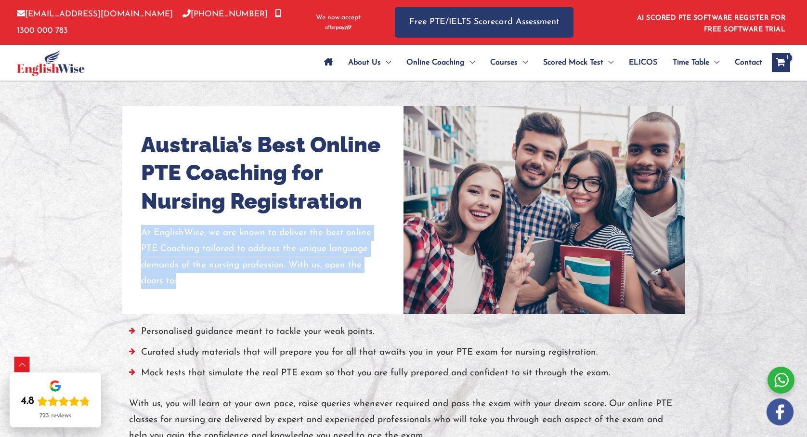
drag, startPoint x: 142, startPoint y: 188, endPoint x: 254, endPoint y: 134, distance: 124.1
click at [192, 233] on p "At EnglishWise, we are known to deliver the best online PTE Coaching tailored t…" at bounding box center [262, 257] width 243 height 64
copy p "At EnglishWise, we are known to deliver the best online PTE Coaching tailored t…"
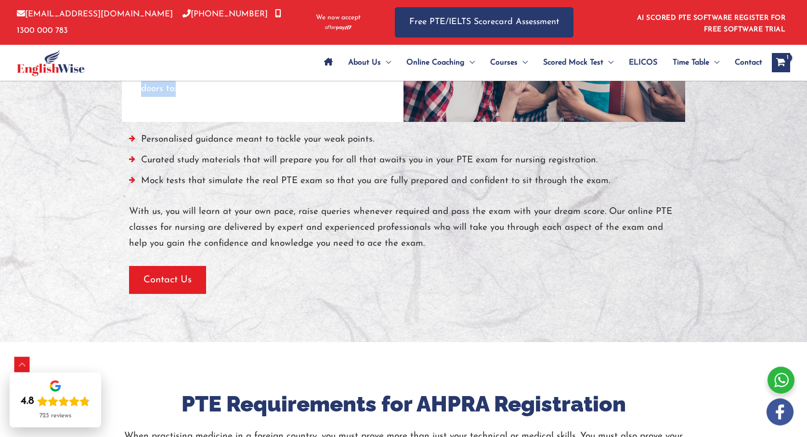
scroll to position [812, 0]
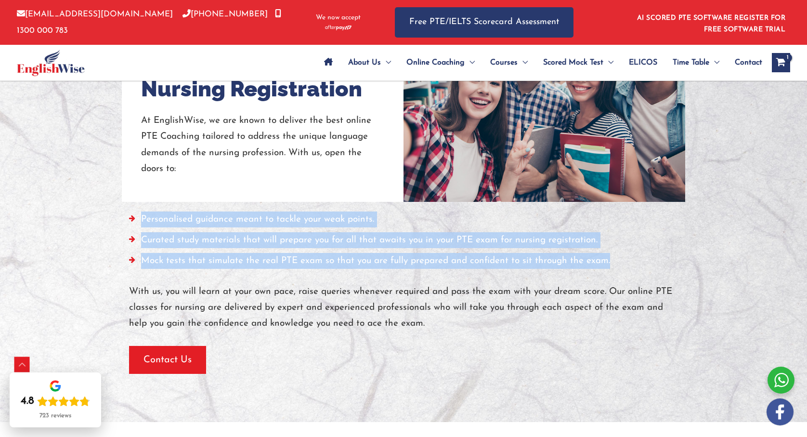
drag, startPoint x: 162, startPoint y: 184, endPoint x: 605, endPoint y: 228, distance: 444.7
click at [605, 229] on div "Personalised guidance meant to tackle your weak points. Curated study materials…" at bounding box center [403, 288] width 549 height 172
copy ul "Personalised guidance meant to tackle your weak points. Curated study materials…"
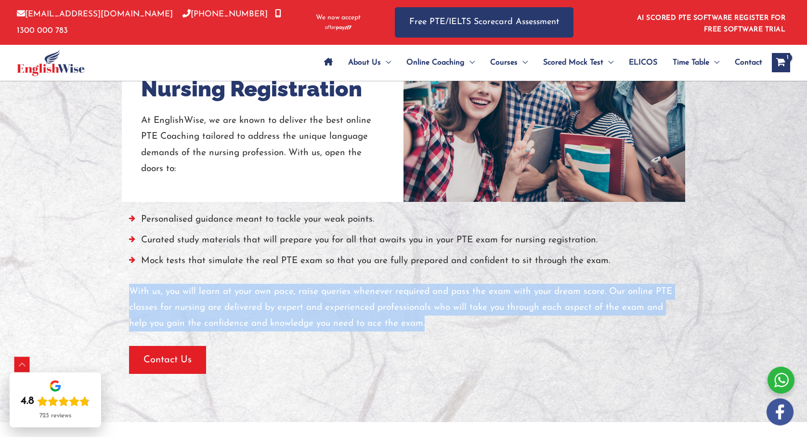
drag, startPoint x: 130, startPoint y: 244, endPoint x: 440, endPoint y: 278, distance: 311.1
click at [440, 284] on p "With us, you will learn at your own pace, raise queries whenever required and p…" at bounding box center [403, 308] width 549 height 48
copy p "With us, you will learn at your own pace, raise queries whenever required and p…"
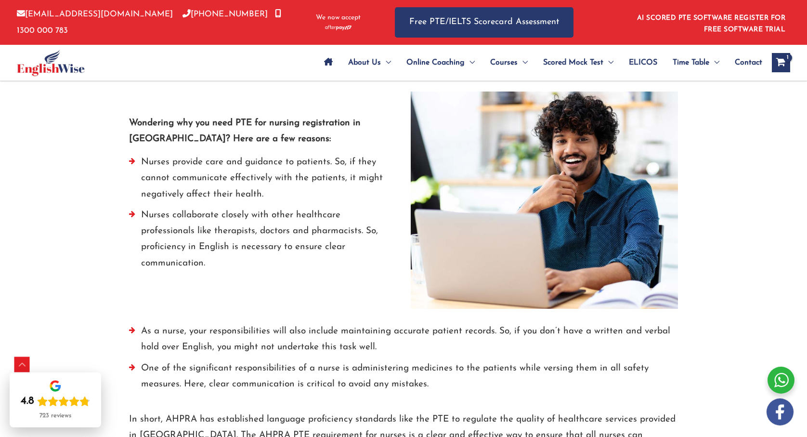
scroll to position [1145, 0]
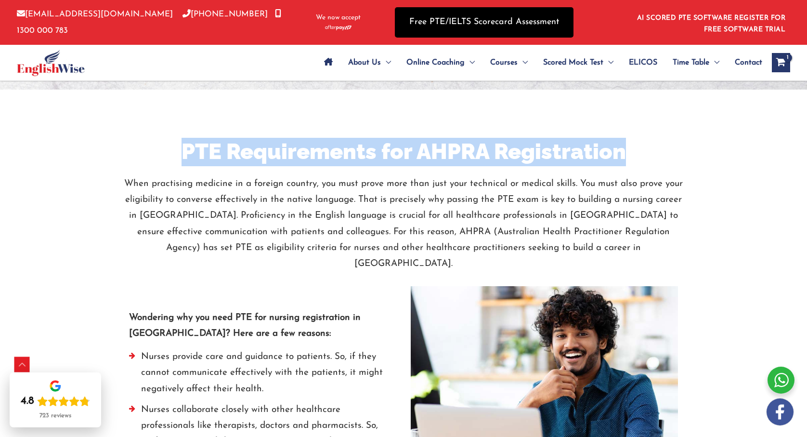
drag, startPoint x: 192, startPoint y: 106, endPoint x: 498, endPoint y: 32, distance: 315.6
click at [669, 138] on h2 "PTE Requirements for AHPRA Registration" at bounding box center [403, 152] width 563 height 28
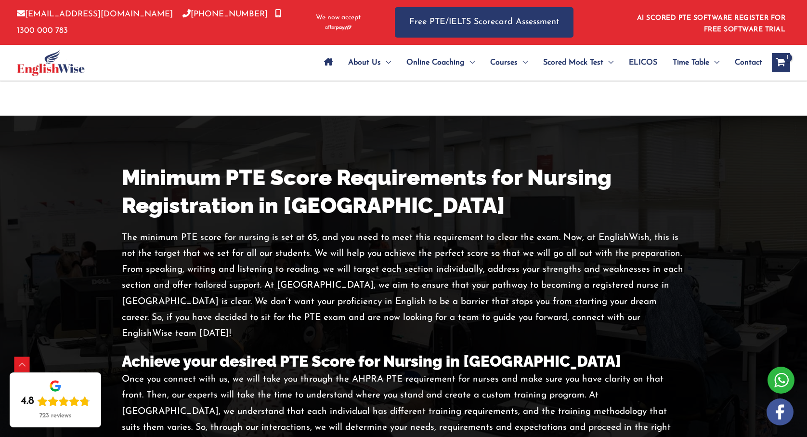
scroll to position [1824, 0]
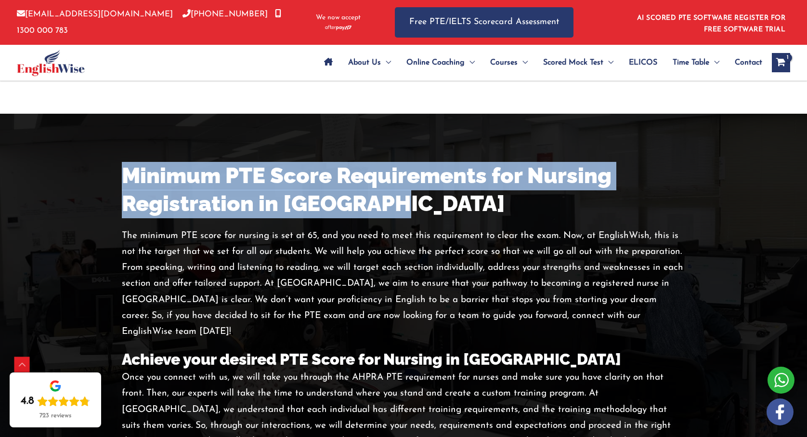
drag, startPoint x: 143, startPoint y: 102, endPoint x: 368, endPoint y: 81, distance: 226.8
click at [394, 162] on h2 "Minimum PTE Score Requirements for Nursing Registration in [GEOGRAPHIC_DATA]" at bounding box center [403, 190] width 563 height 56
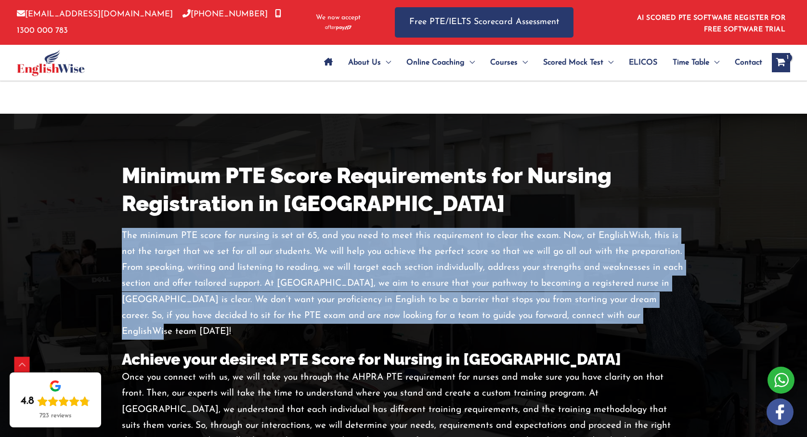
drag, startPoint x: 121, startPoint y: 156, endPoint x: 638, endPoint y: 239, distance: 522.9
click at [638, 239] on p "The minimum PTE score for nursing is set at 65, and you need to meet this requi…" at bounding box center [403, 284] width 563 height 112
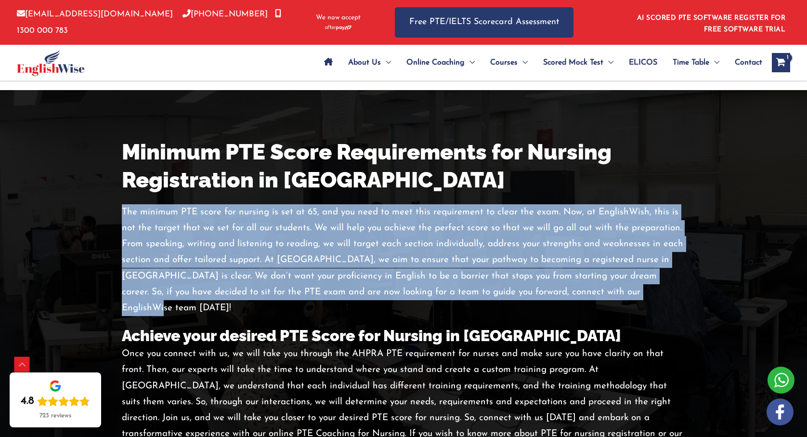
scroll to position [1900, 0]
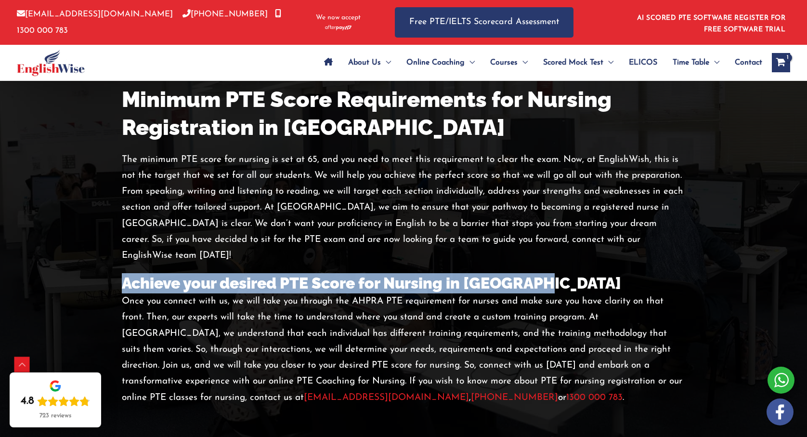
drag, startPoint x: 125, startPoint y: 190, endPoint x: 536, endPoint y: 194, distance: 411.3
click at [536, 273] on h3 "Achieve your desired PTE Score for Nursing in [GEOGRAPHIC_DATA]" at bounding box center [403, 283] width 563 height 20
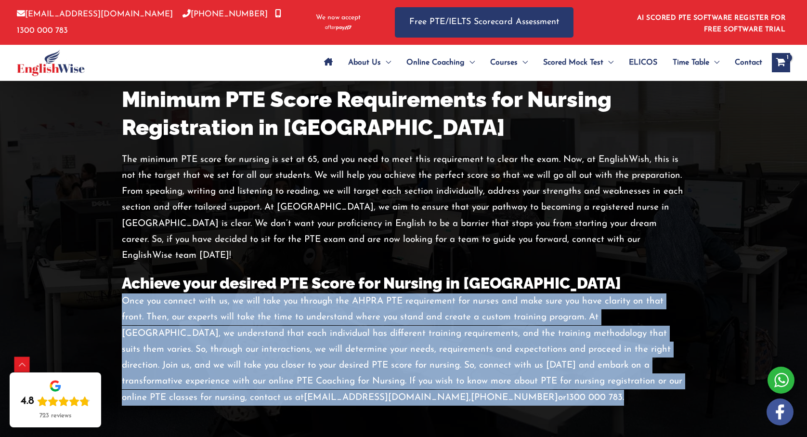
drag, startPoint x: 122, startPoint y: 206, endPoint x: 391, endPoint y: 309, distance: 288.5
click at [393, 301] on p "Once you connect with us, we will take you through the AHPRA PTE requirement fo…" at bounding box center [403, 349] width 563 height 112
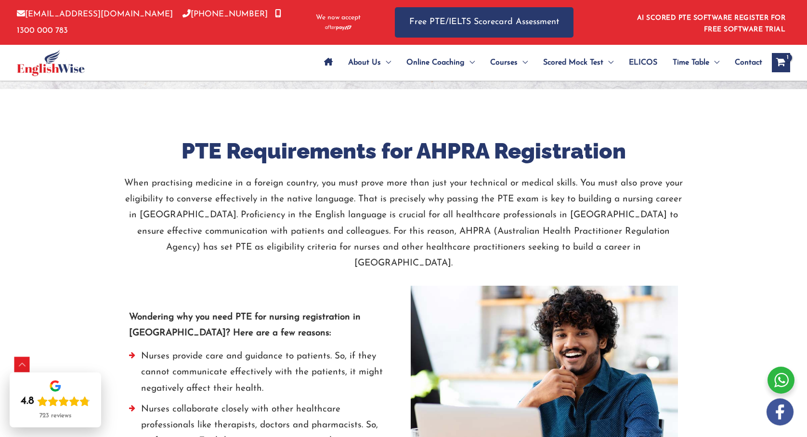
scroll to position [1093, 0]
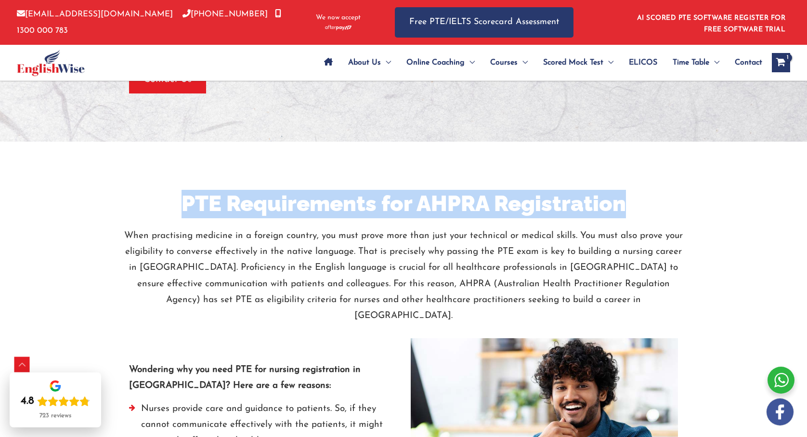
drag, startPoint x: 182, startPoint y: 157, endPoint x: 633, endPoint y: 159, distance: 451.7
click at [636, 190] on h2 "PTE Requirements for AHPRA Registration" at bounding box center [403, 204] width 563 height 28
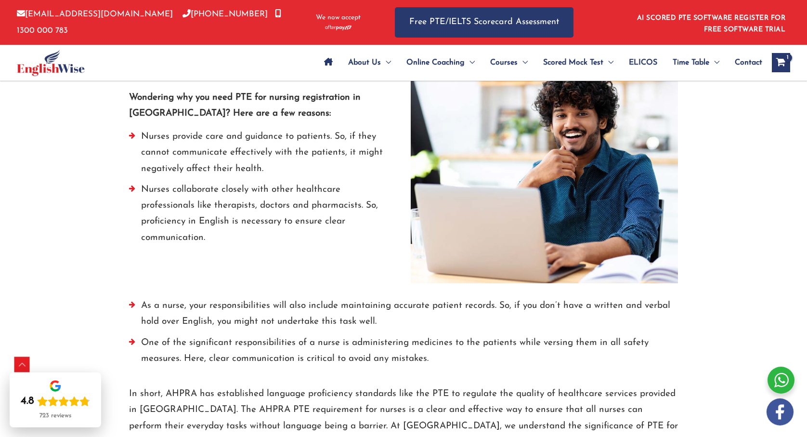
scroll to position [1105, 0]
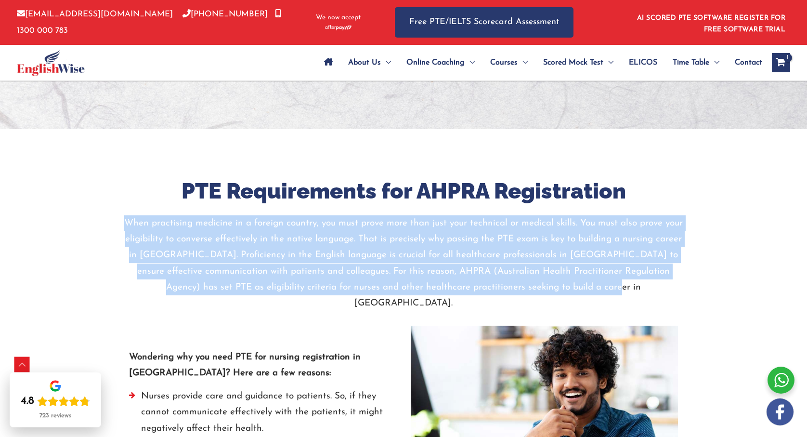
drag, startPoint x: 125, startPoint y: 178, endPoint x: 577, endPoint y: 253, distance: 457.9
click at [618, 240] on p "When practising medicine in a foreign country, you must prove more than just yo…" at bounding box center [403, 263] width 563 height 96
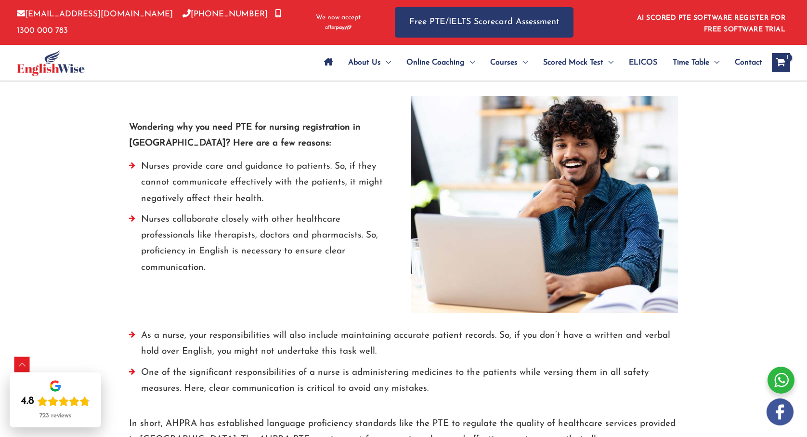
scroll to position [1298, 0]
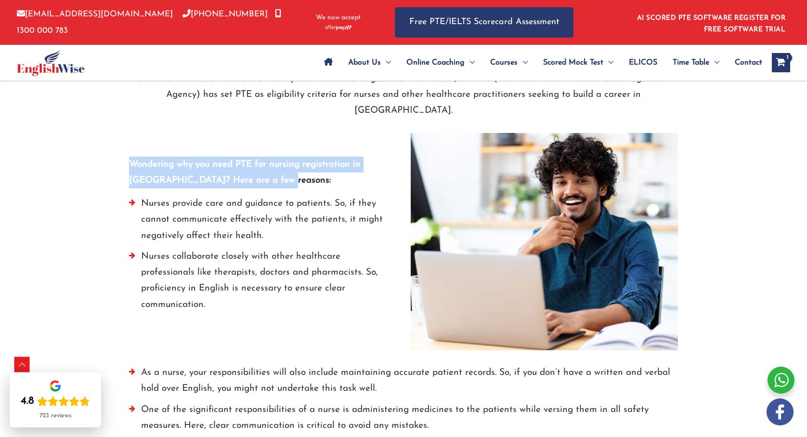
drag, startPoint x: 128, startPoint y: 110, endPoint x: 281, endPoint y: 133, distance: 155.3
click at [281, 133] on div "Wondering why you need PTE for nursing registration in [GEOGRAPHIC_DATA]? Here …" at bounding box center [263, 241] width 282 height 217
